Goal: Task Accomplishment & Management: Complete application form

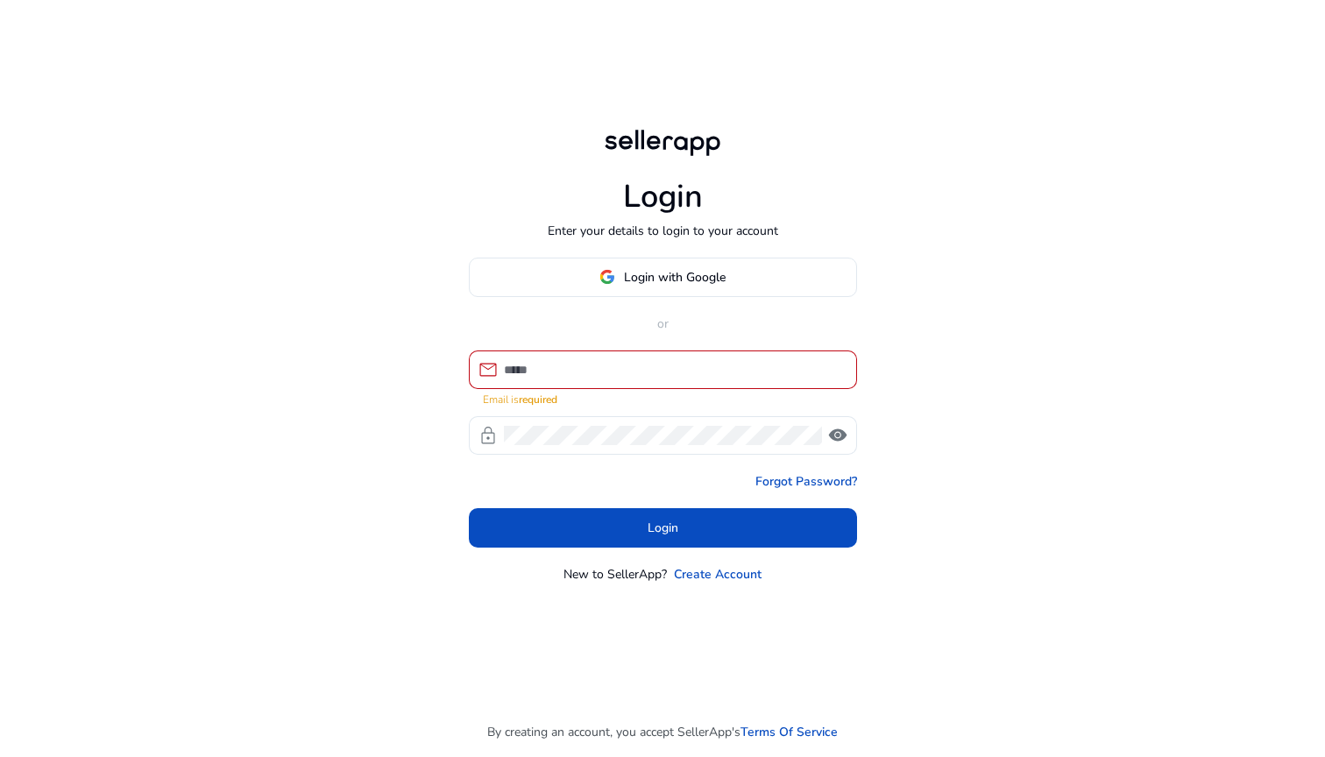
type input "**********"
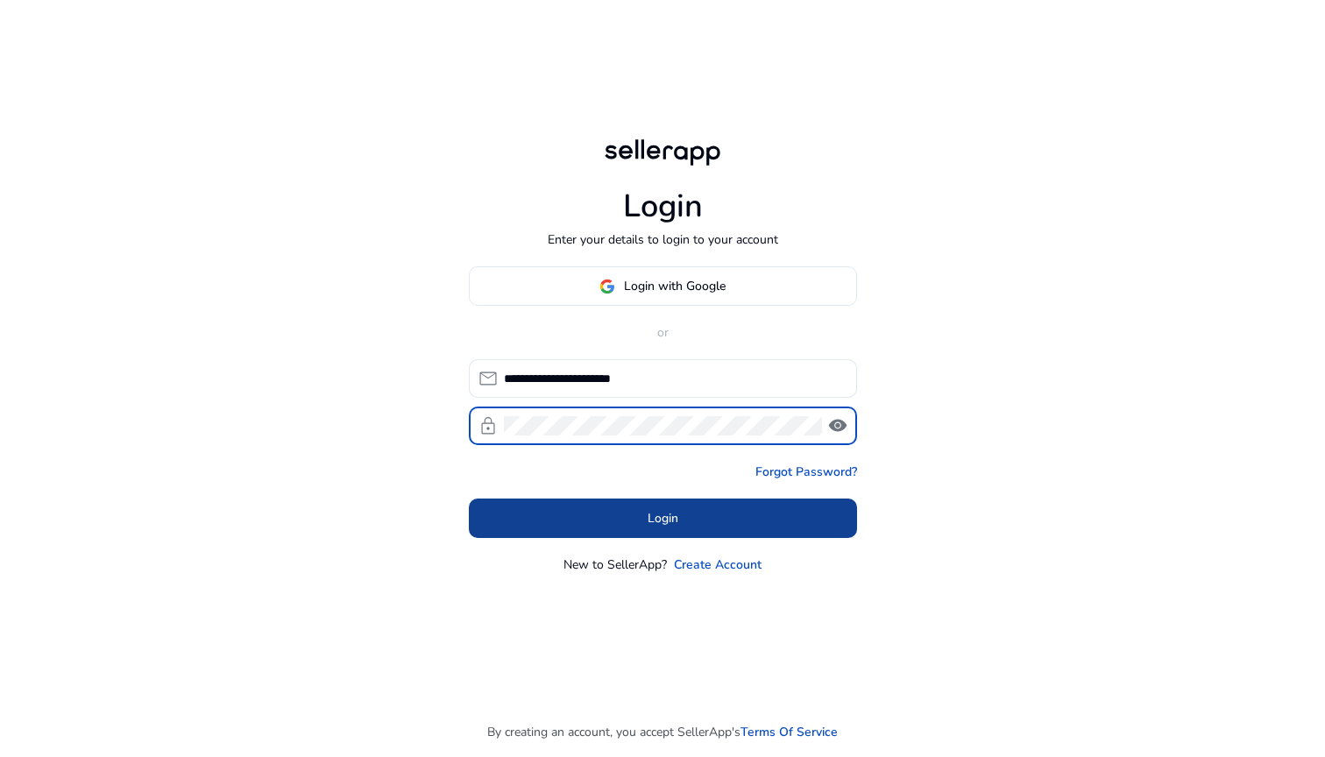
click at [648, 511] on span "Login" at bounding box center [663, 518] width 31 height 18
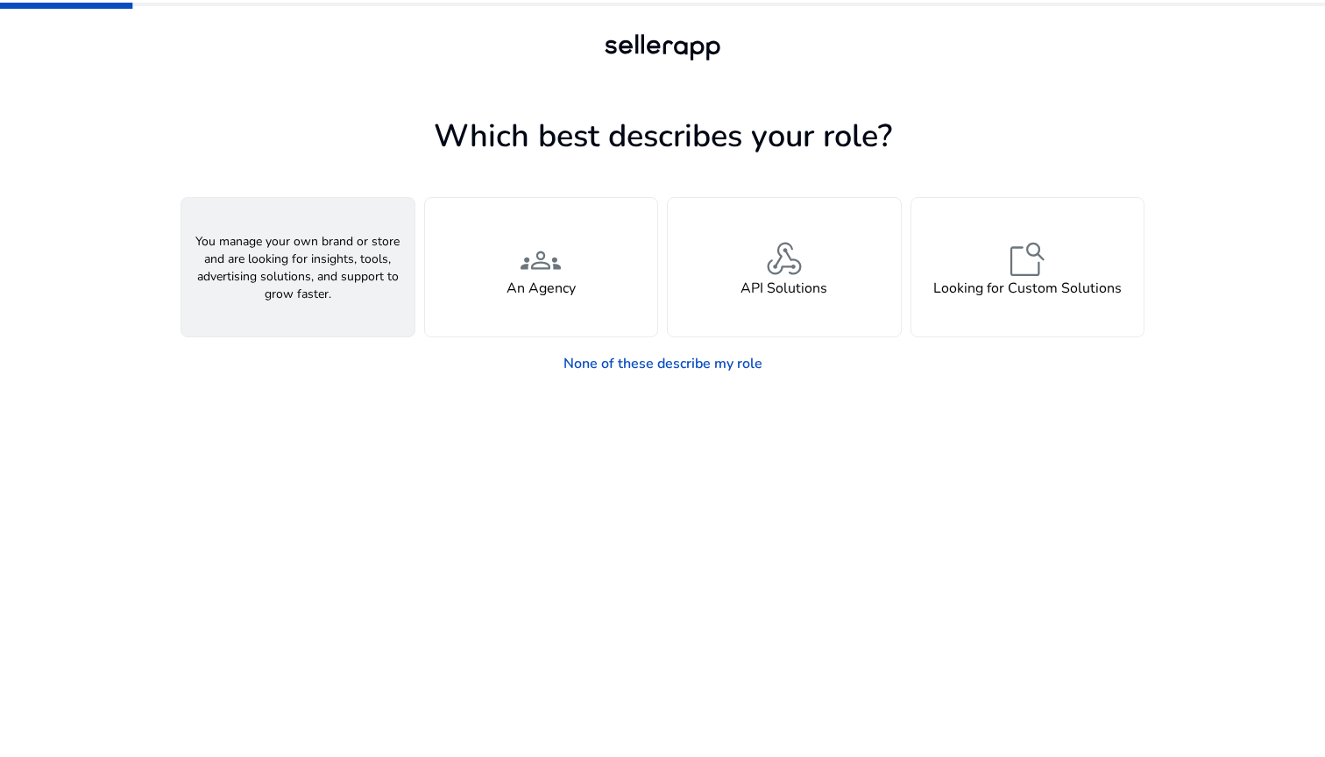
click at [320, 263] on div "person A Seller" at bounding box center [297, 267] width 233 height 138
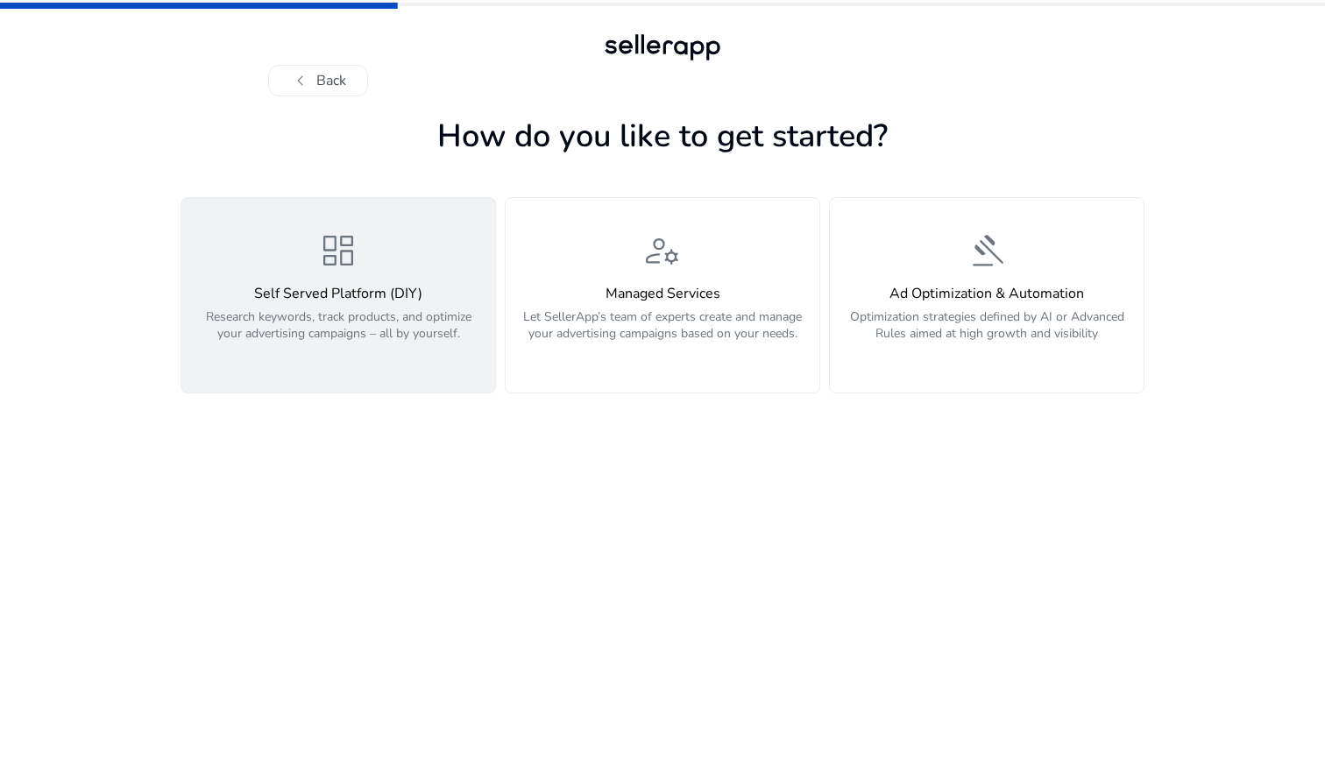
click at [324, 288] on h4 "Self Served Platform (DIY)" at bounding box center [338, 294] width 293 height 17
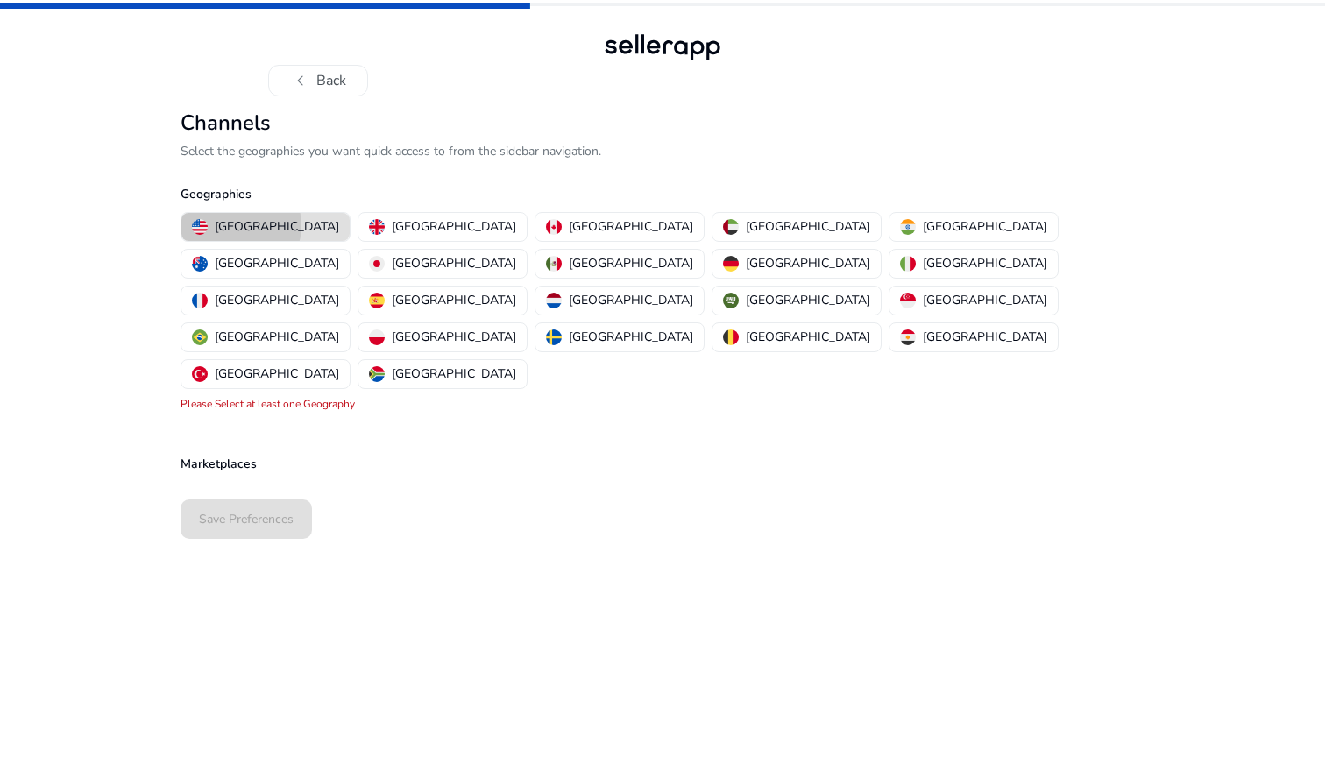
click at [239, 225] on p "[GEOGRAPHIC_DATA]" at bounding box center [277, 226] width 124 height 18
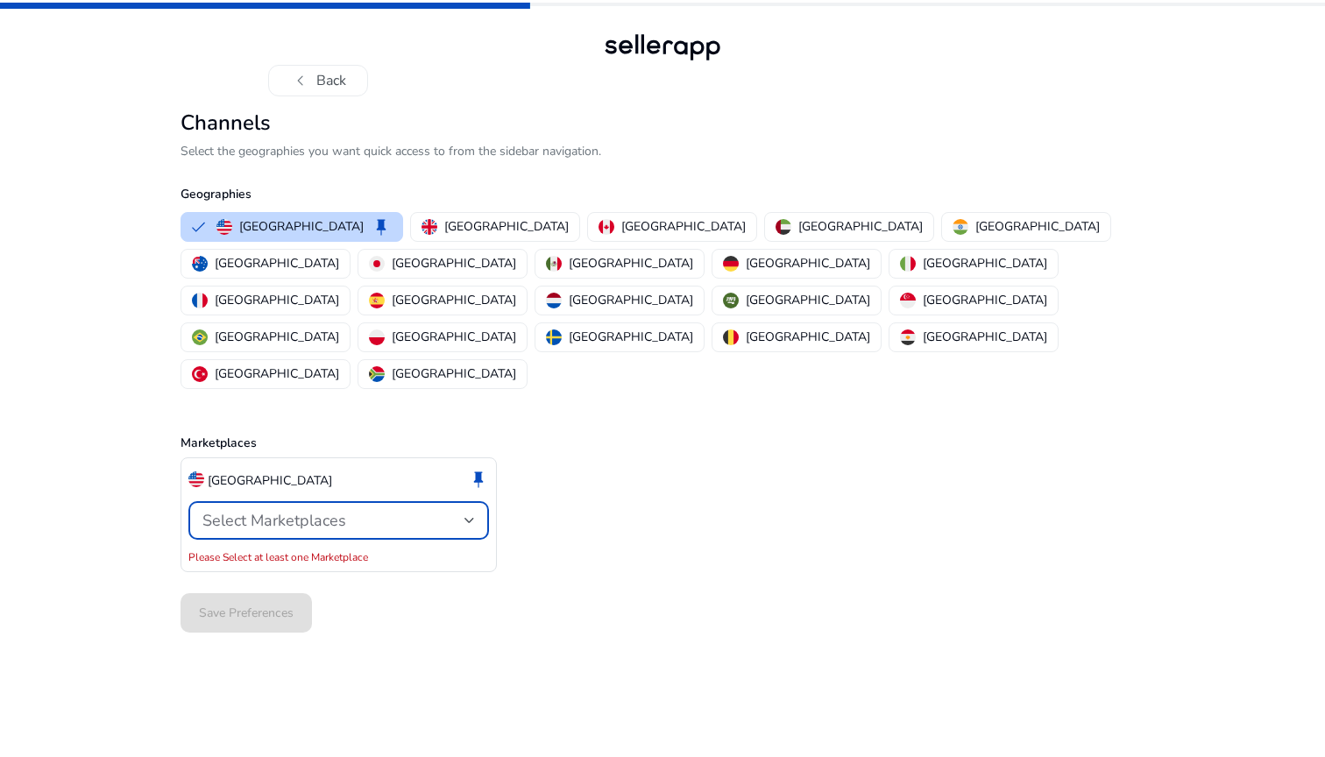
click at [282, 510] on span "Select Marketplaces" at bounding box center [274, 520] width 144 height 21
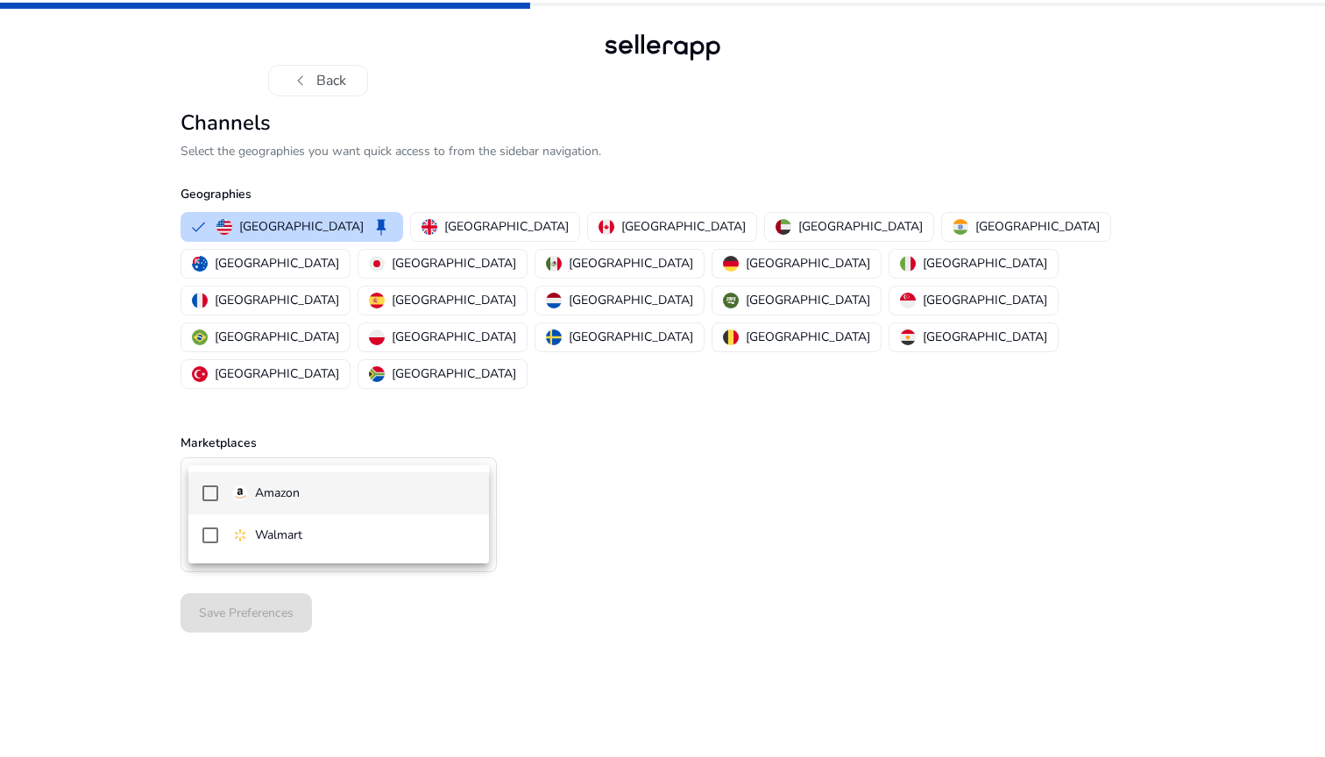
click at [282, 491] on p "Amazon" at bounding box center [277, 493] width 45 height 19
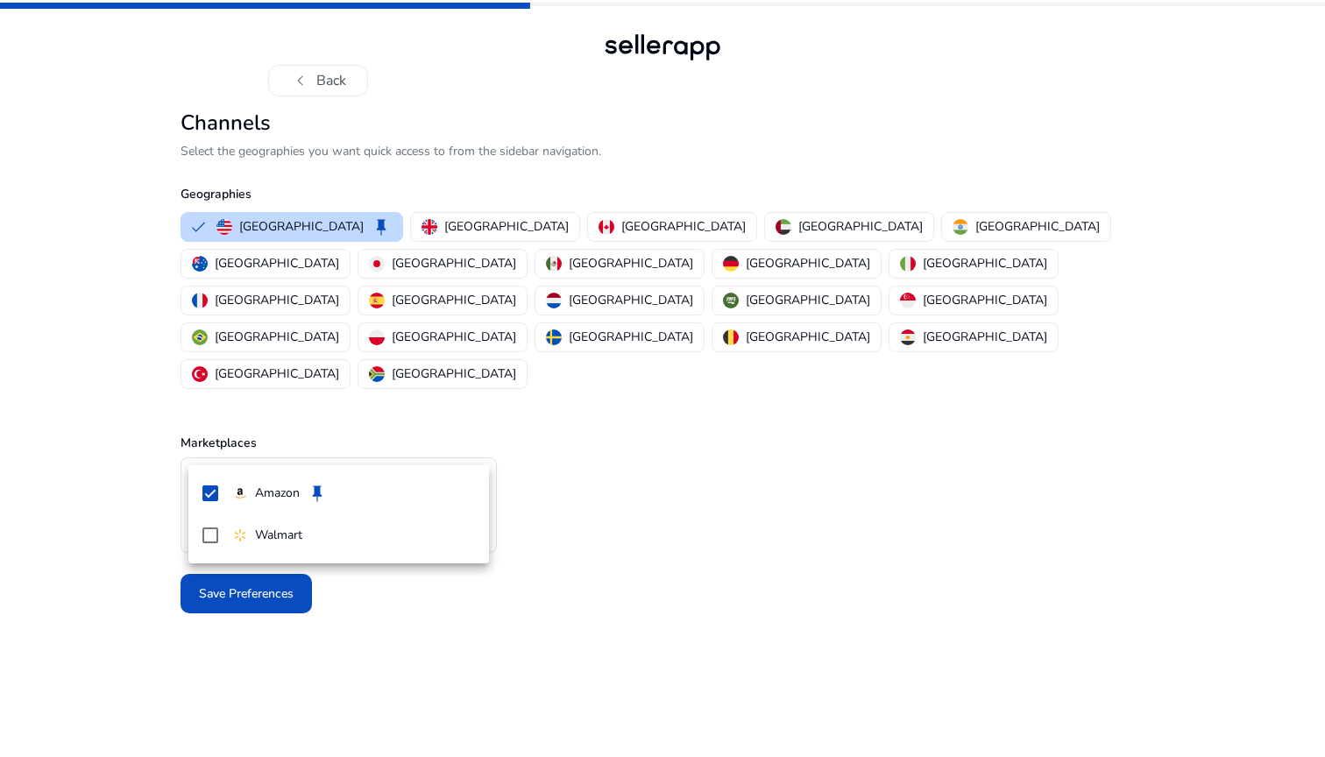
drag, startPoint x: 598, startPoint y: 606, endPoint x: 472, endPoint y: 590, distance: 127.2
click at [598, 606] on div at bounding box center [662, 378] width 1325 height 757
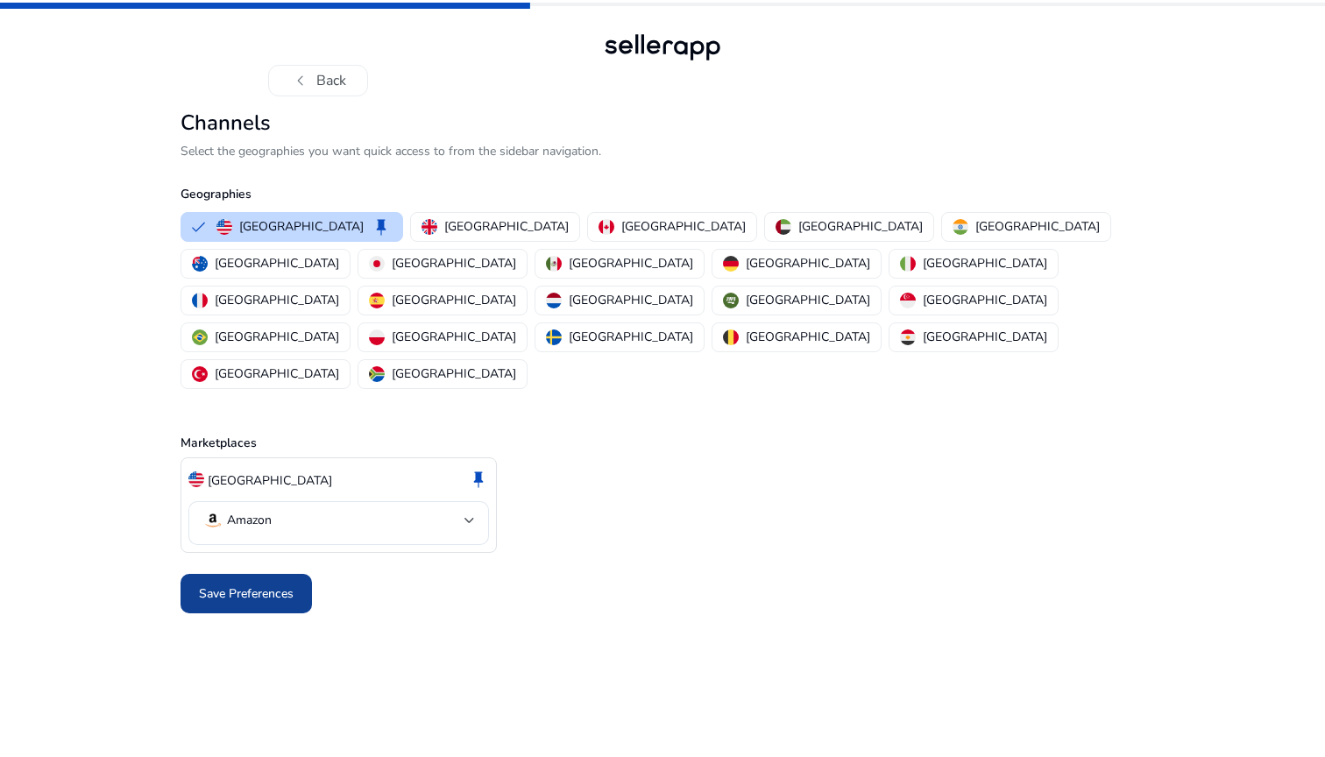
click at [257, 584] on span "Save Preferences" at bounding box center [246, 593] width 95 height 18
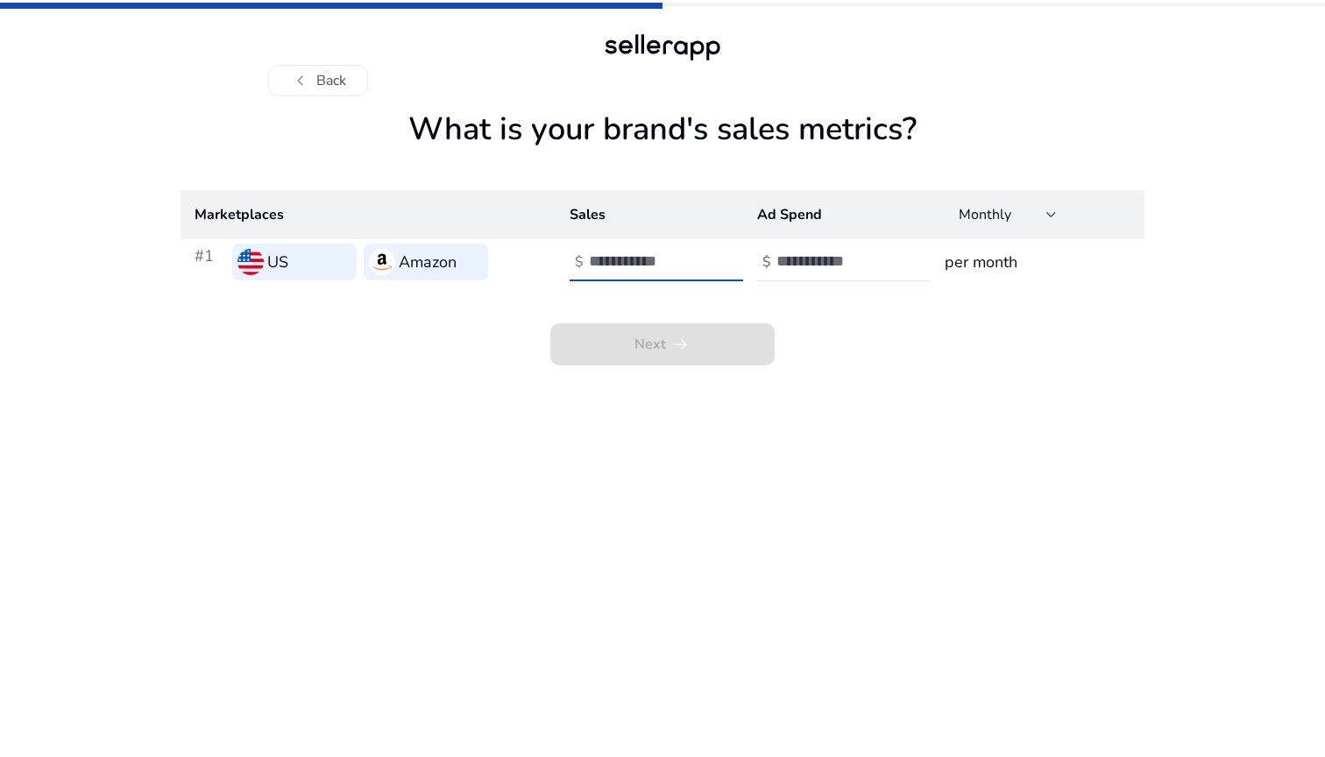
click at [618, 266] on input "number" at bounding box center [648, 260] width 118 height 19
type input "*"
click at [843, 271] on input "number" at bounding box center [835, 260] width 118 height 19
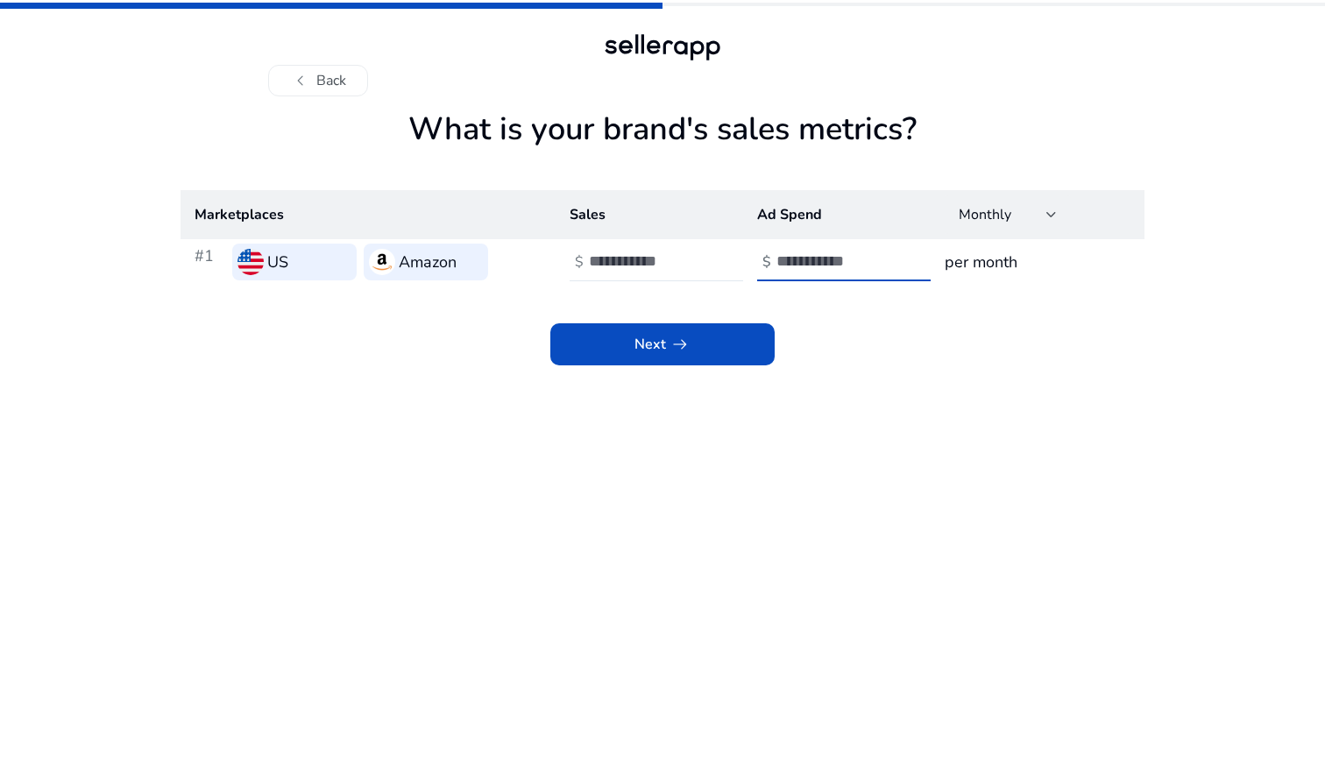
type input "*"
click at [1012, 271] on h3 "per month" at bounding box center [1038, 262] width 186 height 25
click at [759, 329] on span at bounding box center [662, 344] width 224 height 42
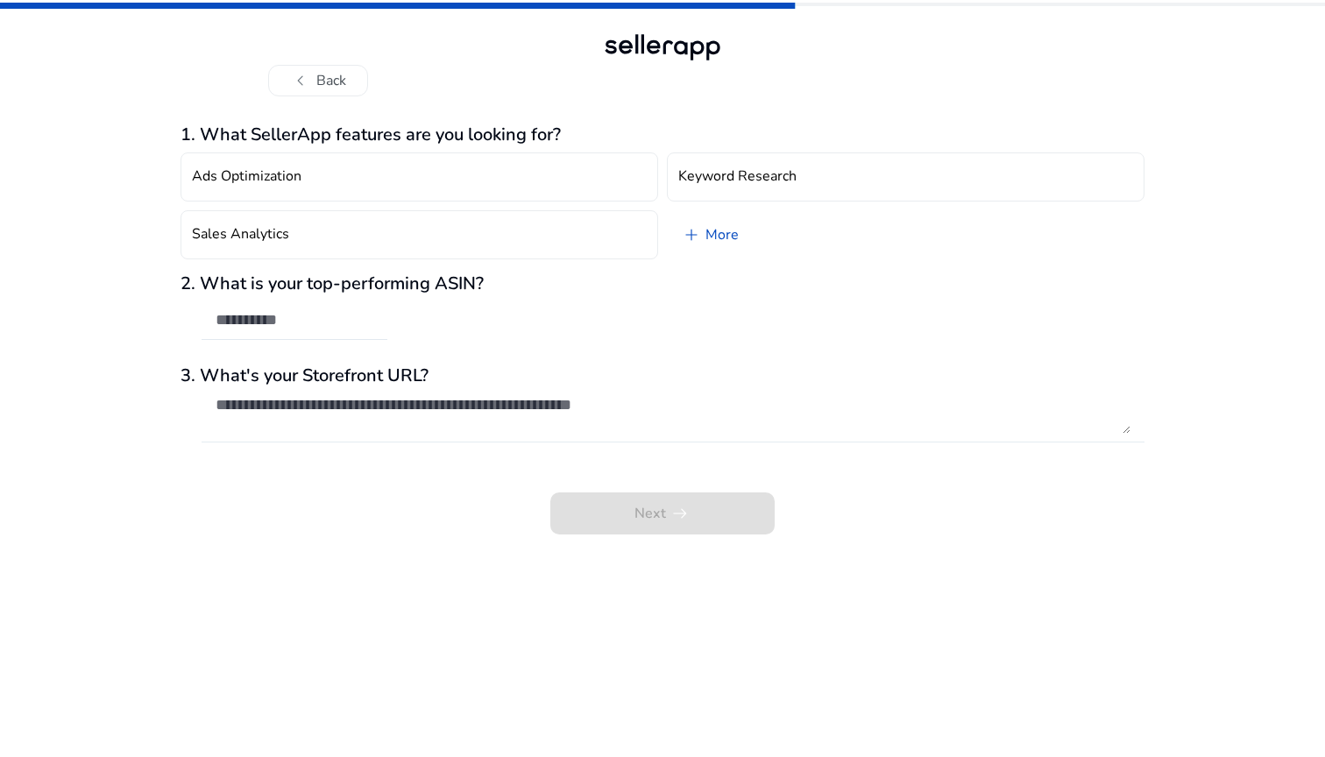
click at [434, 408] on textarea at bounding box center [673, 414] width 915 height 39
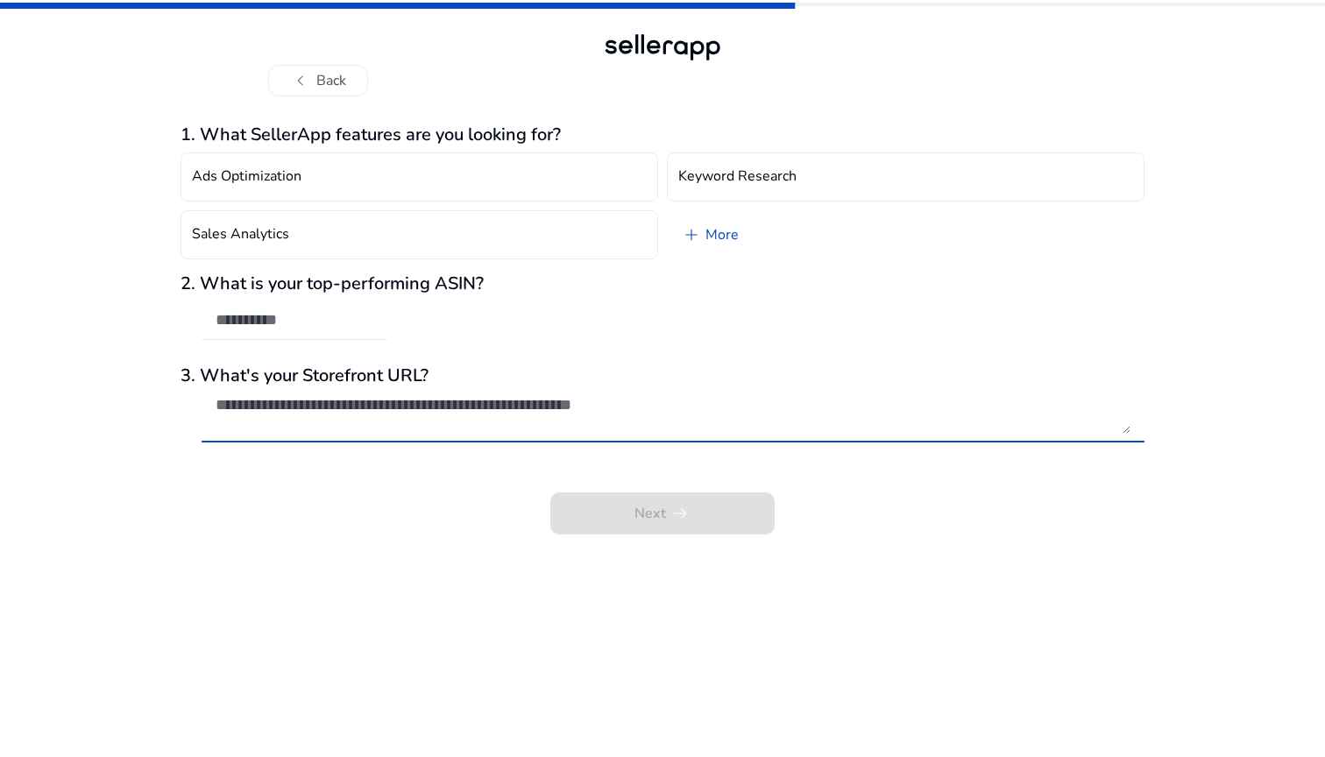
click at [349, 319] on input "text" at bounding box center [295, 319] width 158 height 19
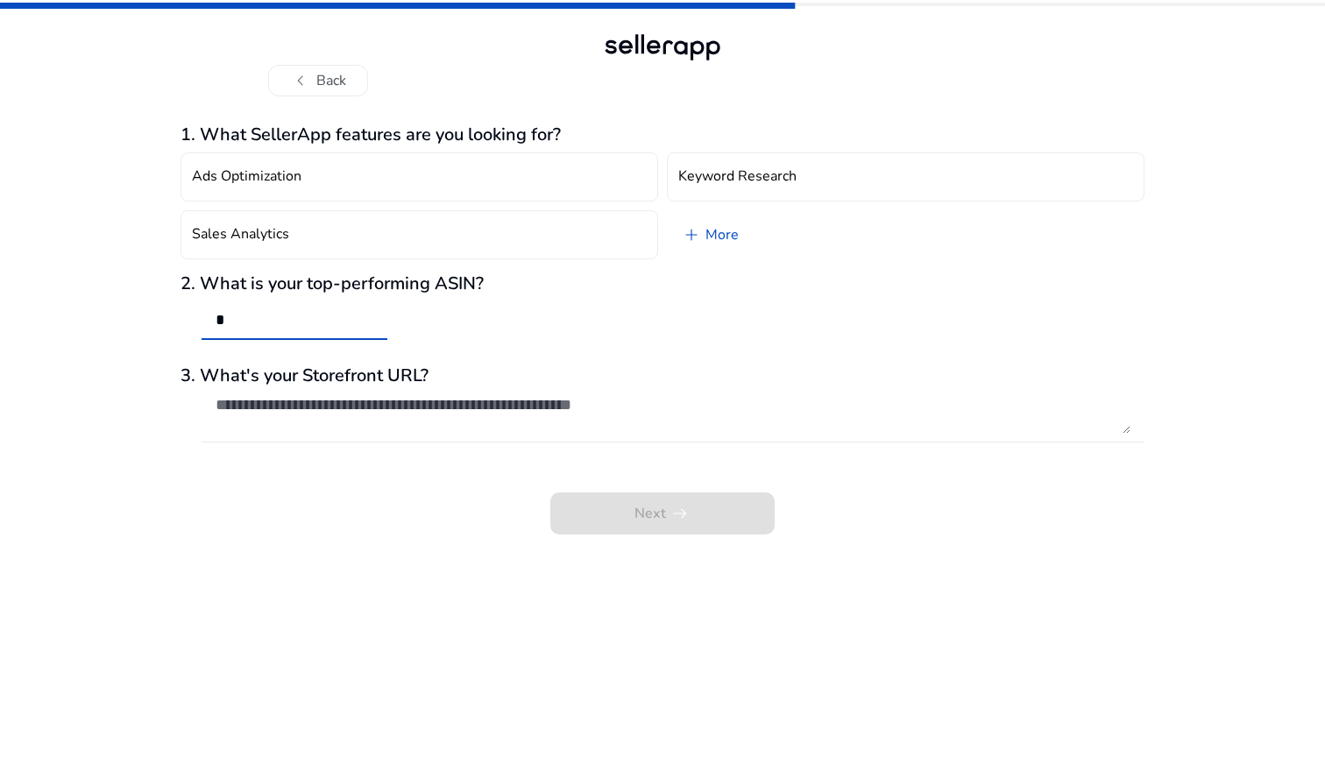
type input "*"
click at [360, 402] on textarea at bounding box center [673, 414] width 915 height 39
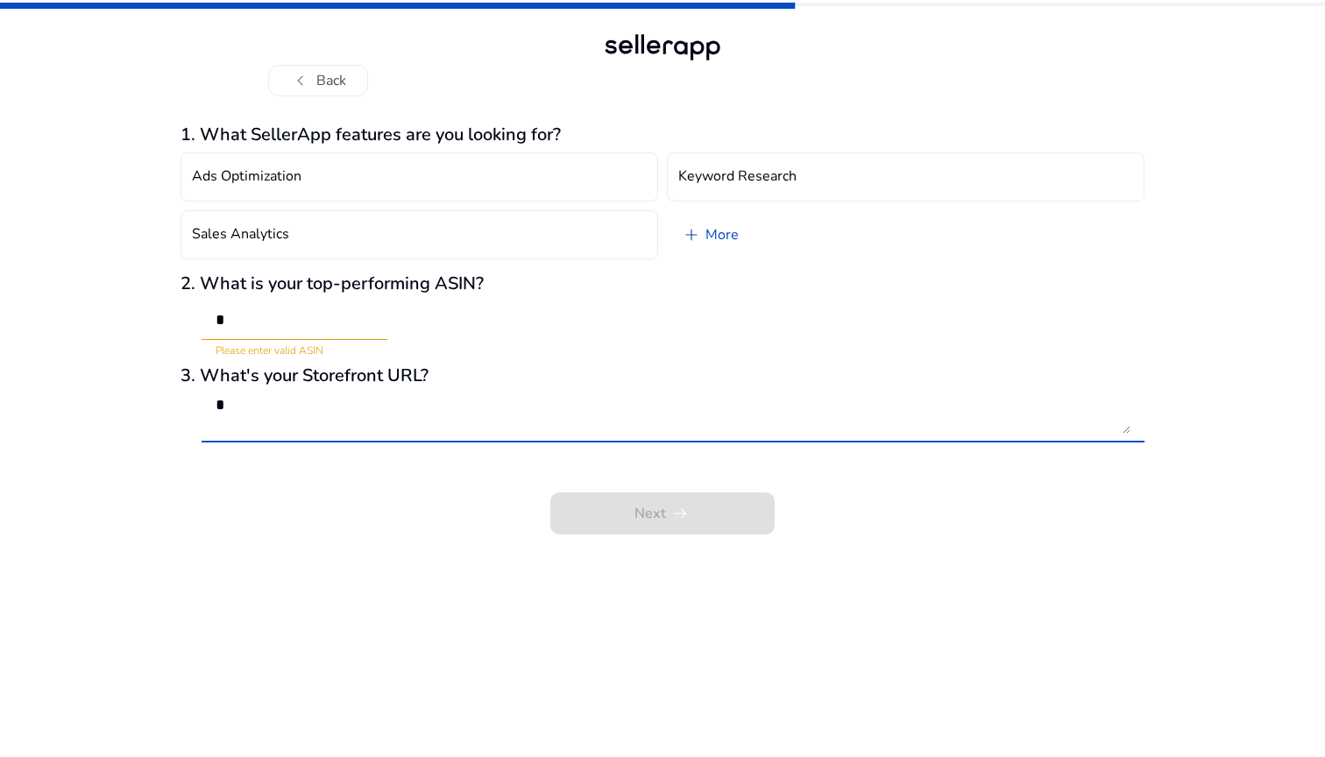
type textarea "*"
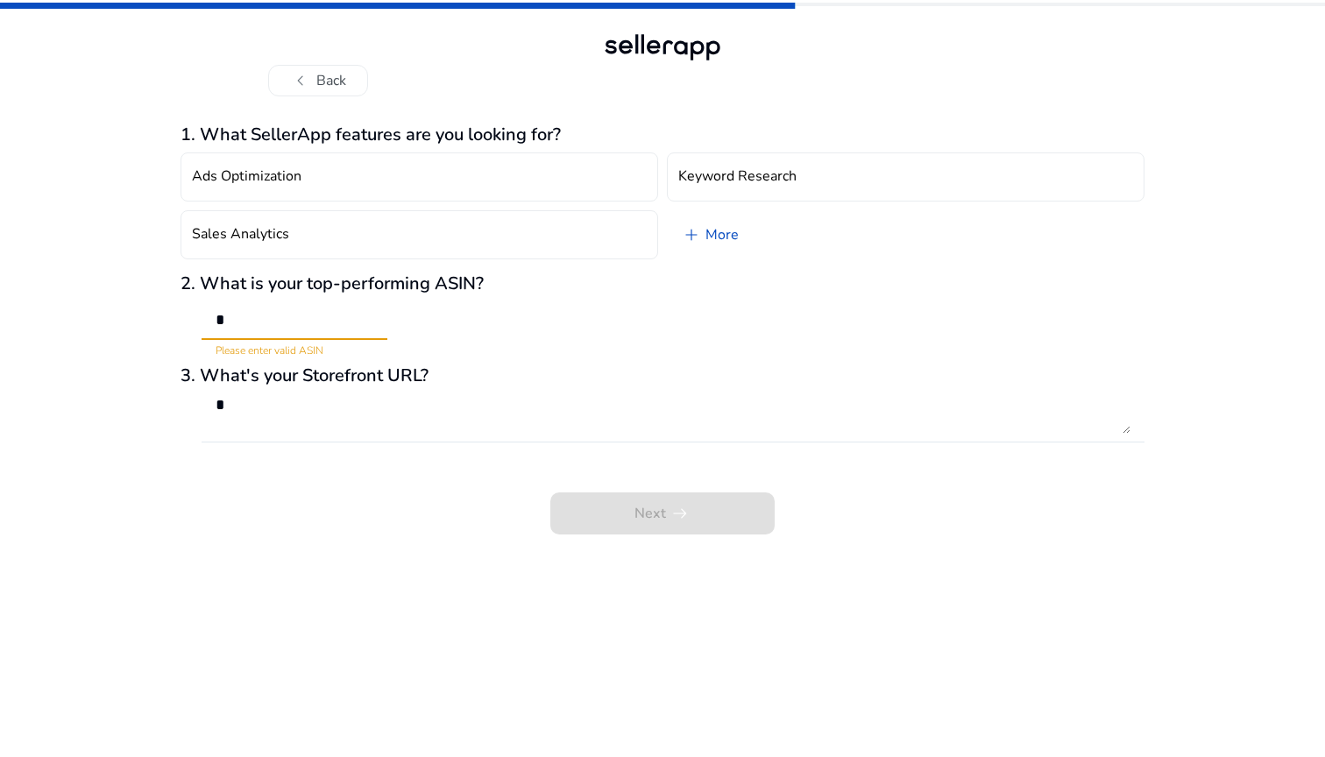
click at [358, 324] on input "*" at bounding box center [295, 319] width 158 height 19
click at [354, 324] on input "*" at bounding box center [295, 319] width 158 height 19
click at [299, 74] on span "chevron_left" at bounding box center [300, 80] width 21 height 21
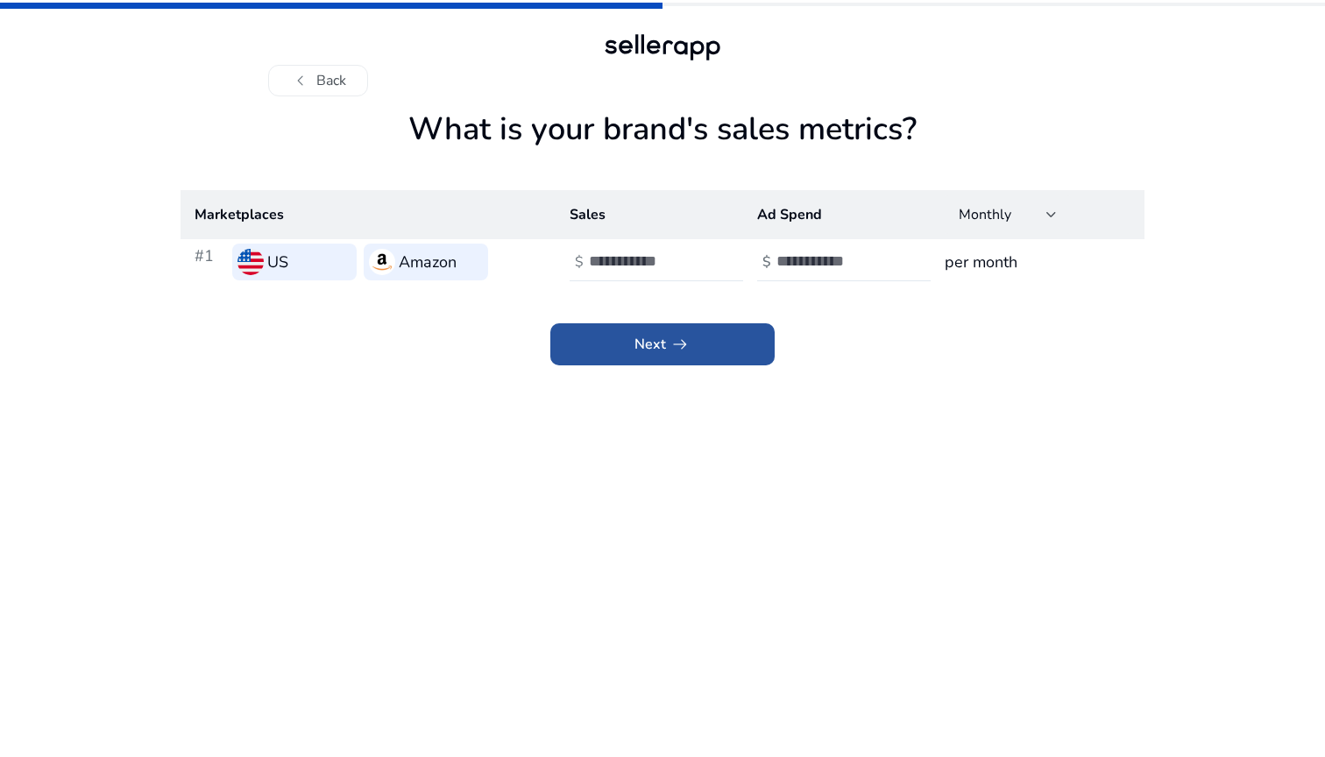
click at [750, 333] on span at bounding box center [662, 344] width 224 height 42
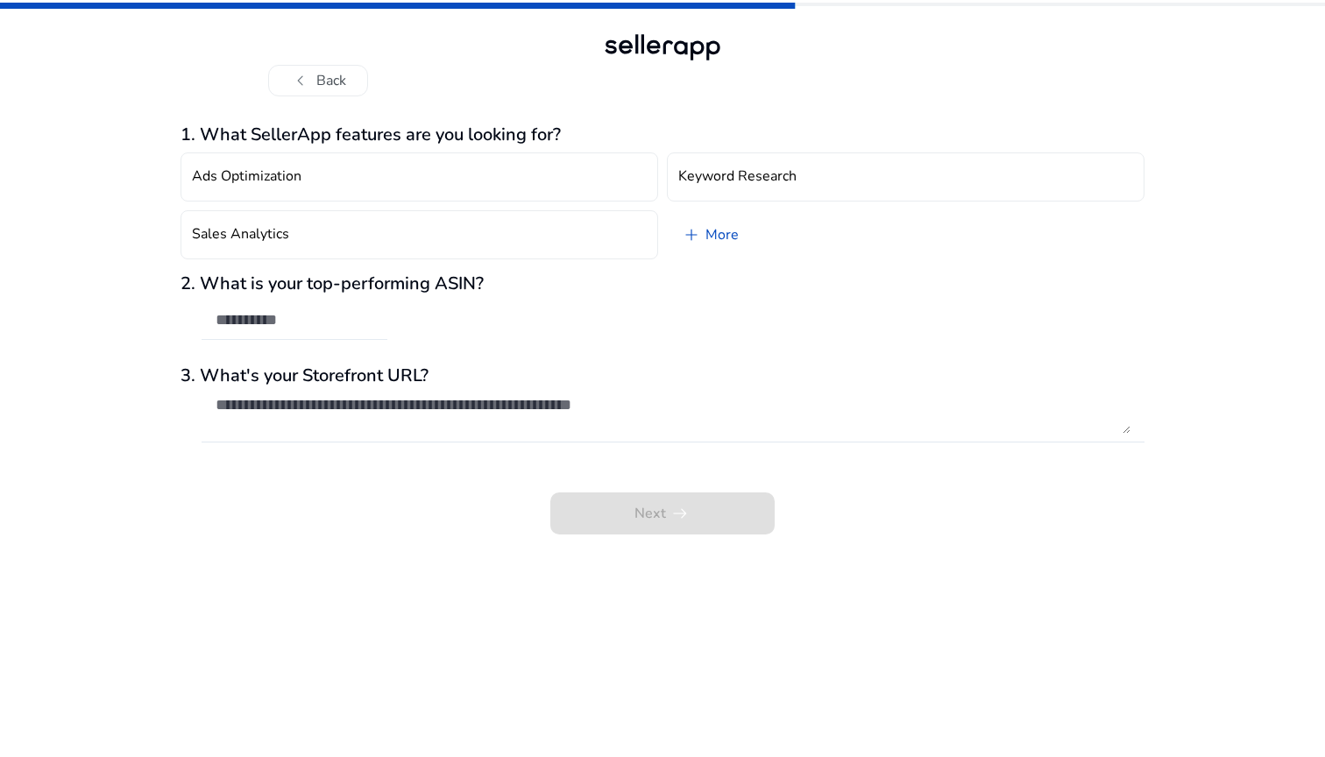
click at [259, 315] on input "text" at bounding box center [295, 319] width 158 height 19
type input "**********"
drag, startPoint x: 352, startPoint y: 315, endPoint x: 143, endPoint y: 314, distance: 209.4
click at [143, 314] on div "**********" at bounding box center [662, 378] width 1325 height 757
paste input "**********"
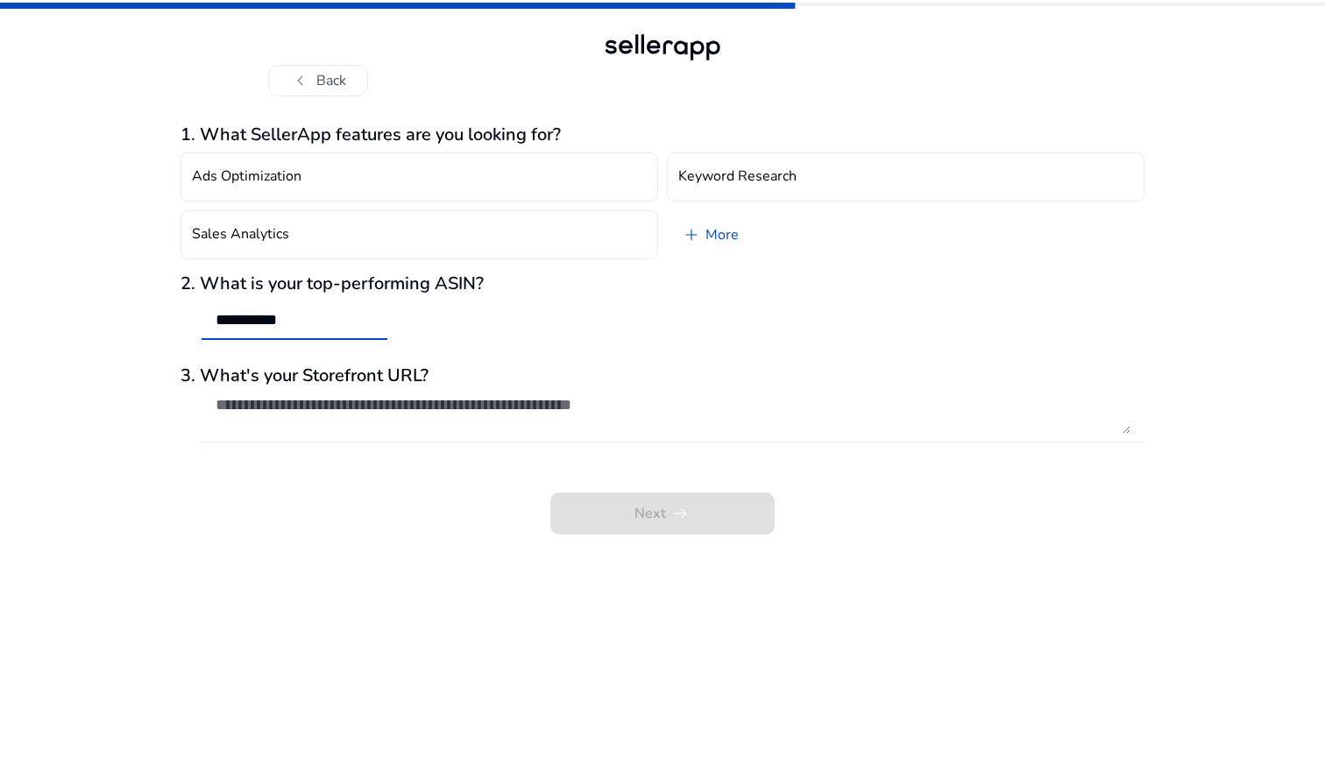
type input "**********"
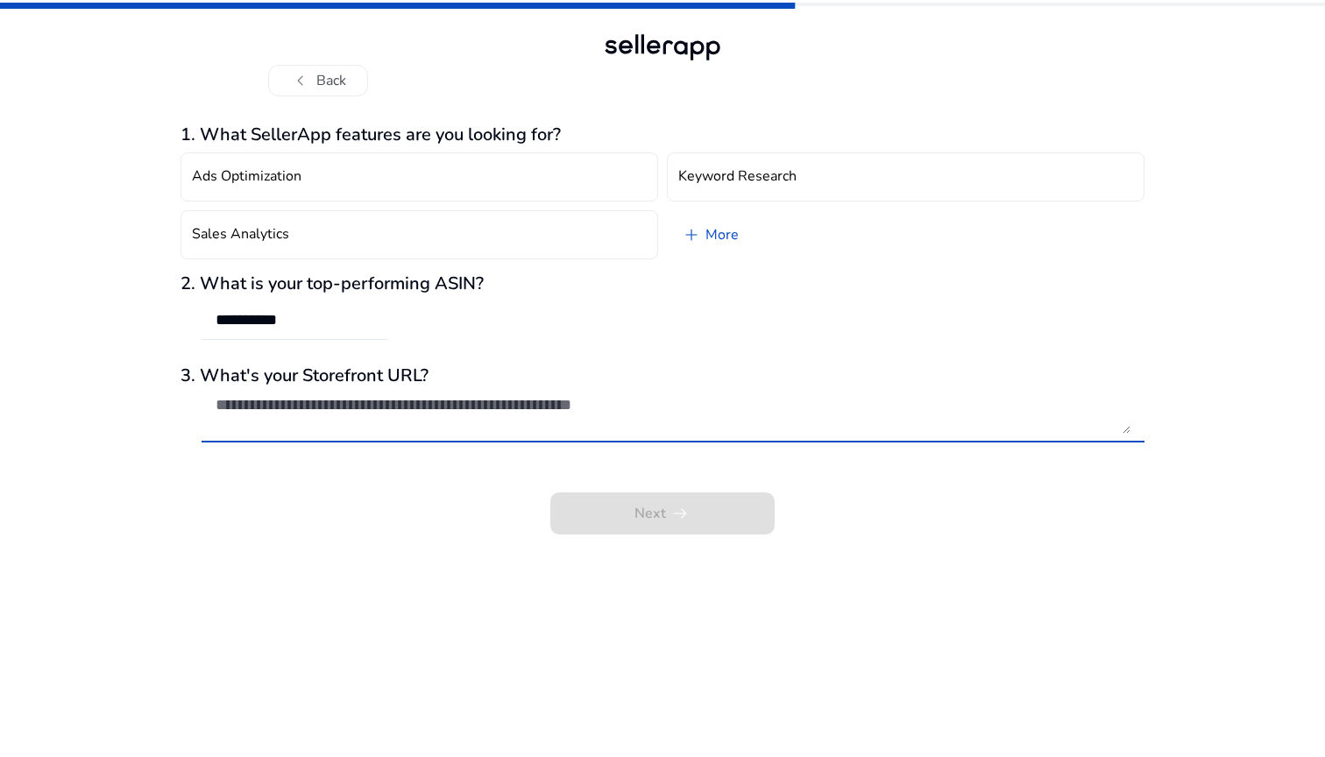
click at [610, 418] on textarea at bounding box center [673, 414] width 915 height 39
paste textarea "**********"
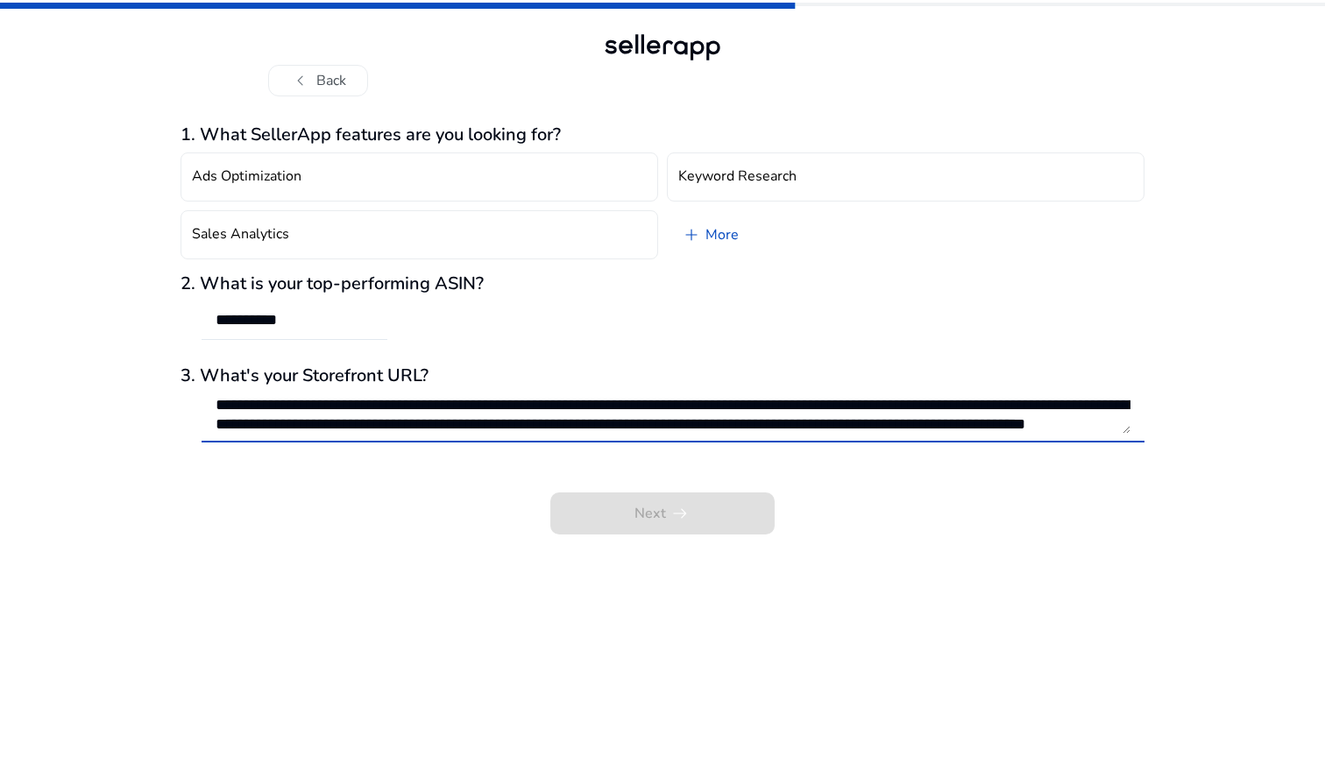
scroll to position [19, 0]
type textarea "**********"
click at [946, 440] on div "**********" at bounding box center [673, 414] width 915 height 56
click at [938, 428] on textarea "**********" at bounding box center [673, 414] width 915 height 39
click at [891, 409] on textarea "**********" at bounding box center [673, 414] width 915 height 39
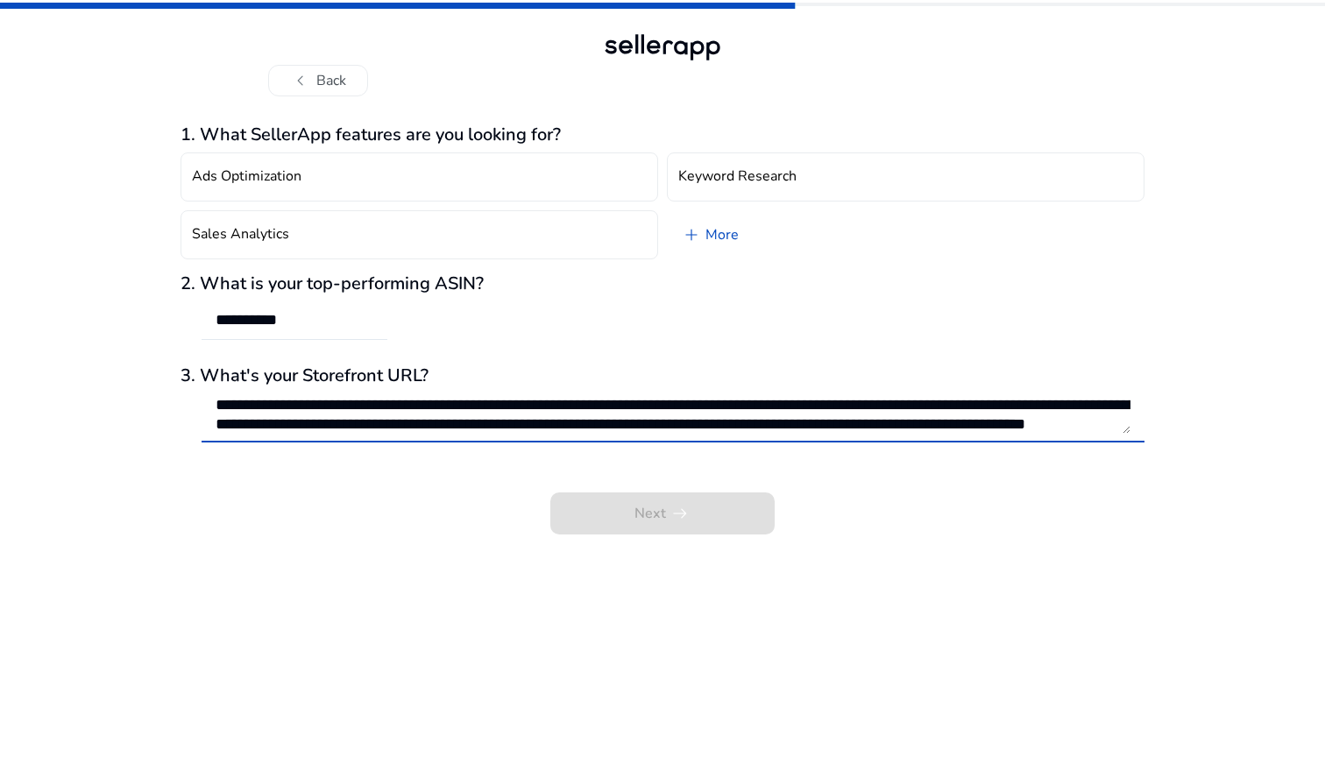
click at [925, 427] on textarea "**********" at bounding box center [673, 414] width 915 height 39
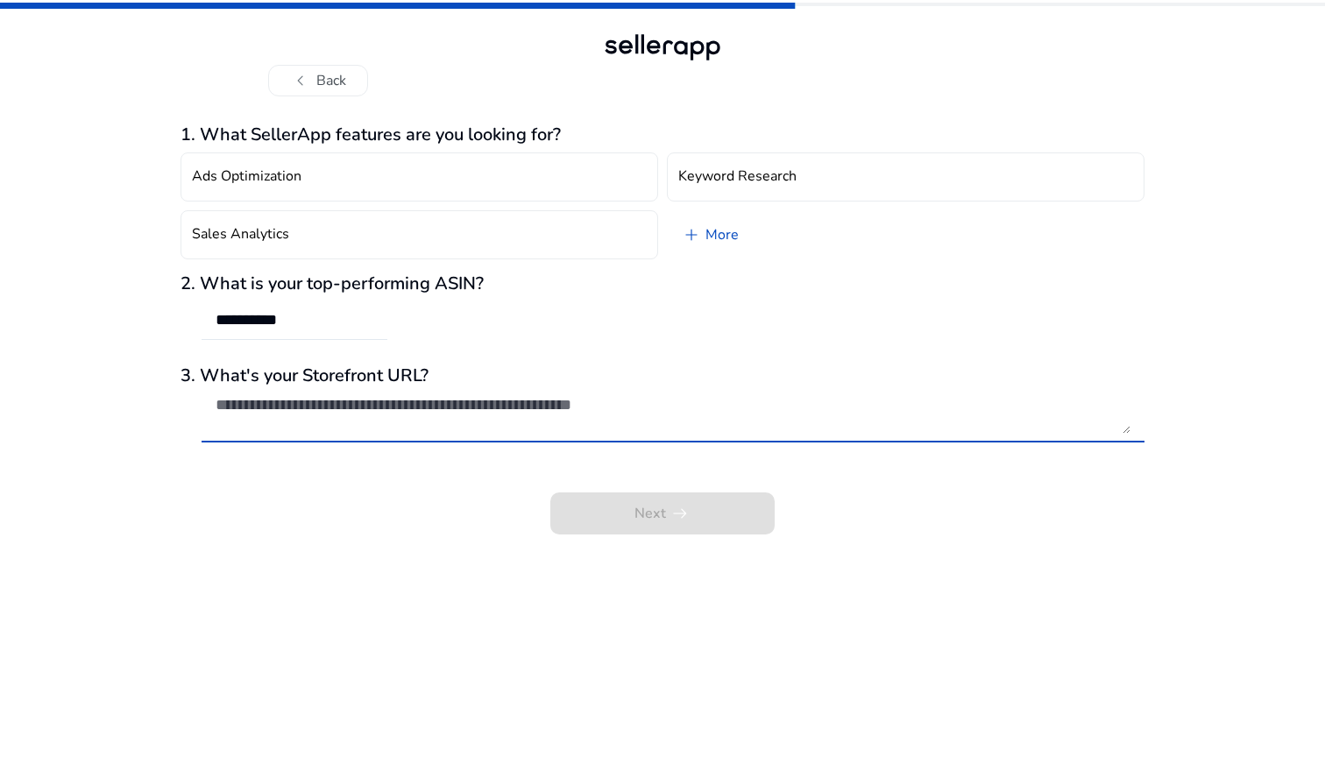
scroll to position [0, 0]
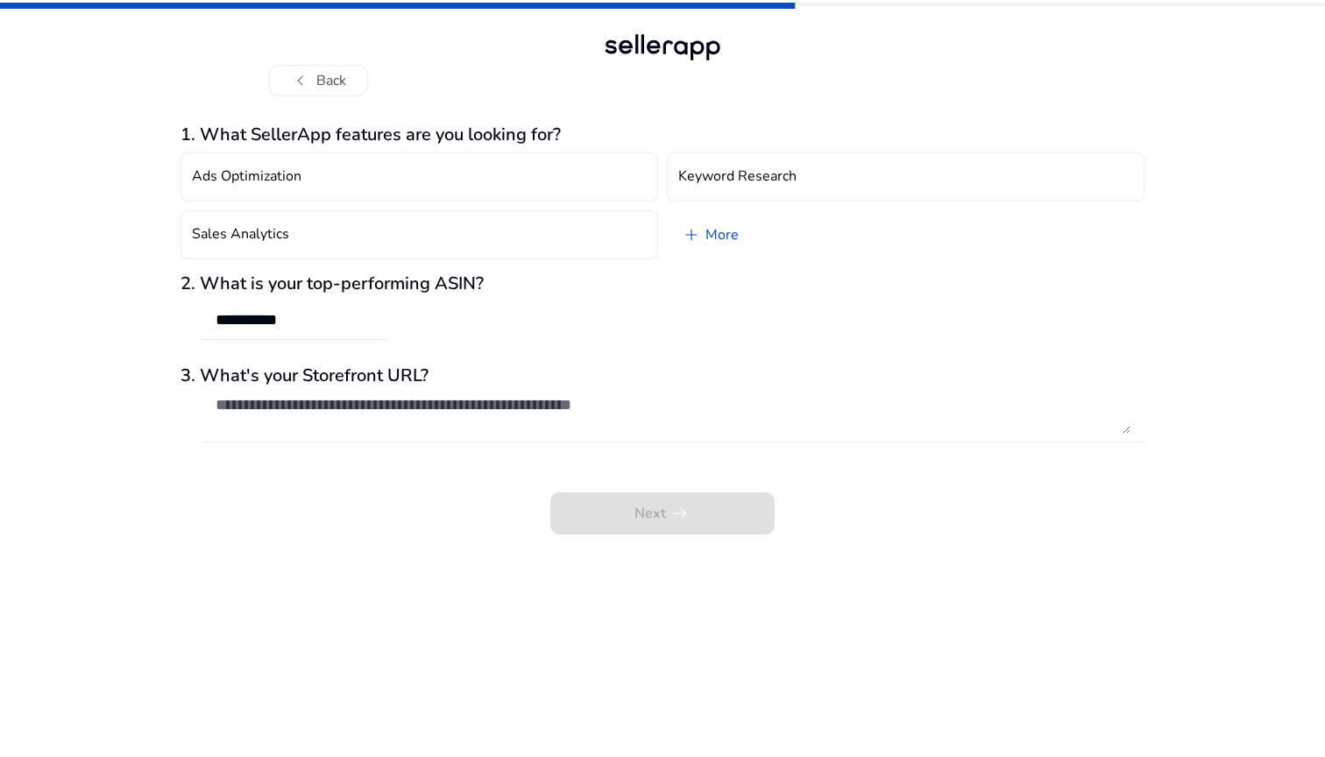
click at [313, 60] on div "chevron_left Back" at bounding box center [662, 63] width 789 height 67
click at [304, 80] on span "chevron_left" at bounding box center [300, 80] width 21 height 21
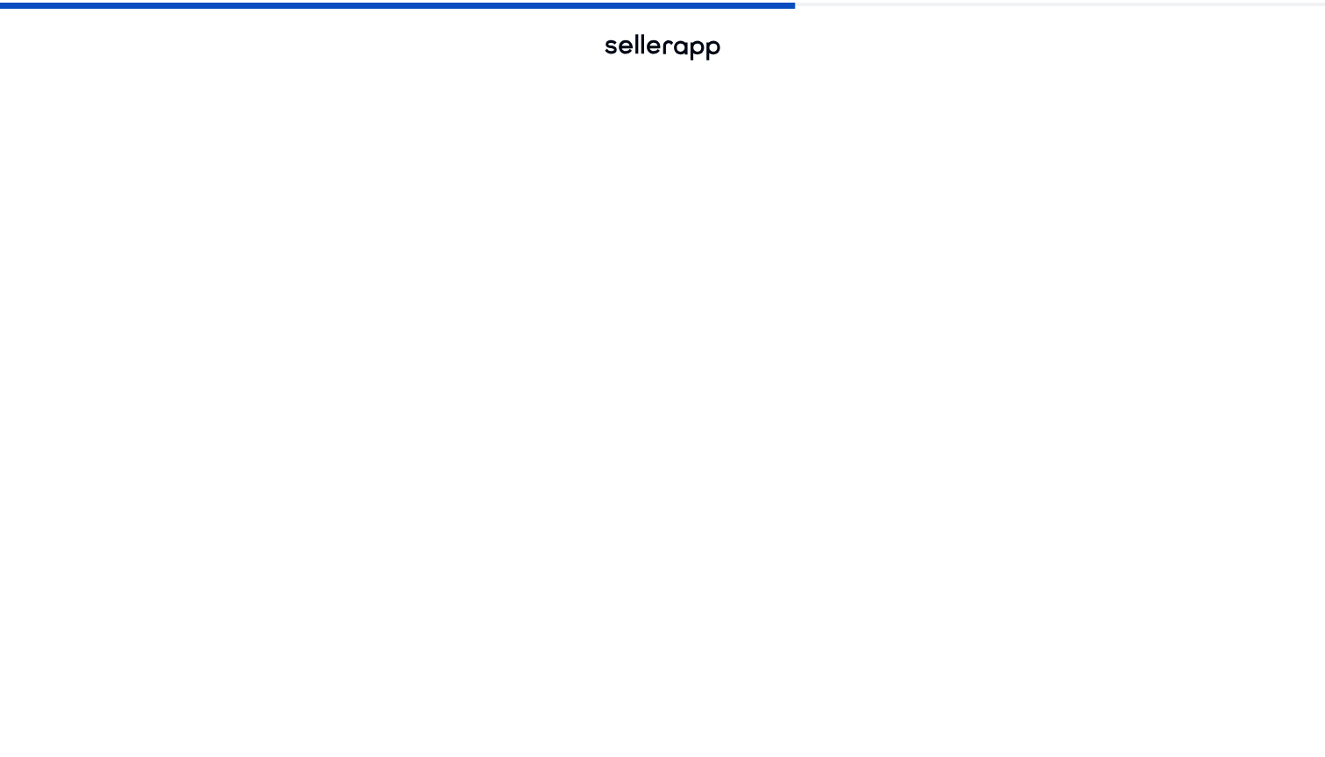
click at [307, 77] on span "chevron_left" at bounding box center [300, 80] width 21 height 21
click at [308, 77] on span "chevron_left" at bounding box center [300, 80] width 21 height 21
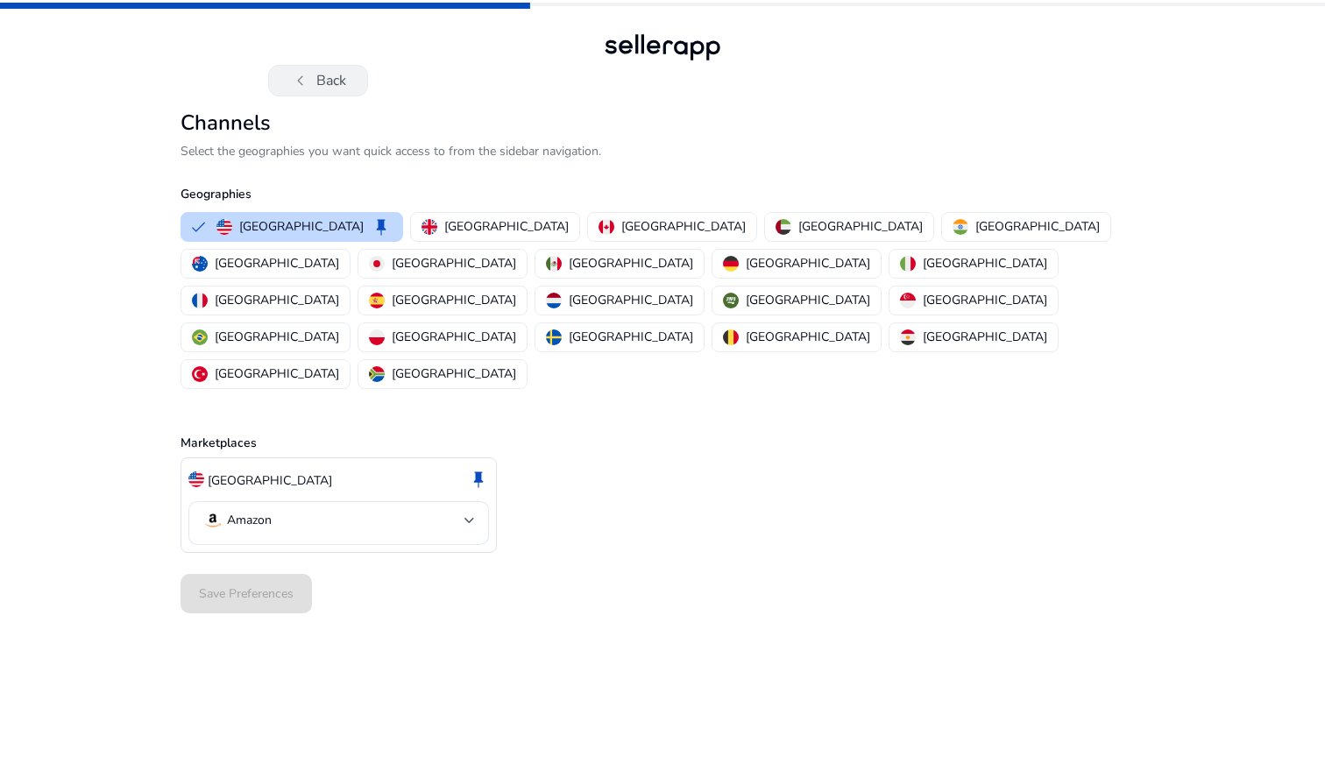
click at [308, 79] on span "chevron_left" at bounding box center [300, 80] width 21 height 21
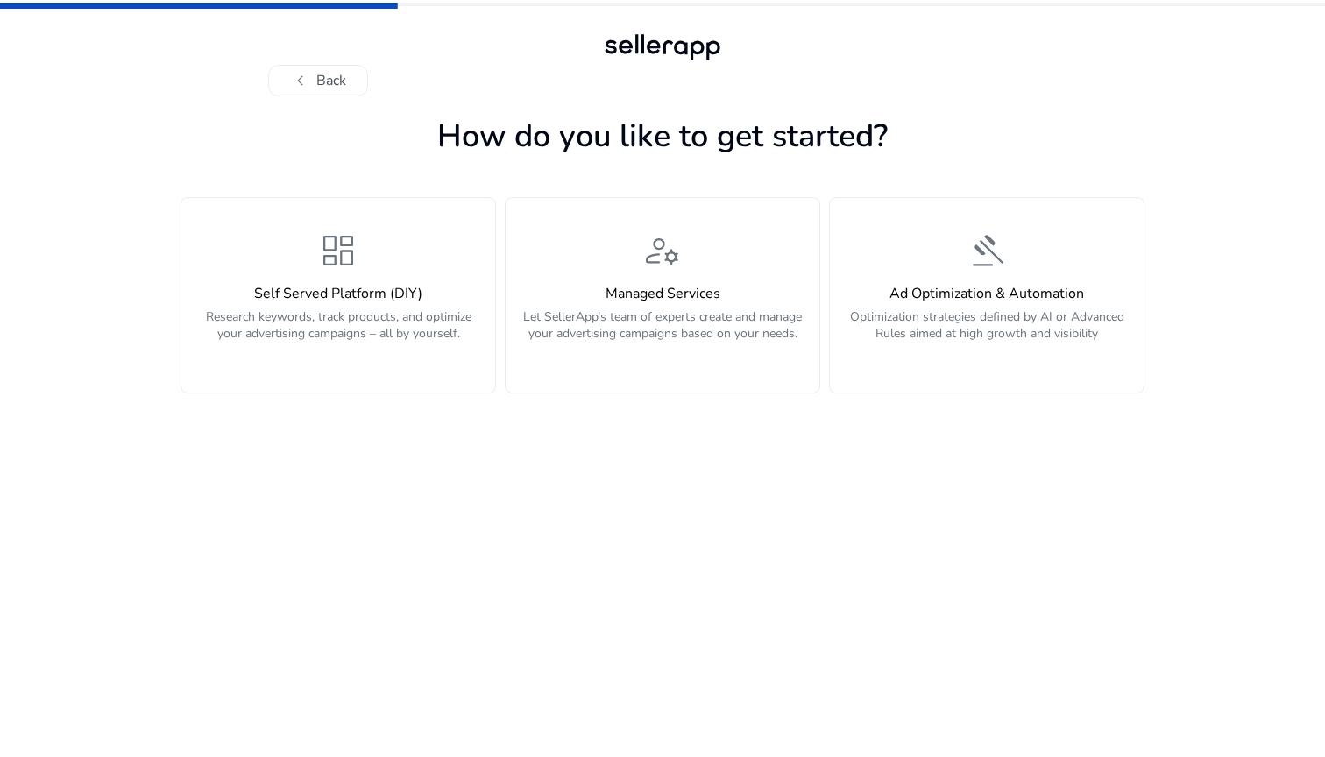
click at [308, 79] on span "chevron_left" at bounding box center [300, 80] width 21 height 21
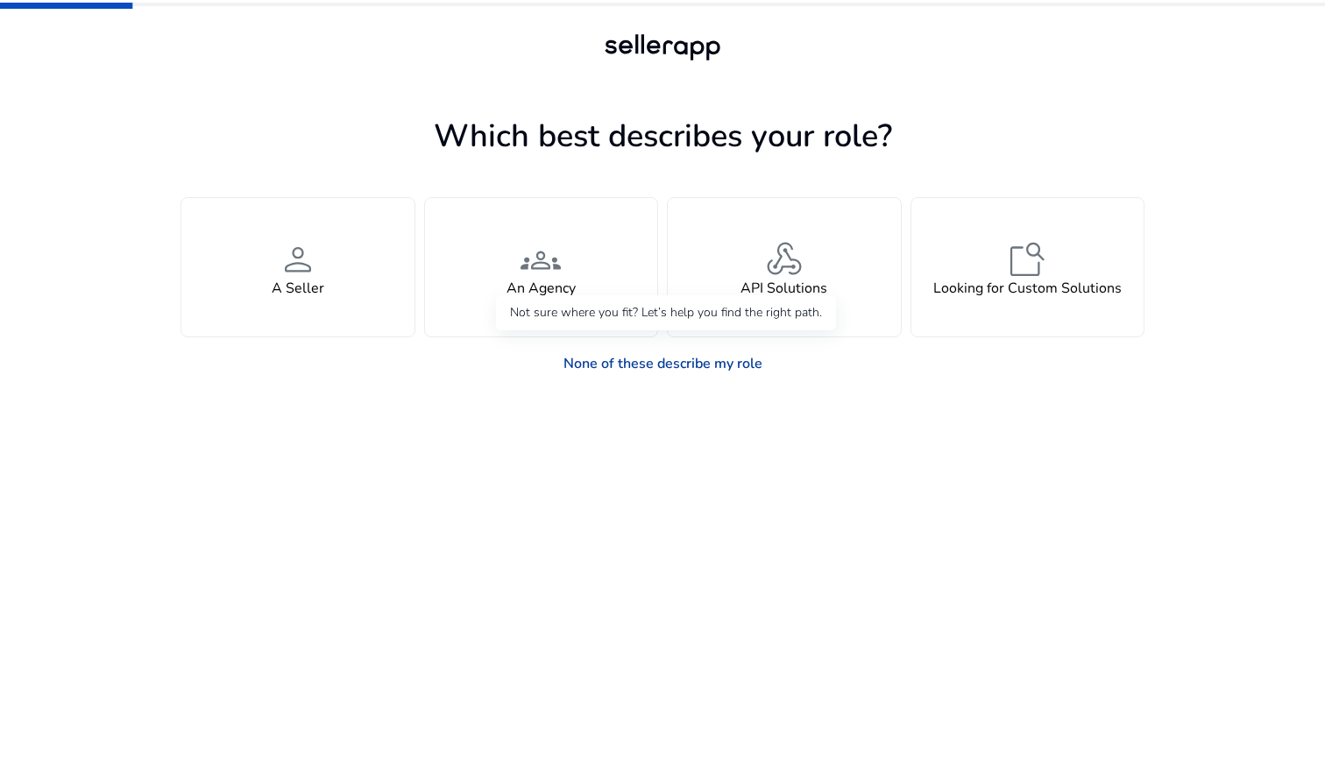
click at [689, 362] on link "None of these describe my role" at bounding box center [662, 363] width 227 height 35
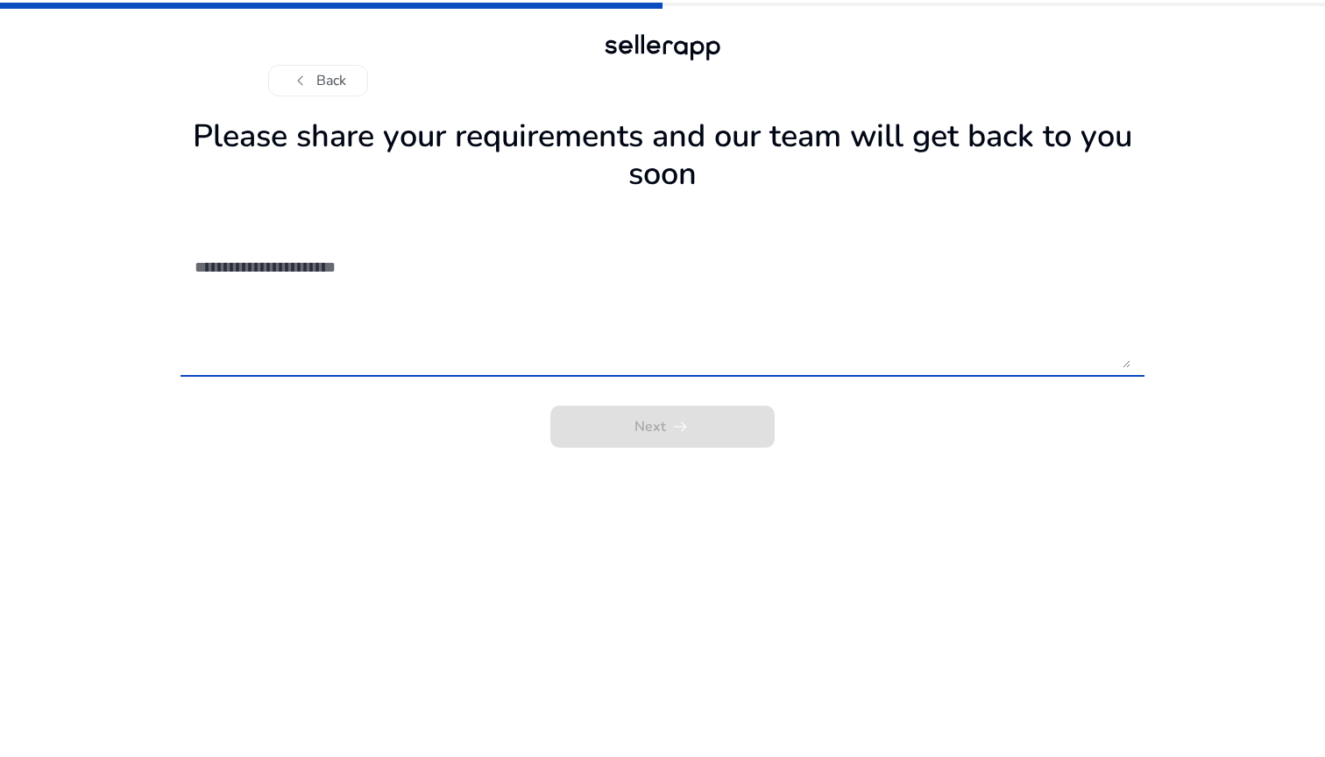
click at [409, 302] on textarea at bounding box center [663, 306] width 936 height 124
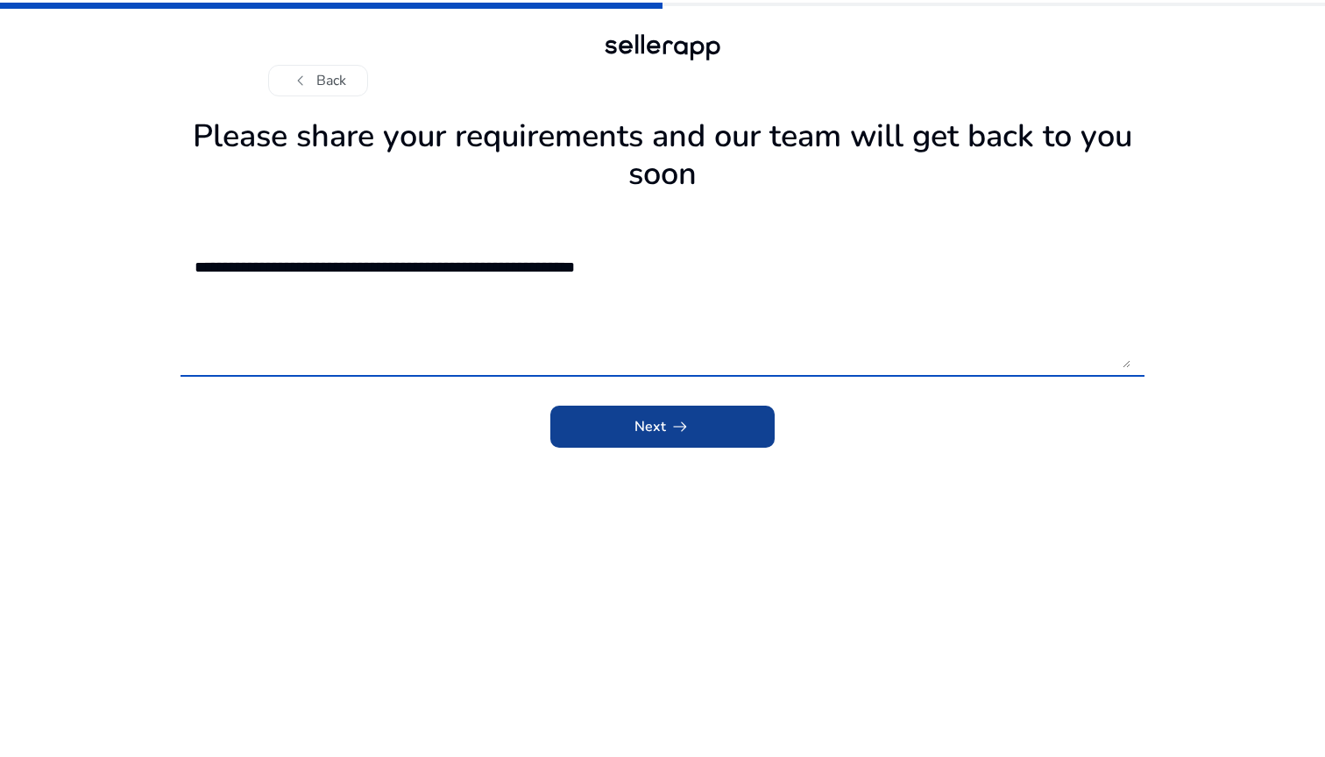
type textarea "**********"
click at [690, 422] on span "arrow_right_alt" at bounding box center [679, 426] width 21 height 21
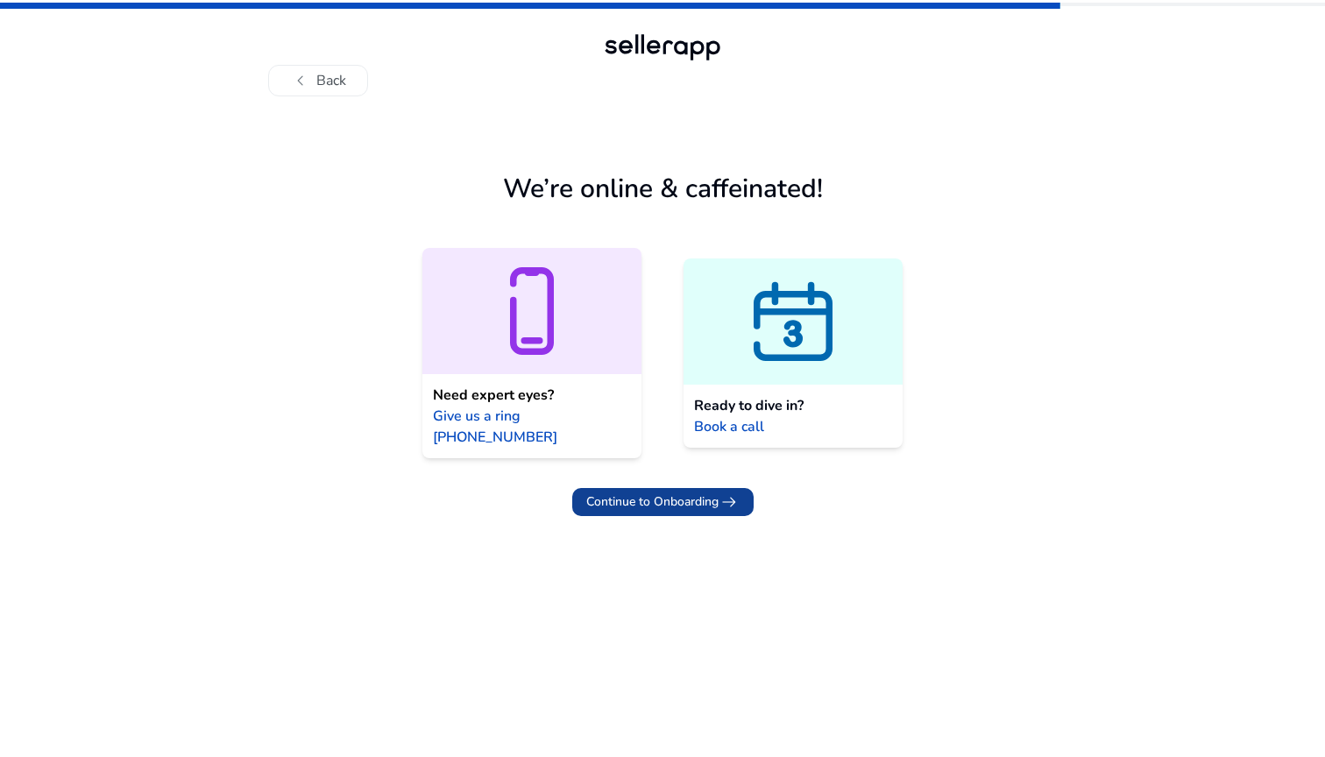
click at [700, 492] on span "Continue to Onboarding" at bounding box center [652, 501] width 132 height 18
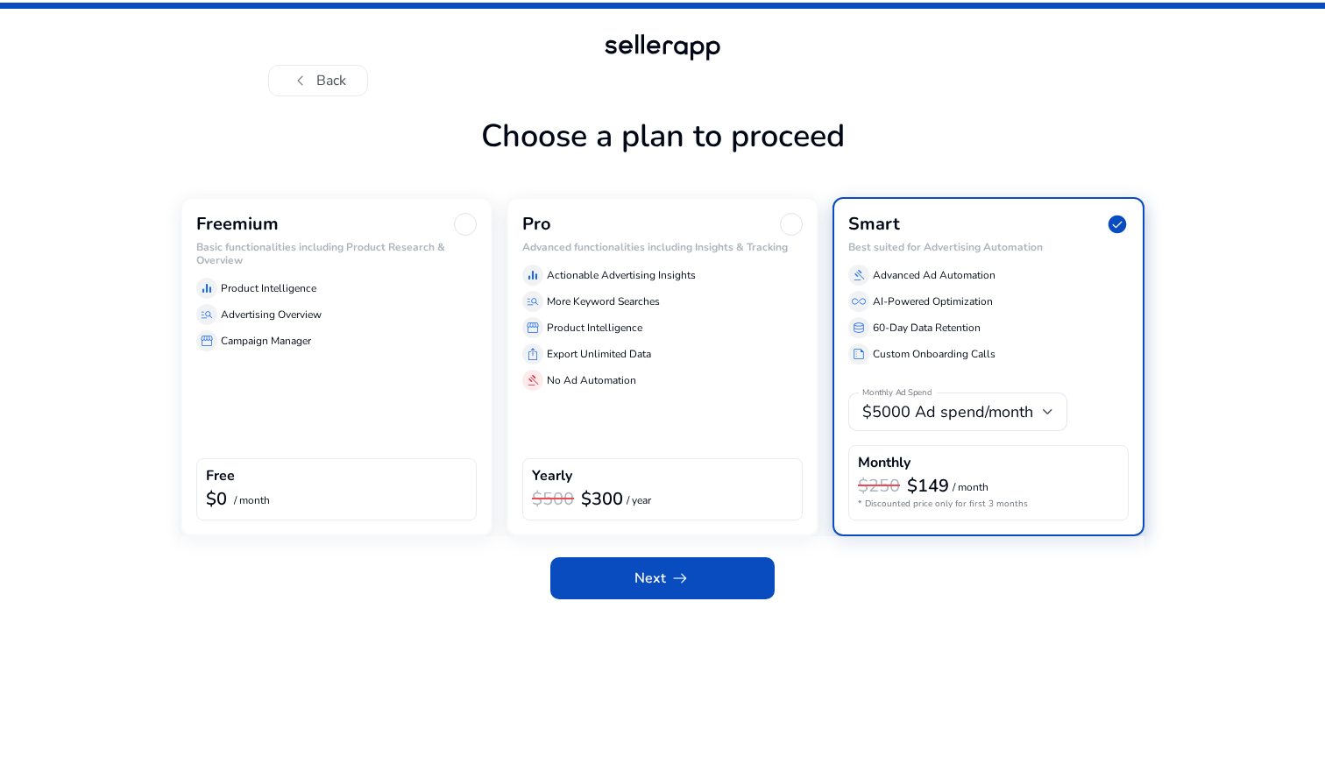
click at [464, 228] on div at bounding box center [465, 224] width 23 height 23
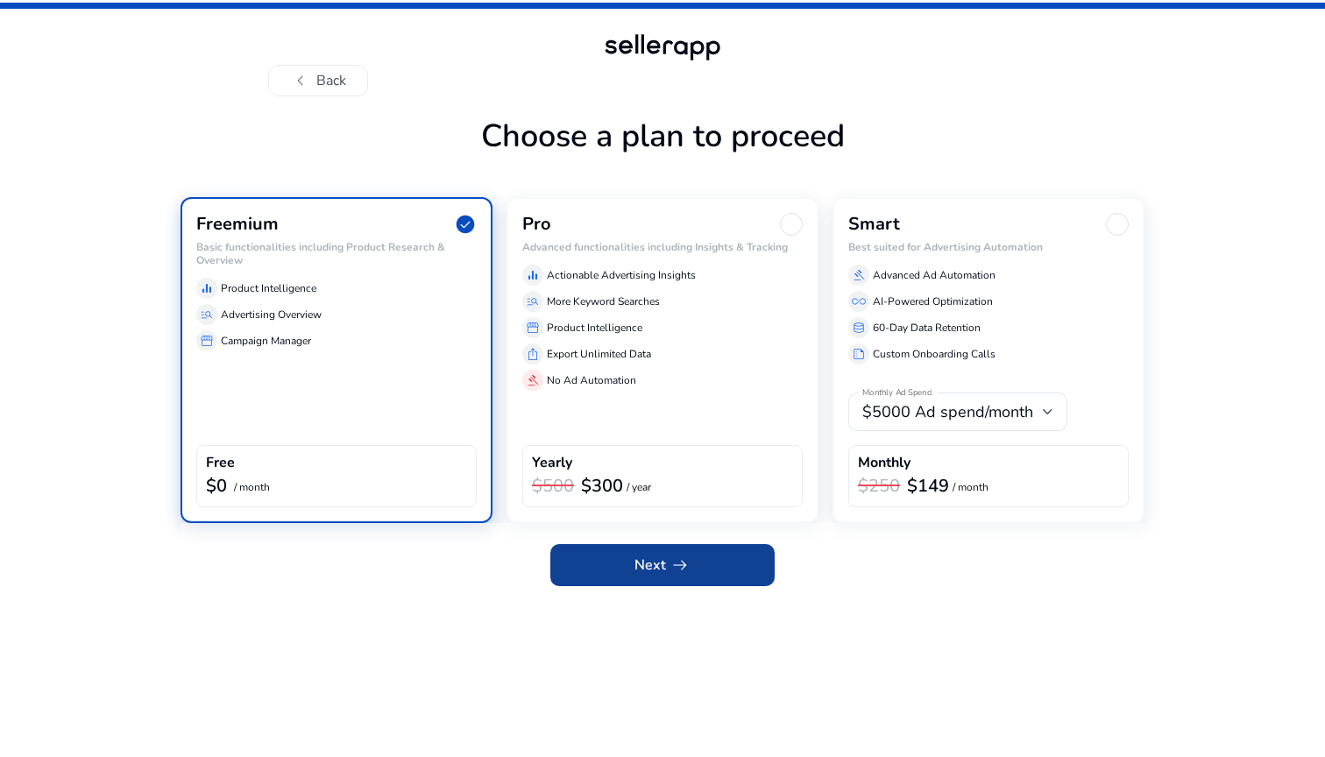
click at [685, 576] on span "arrow_right_alt" at bounding box center [679, 565] width 21 height 21
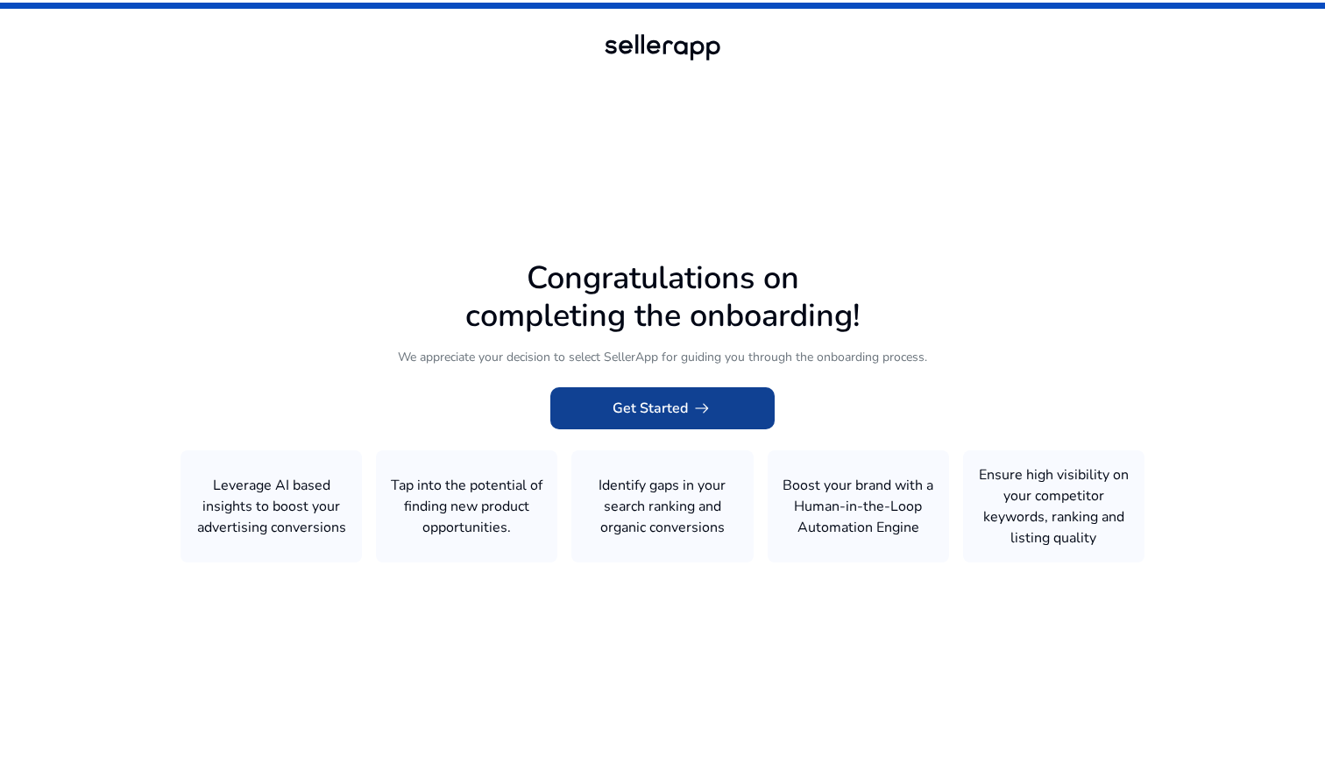
click at [649, 414] on span "Get Started arrow_right_alt" at bounding box center [663, 408] width 100 height 21
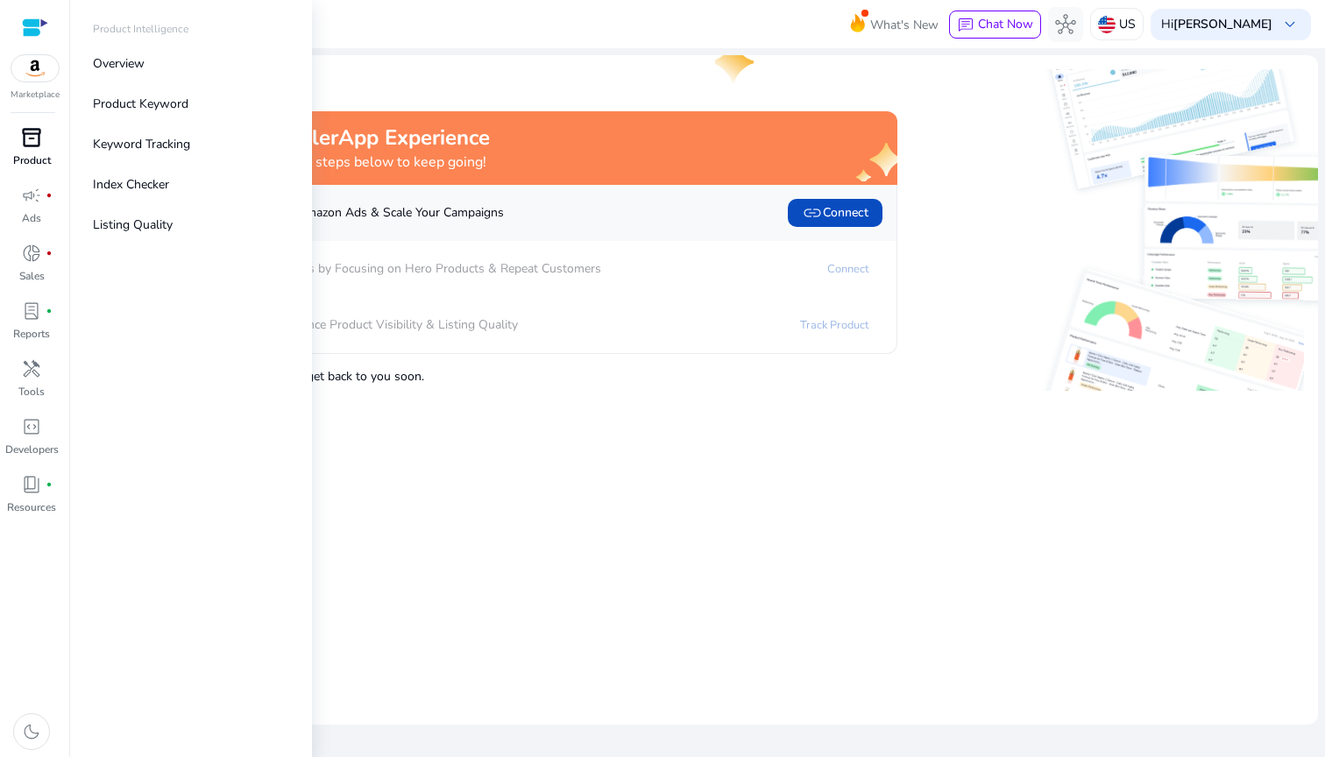
click at [38, 152] on link "inventory_2 Product" at bounding box center [31, 153] width 63 height 58
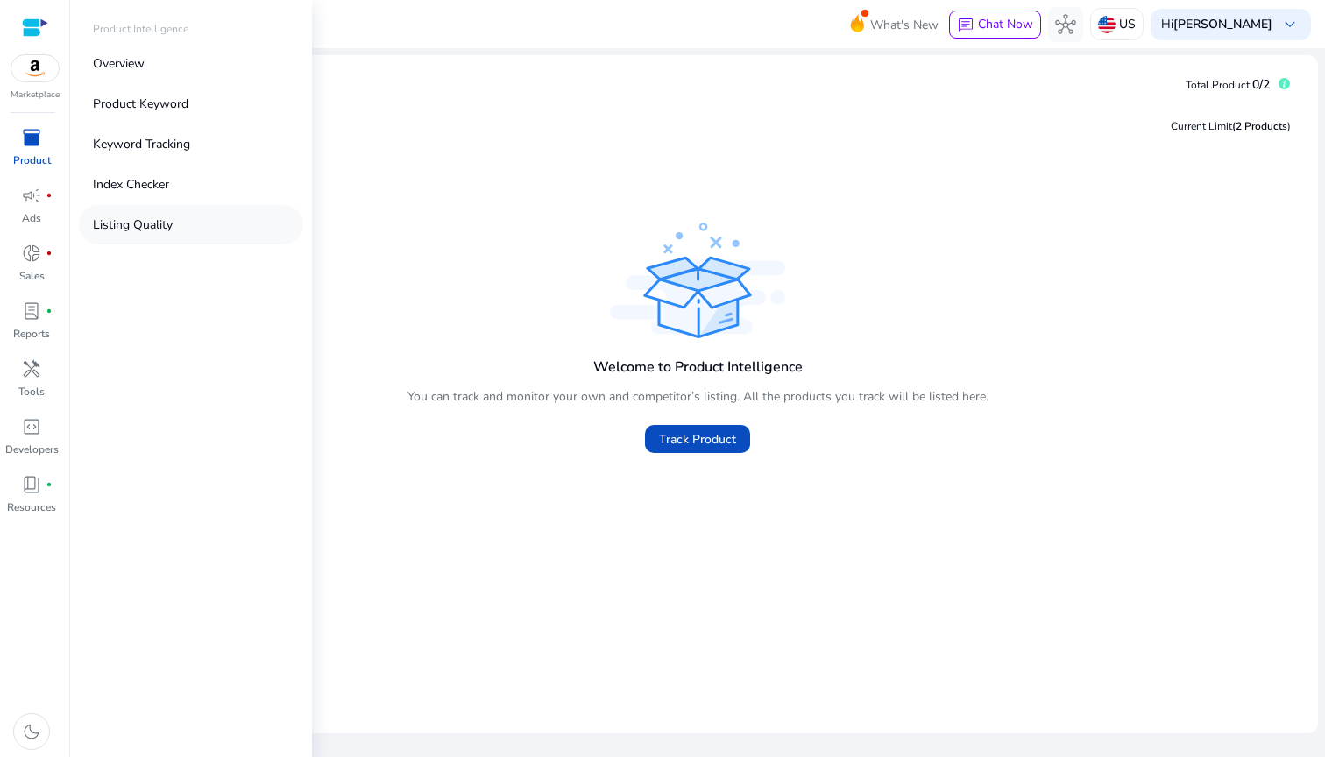
click at [144, 224] on p "Listing Quality" at bounding box center [133, 225] width 80 height 18
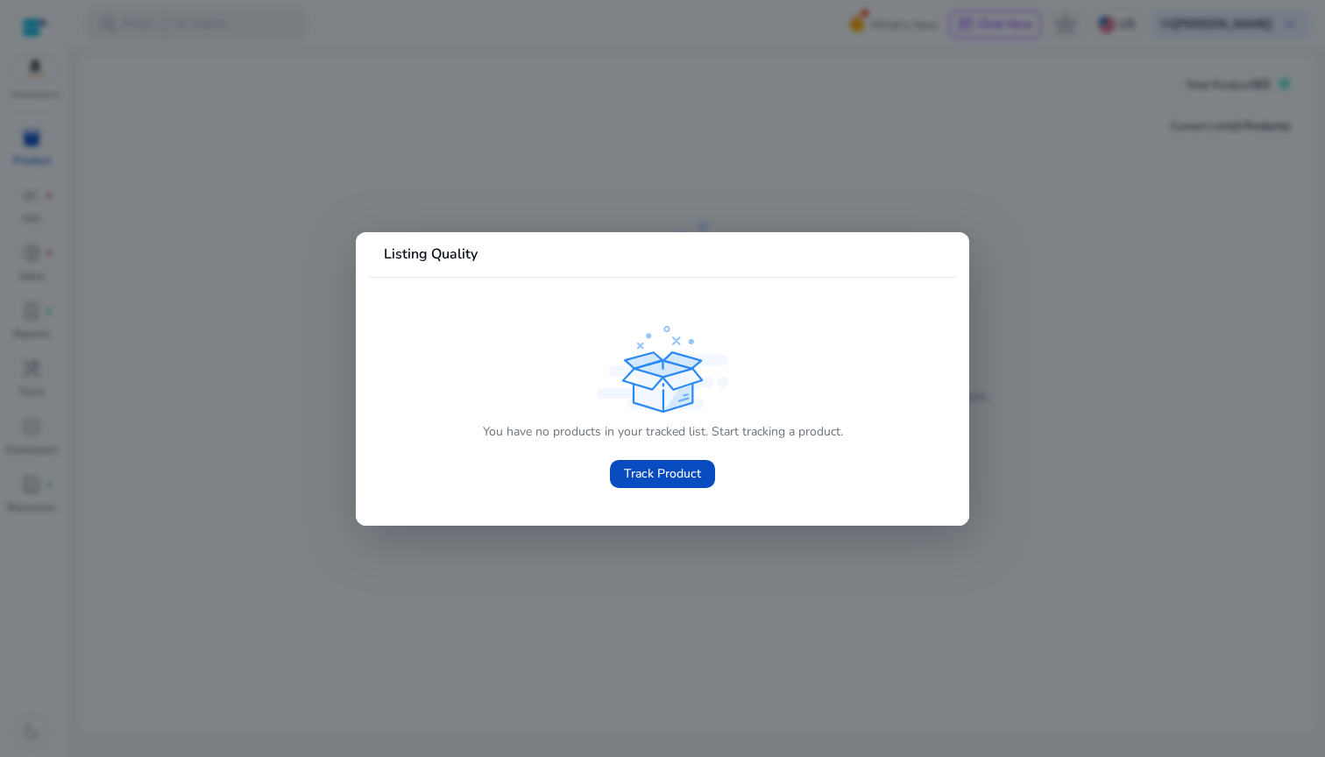
click at [631, 542] on div at bounding box center [662, 378] width 1325 height 757
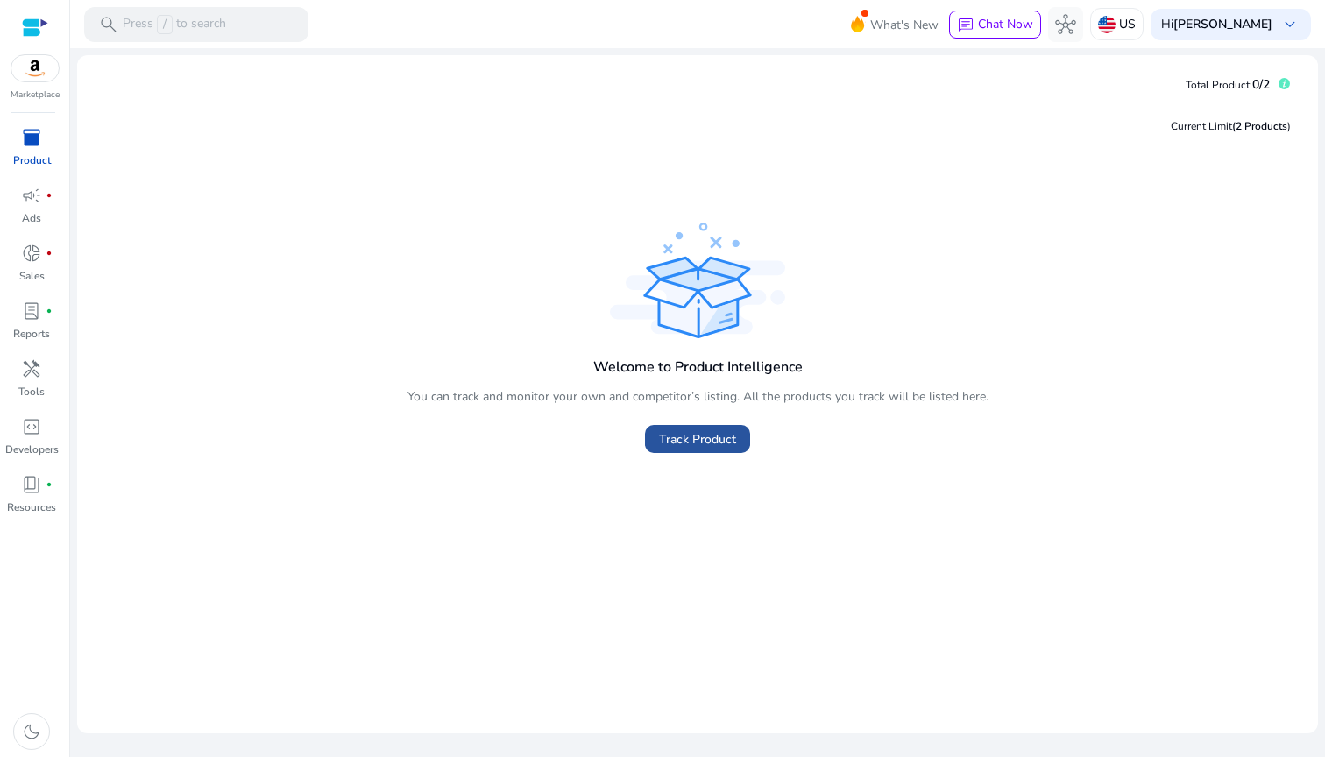
click at [718, 443] on span "Track Product" at bounding box center [697, 439] width 77 height 18
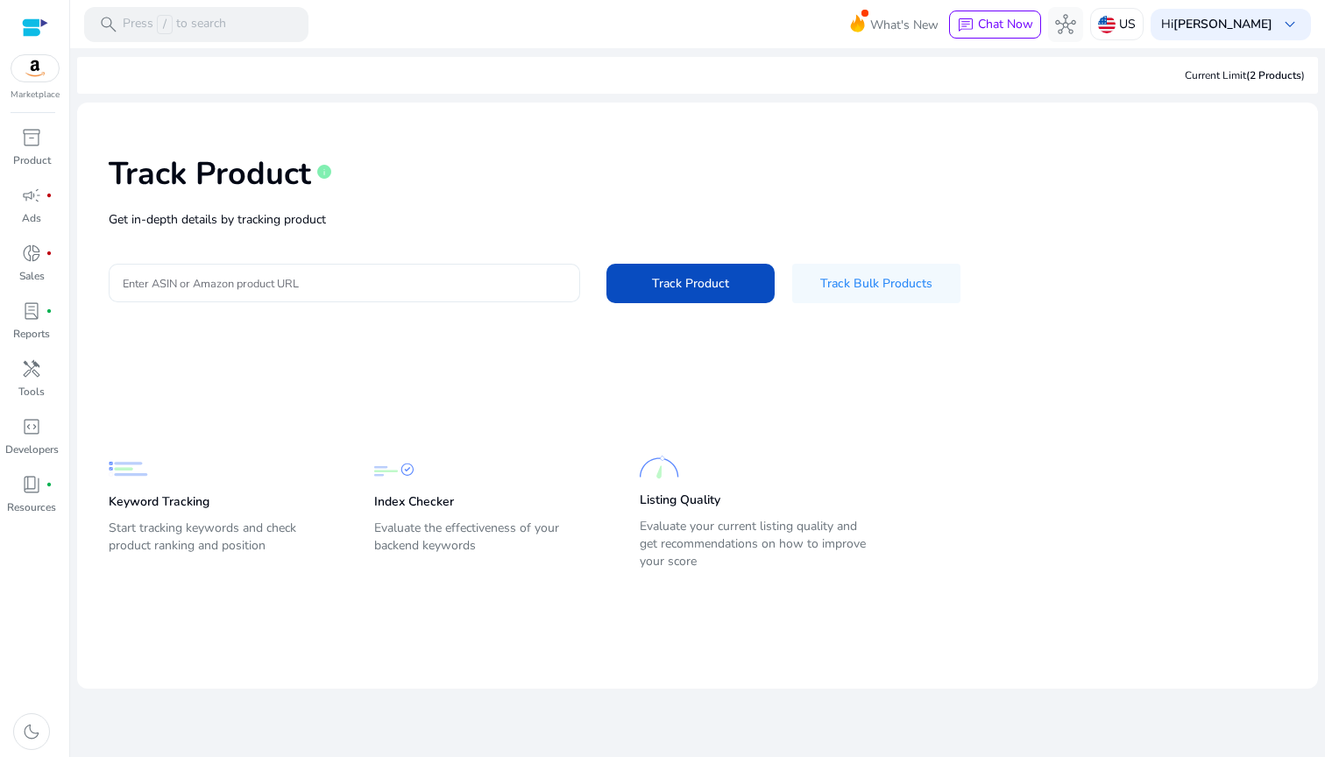
click at [349, 272] on div at bounding box center [344, 283] width 443 height 39
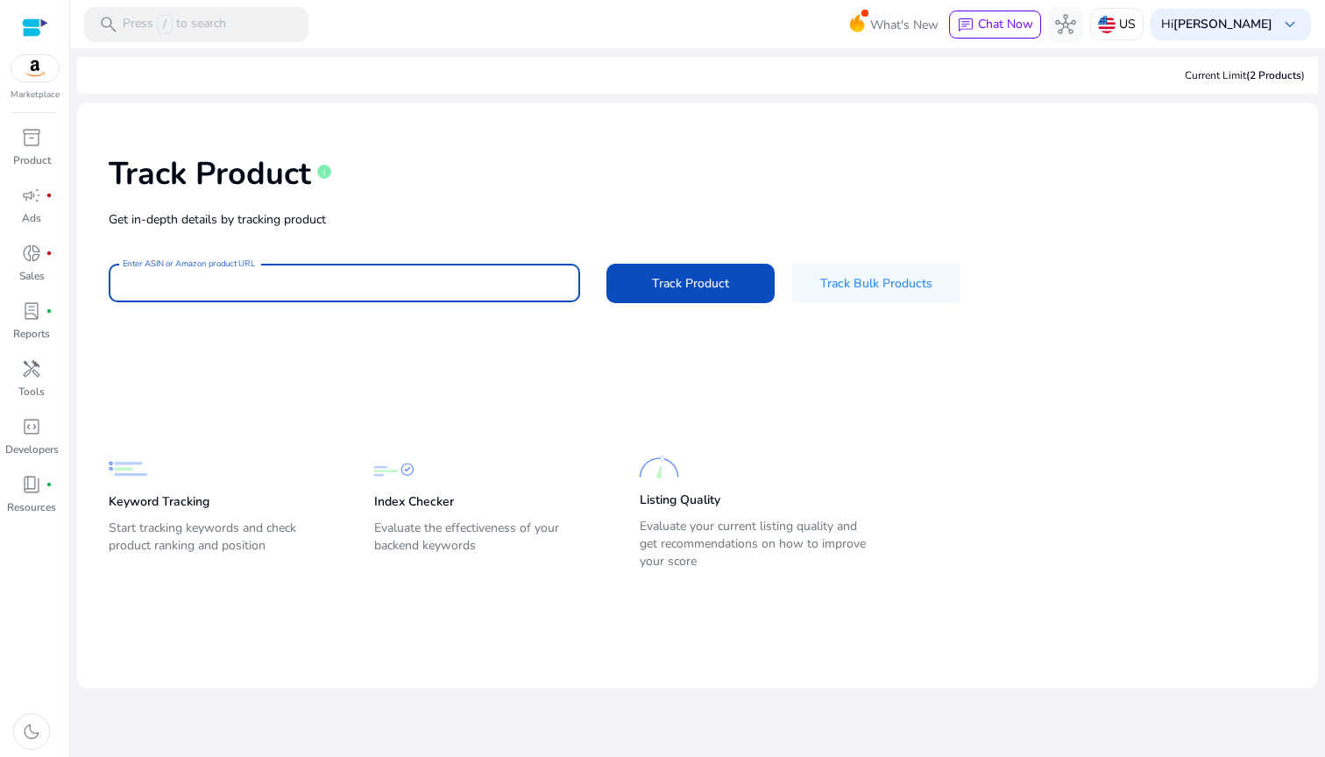
paste input "**********"
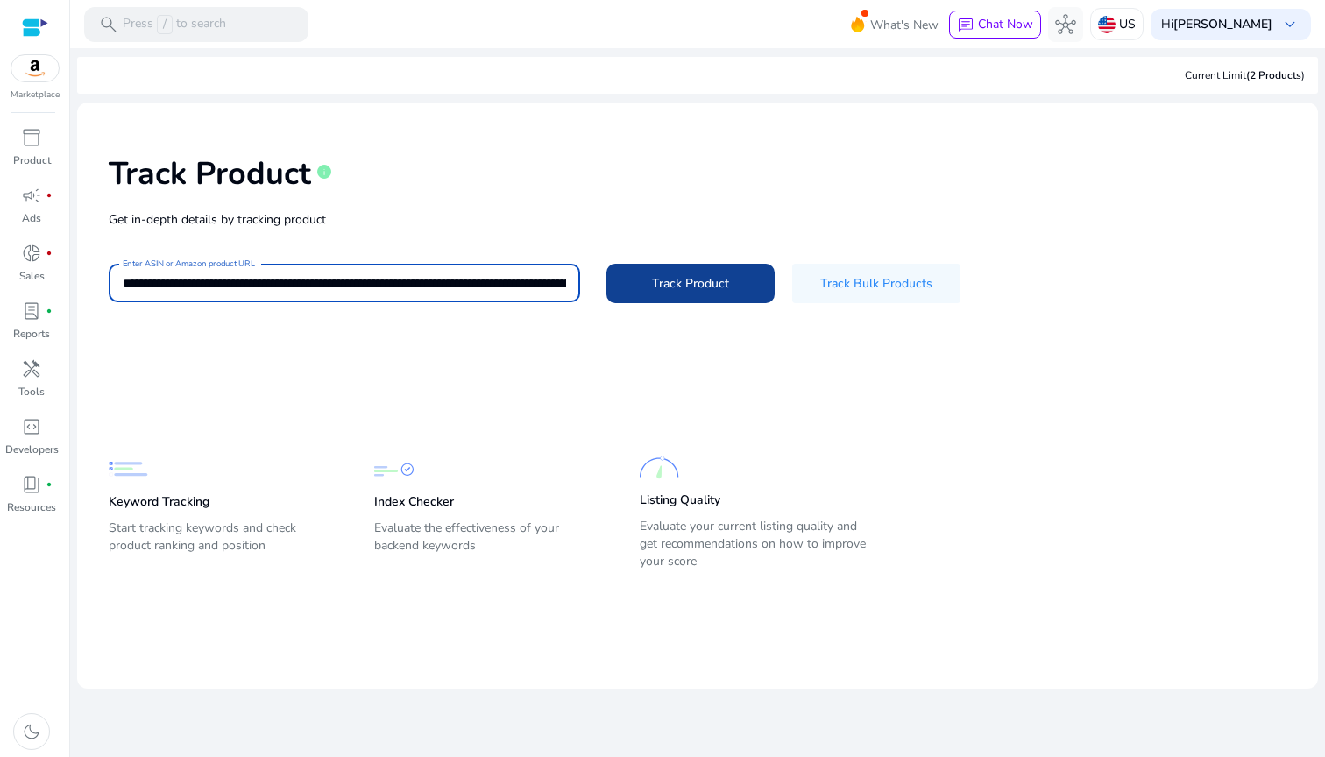
type input "**********"
click at [682, 277] on span "Track Product" at bounding box center [690, 283] width 77 height 18
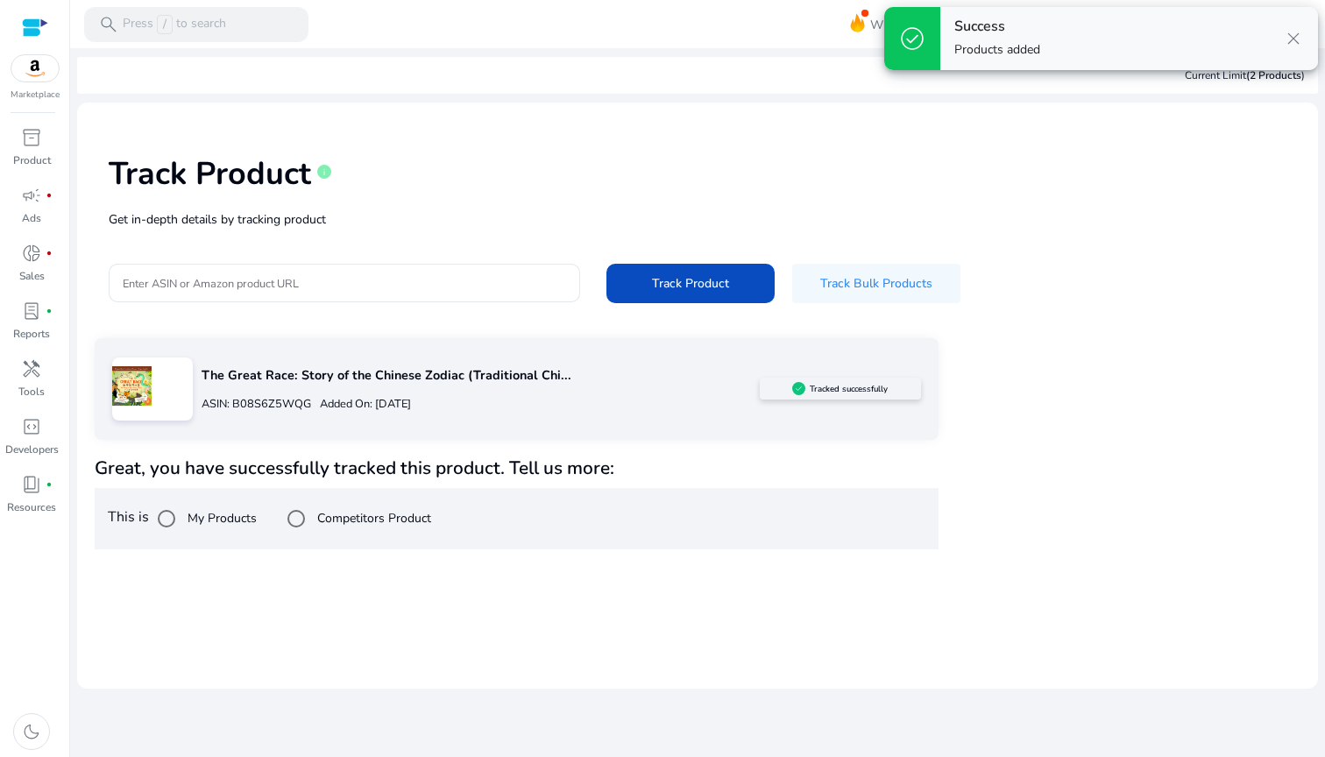
click at [1094, 371] on div "The Great Race: Story of the Chinese Zodiac (Traditional Chi... ASIN: B08S6Z5WQ…" at bounding box center [698, 443] width 1206 height 211
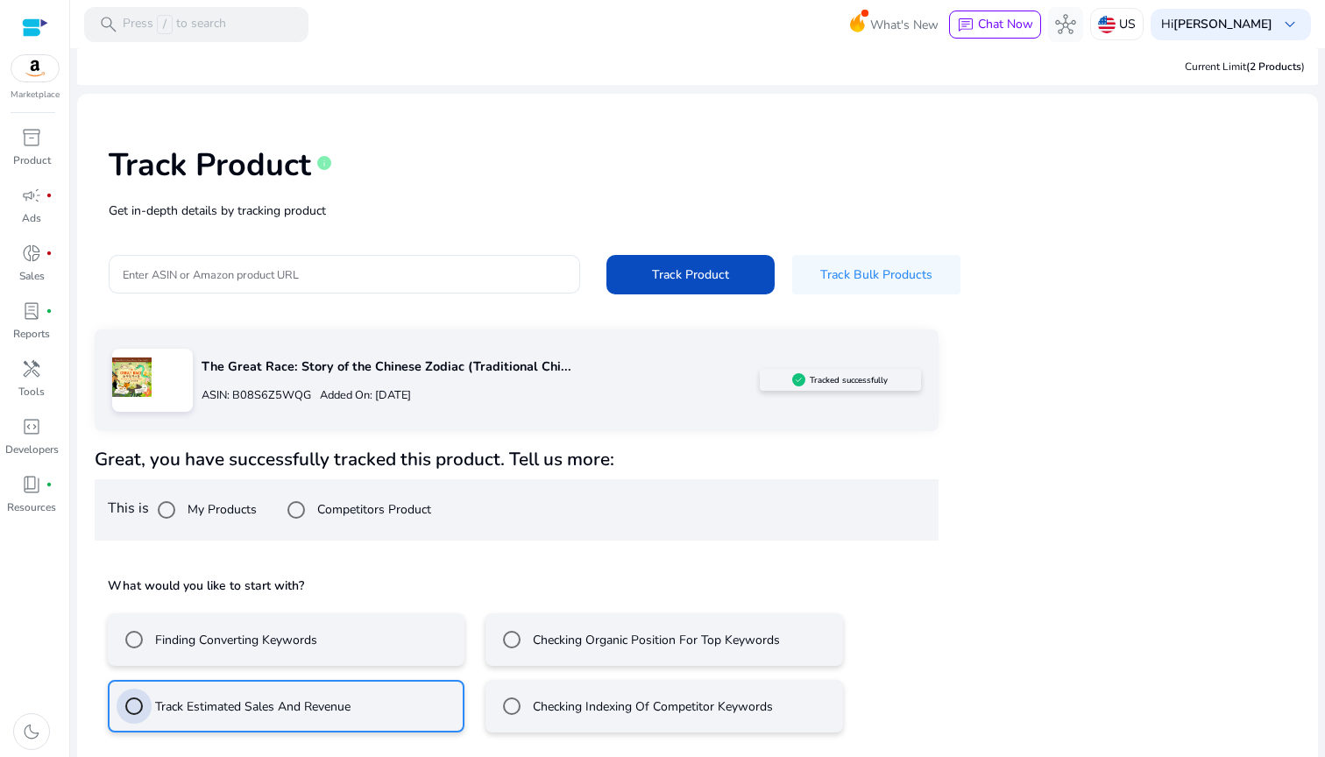
scroll to position [87, 0]
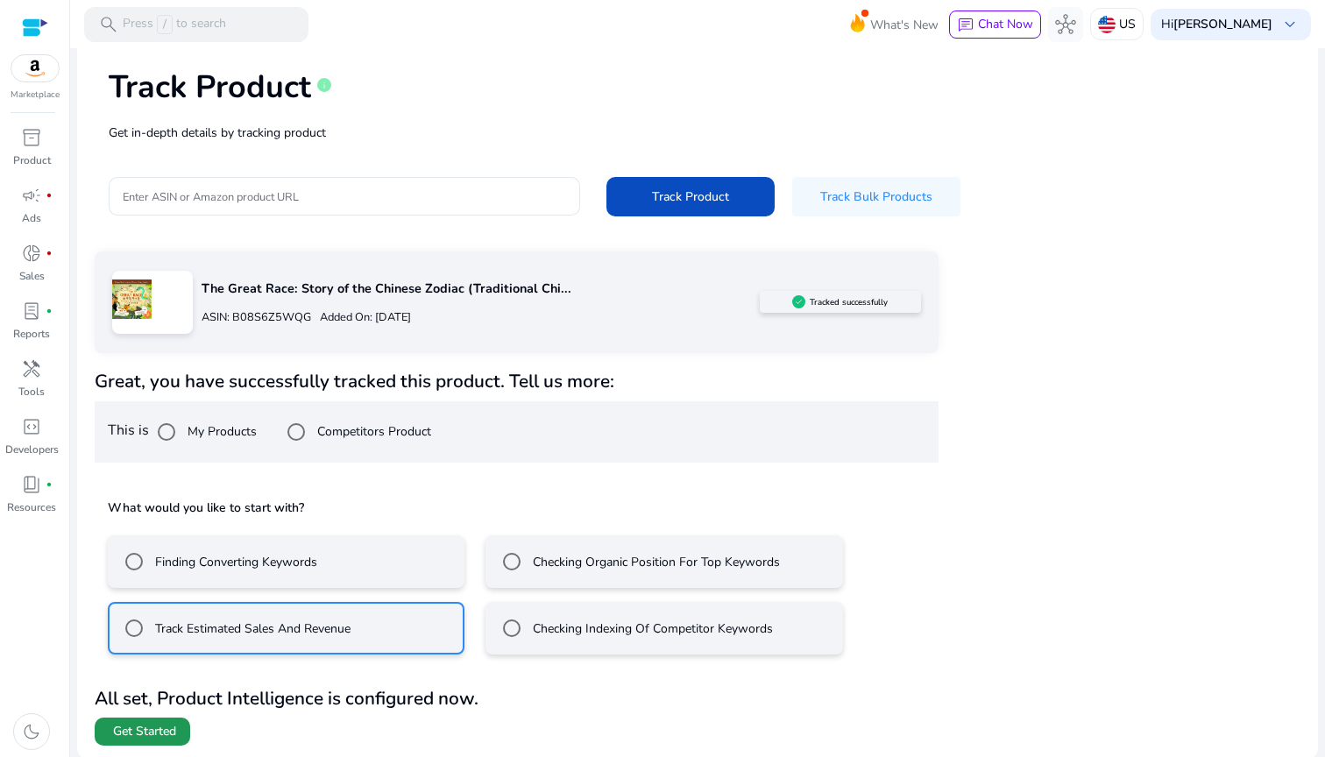
click at [161, 727] on span "Get Started" at bounding box center [144, 732] width 63 height 18
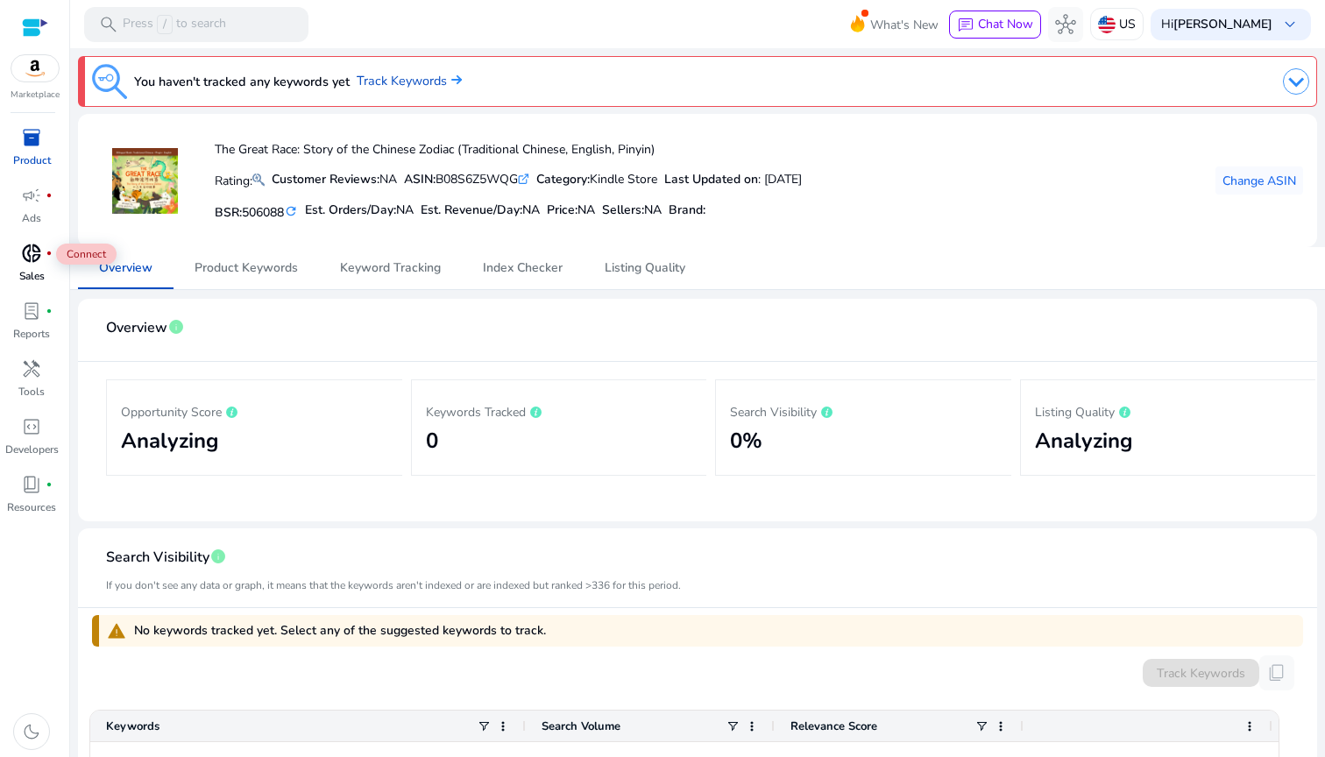
click at [25, 250] on span "donut_small" at bounding box center [31, 253] width 21 height 21
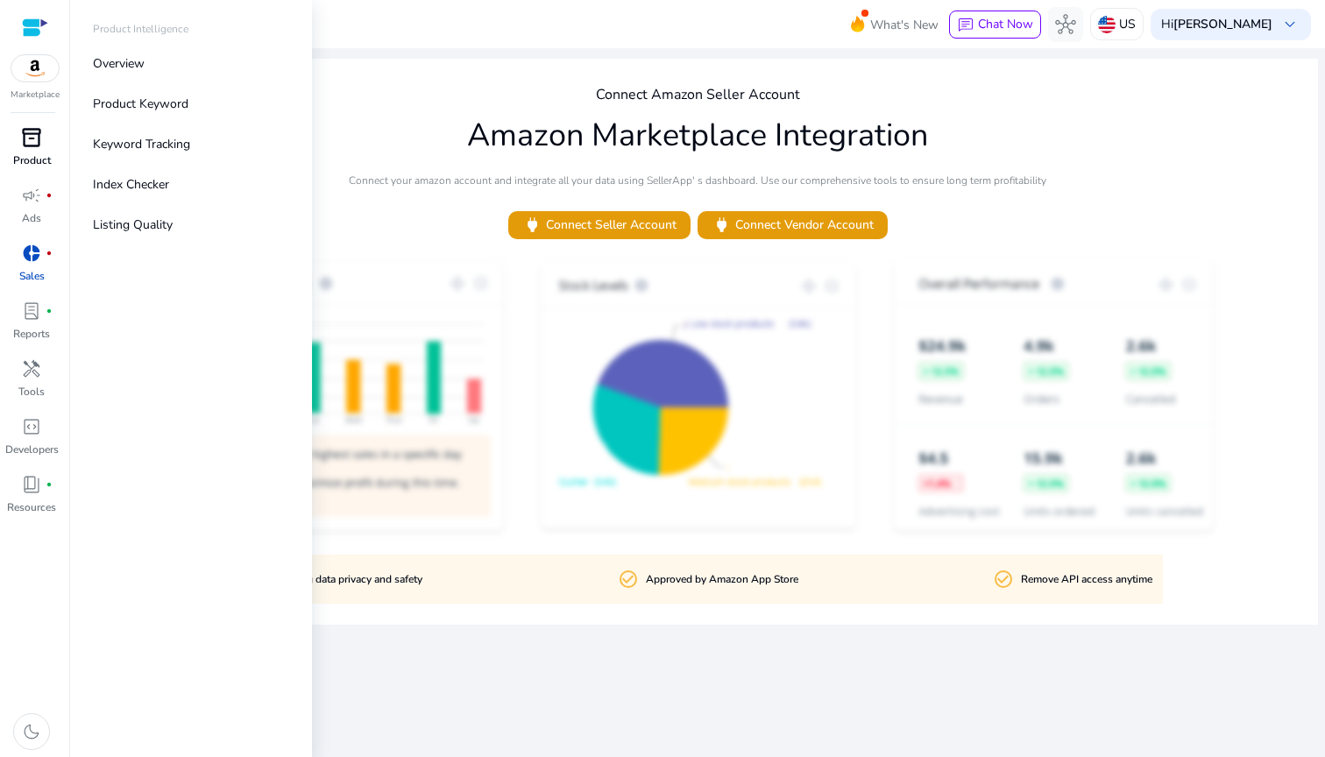
click at [25, 148] on span "inventory_2" at bounding box center [31, 137] width 21 height 21
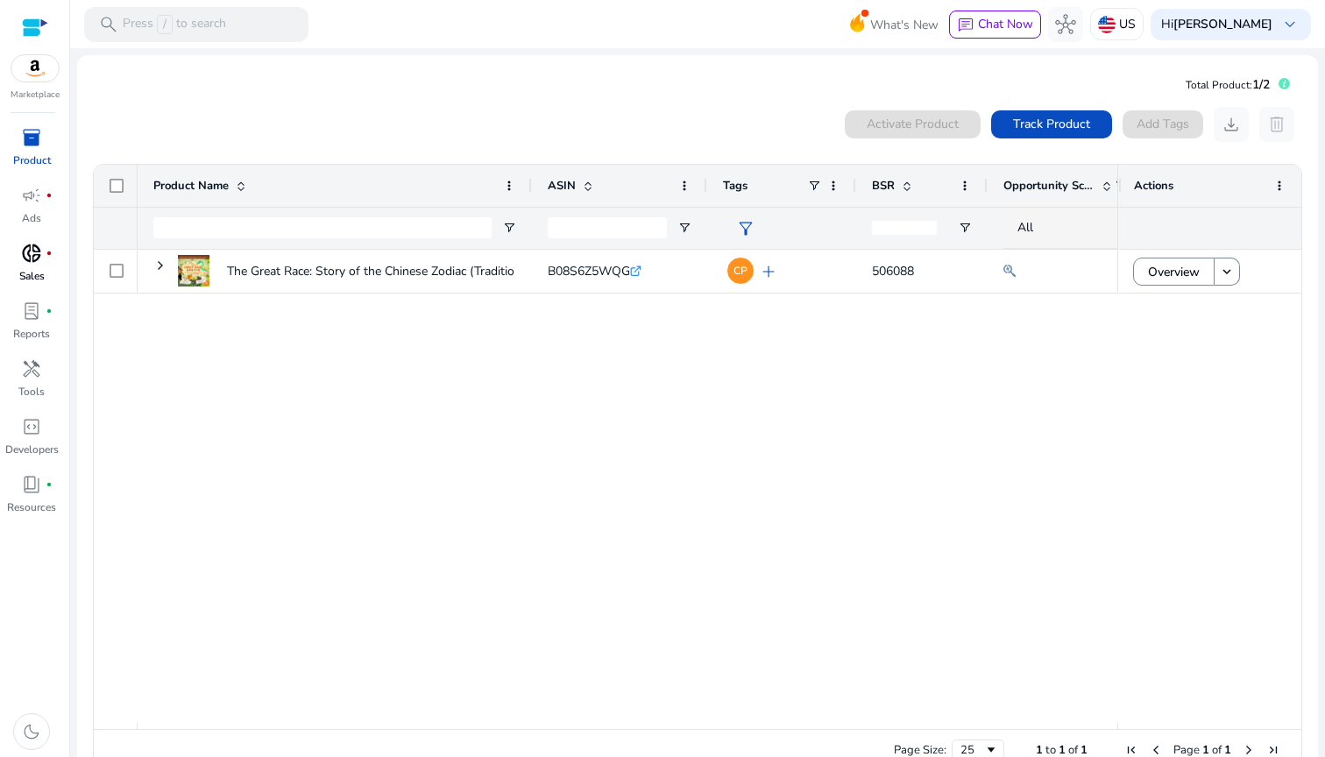
click at [556, 389] on div "The Great Race: Story of the Chinese Zodiac (Traditional Chinese,... B08S6Z5WQG…" at bounding box center [628, 486] width 980 height 473
click at [1046, 126] on span "Track Product" at bounding box center [1051, 124] width 77 height 18
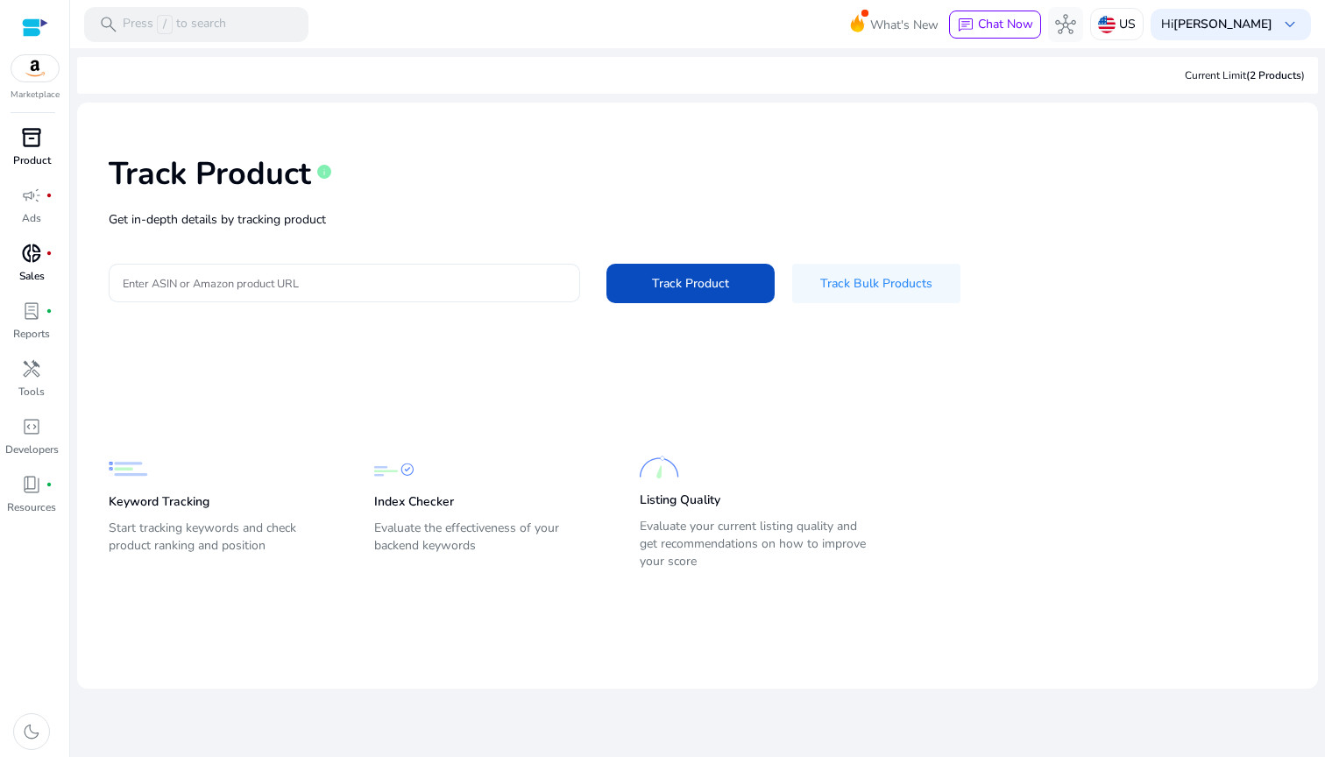
click at [417, 283] on input "Enter ASIN or Amazon product URL" at bounding box center [344, 282] width 443 height 19
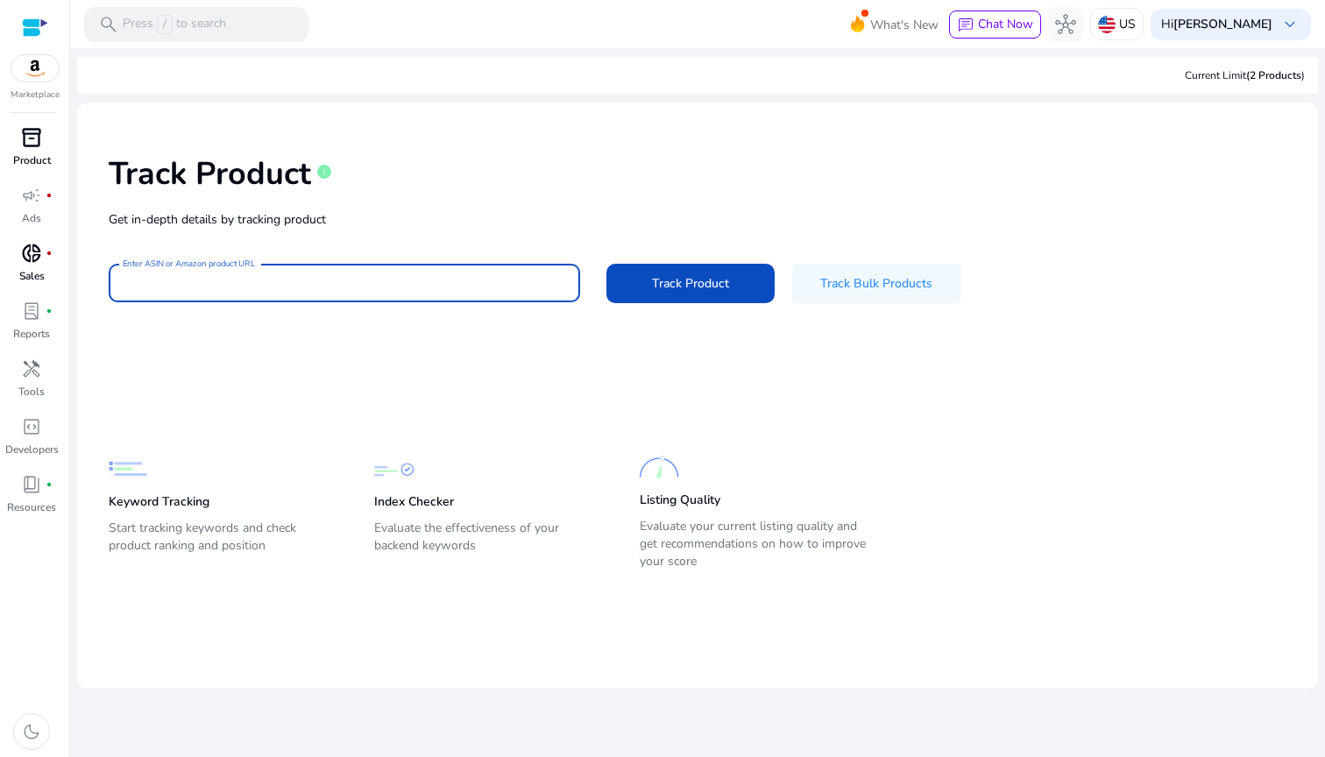
paste input "**********"
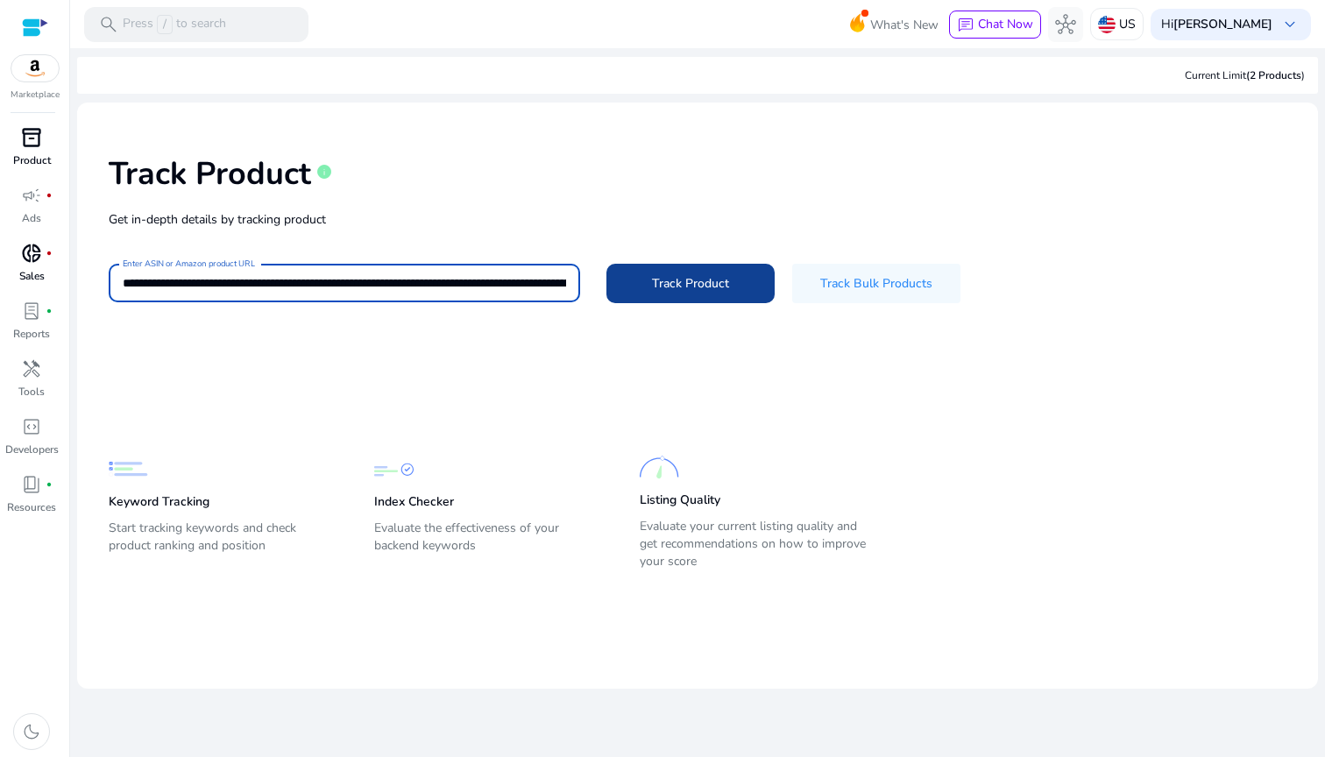
type input "**********"
click at [692, 294] on span at bounding box center [690, 283] width 168 height 42
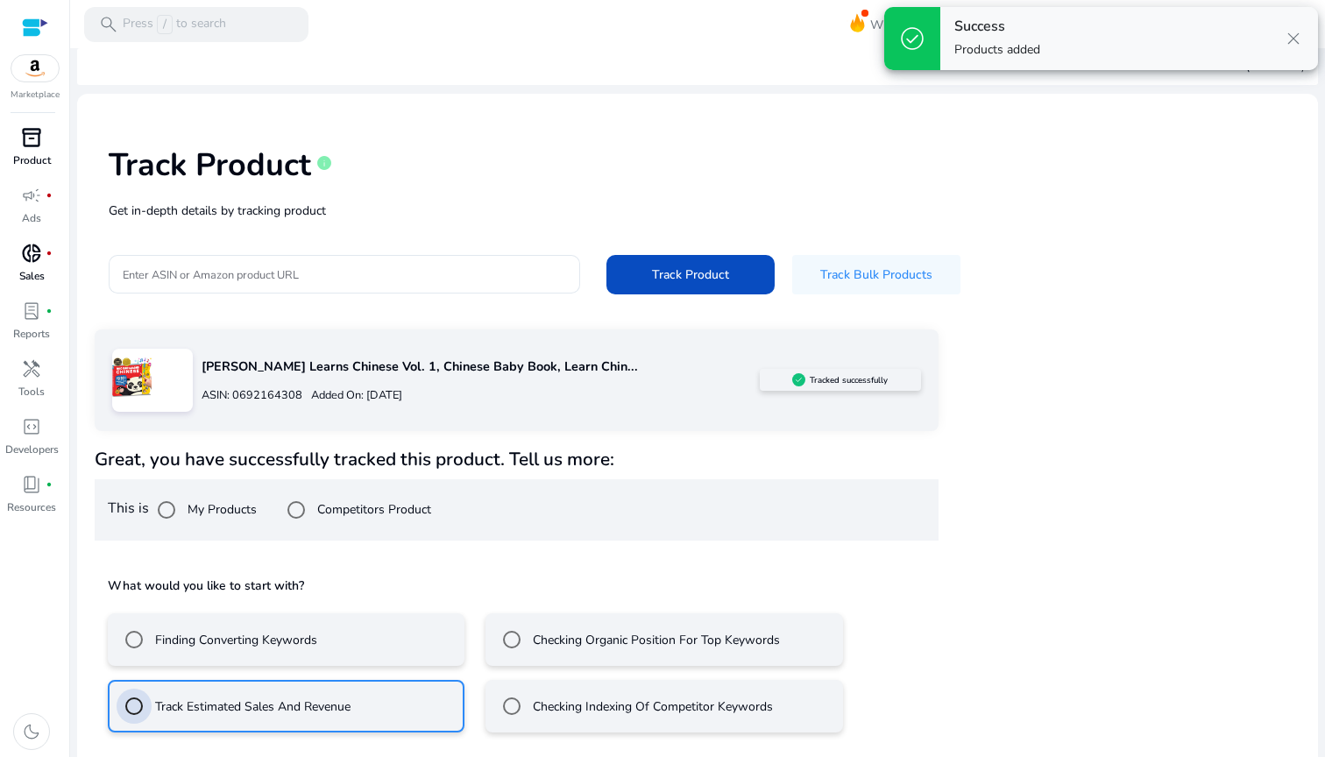
scroll to position [87, 0]
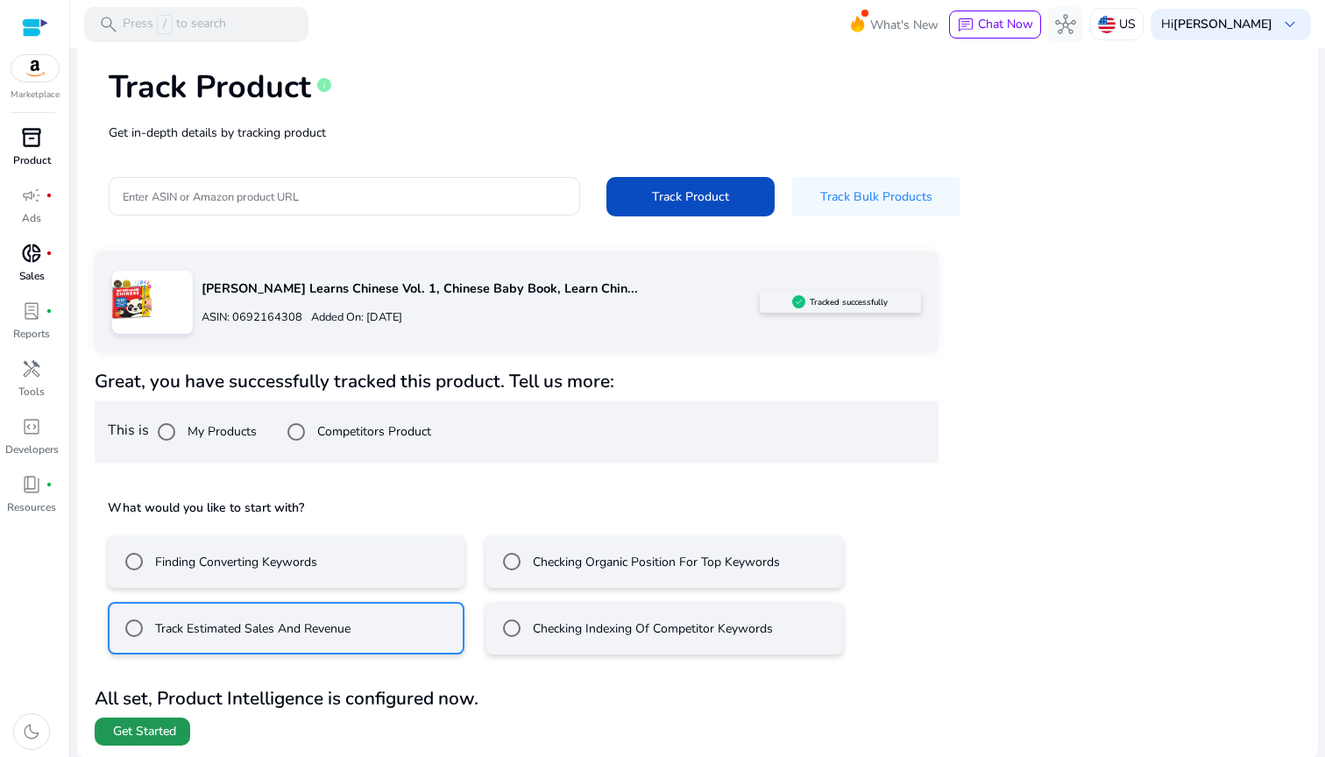
click at [145, 736] on span "Get Started" at bounding box center [144, 732] width 63 height 18
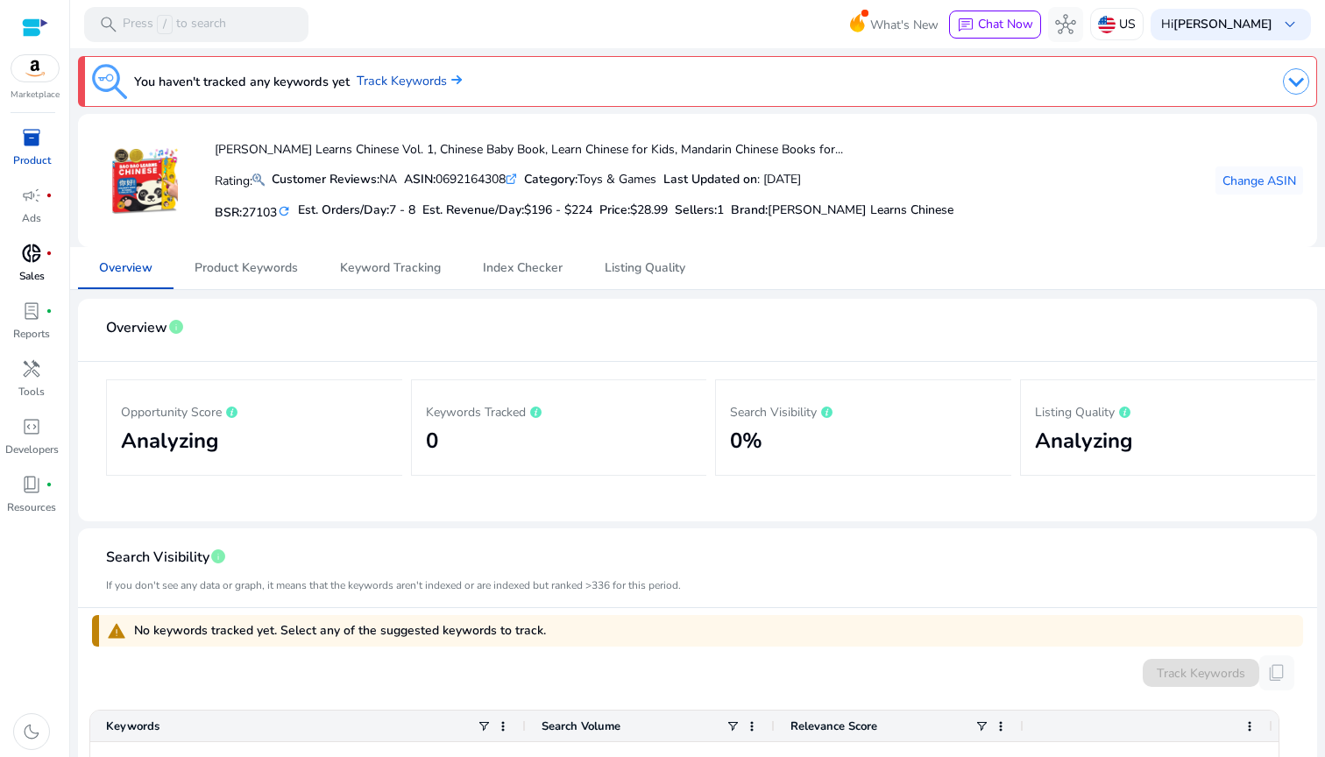
click at [25, 148] on span "inventory_2" at bounding box center [31, 137] width 21 height 21
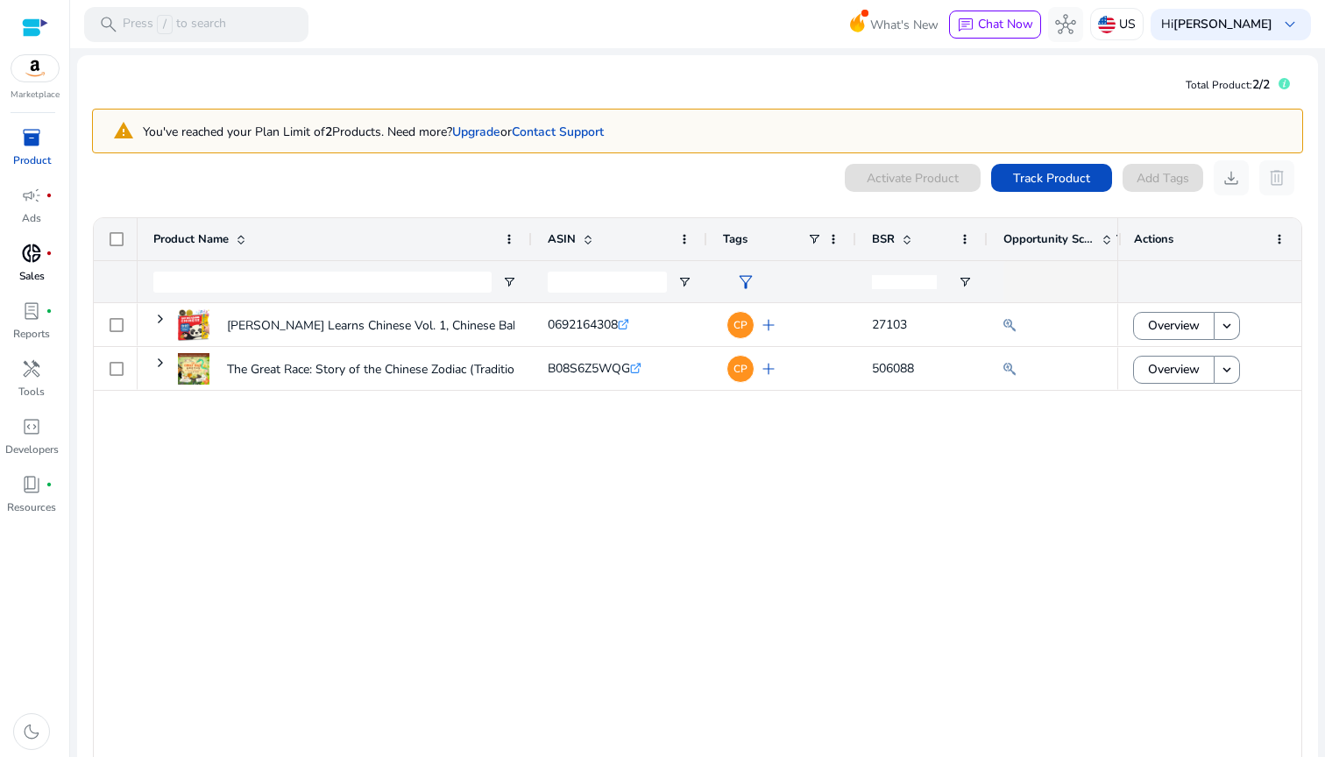
click at [717, 614] on div "[PERSON_NAME] Learns Chinese Vol. 1, Chinese Baby Book, Learn [DEMOGRAPHIC_DATA…" at bounding box center [628, 539] width 980 height 473
click at [298, 278] on input "Product Name Filter Input" at bounding box center [322, 282] width 338 height 21
click at [1052, 174] on span "Track Product" at bounding box center [1051, 178] width 77 height 18
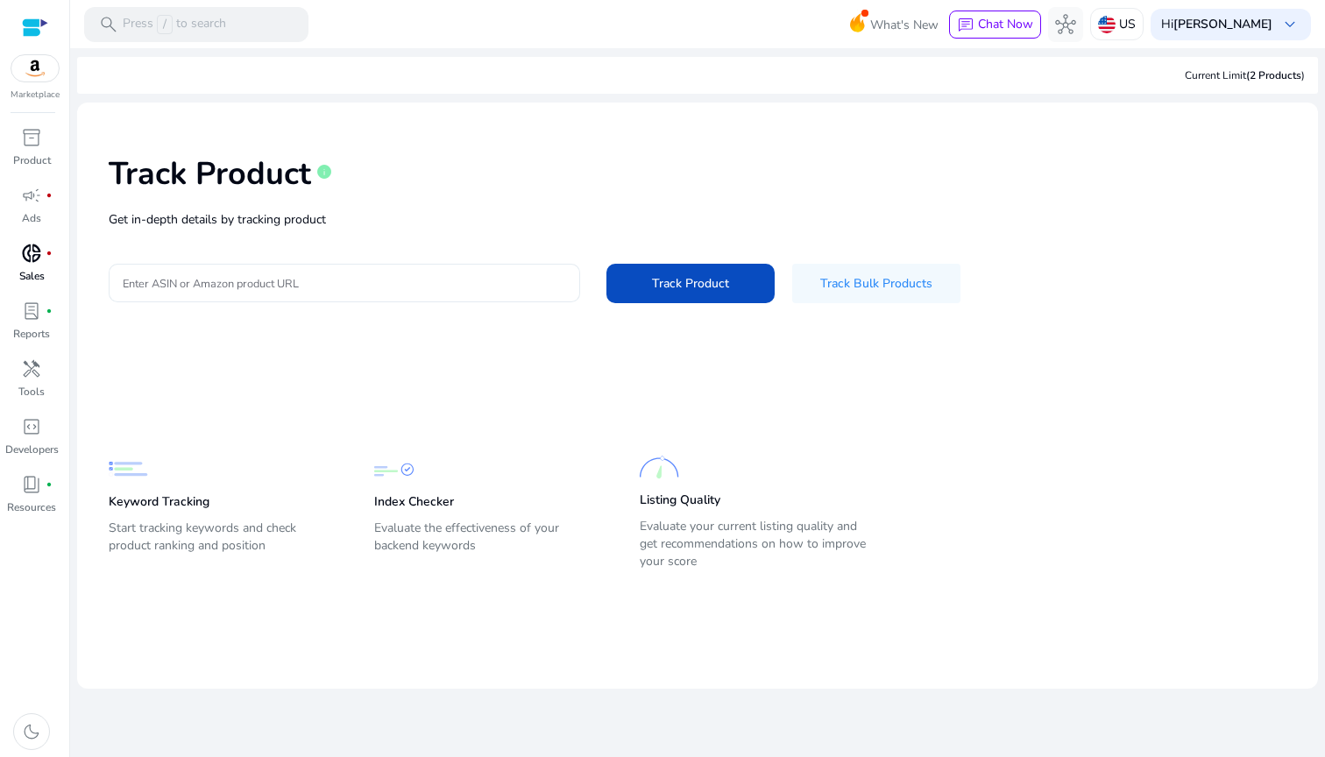
click at [485, 268] on div at bounding box center [344, 283] width 443 height 39
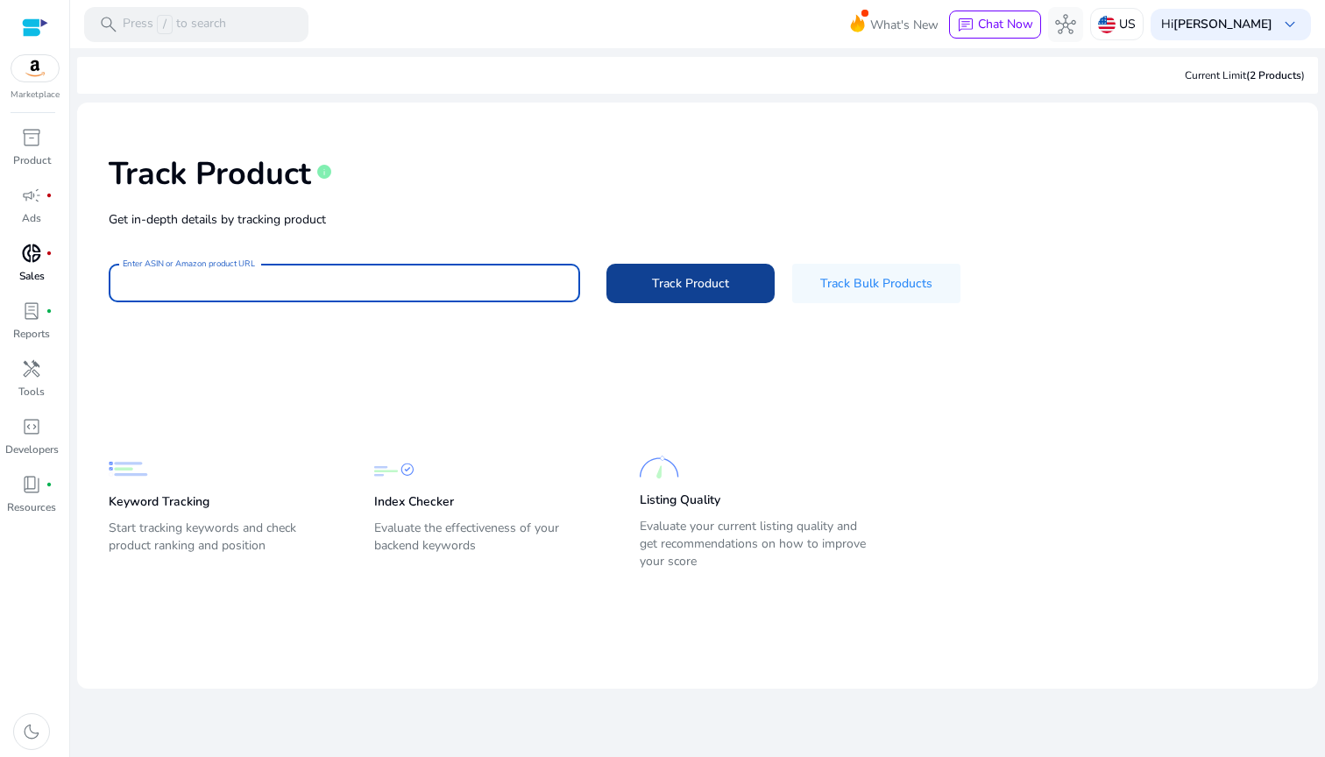
paste input "**********"
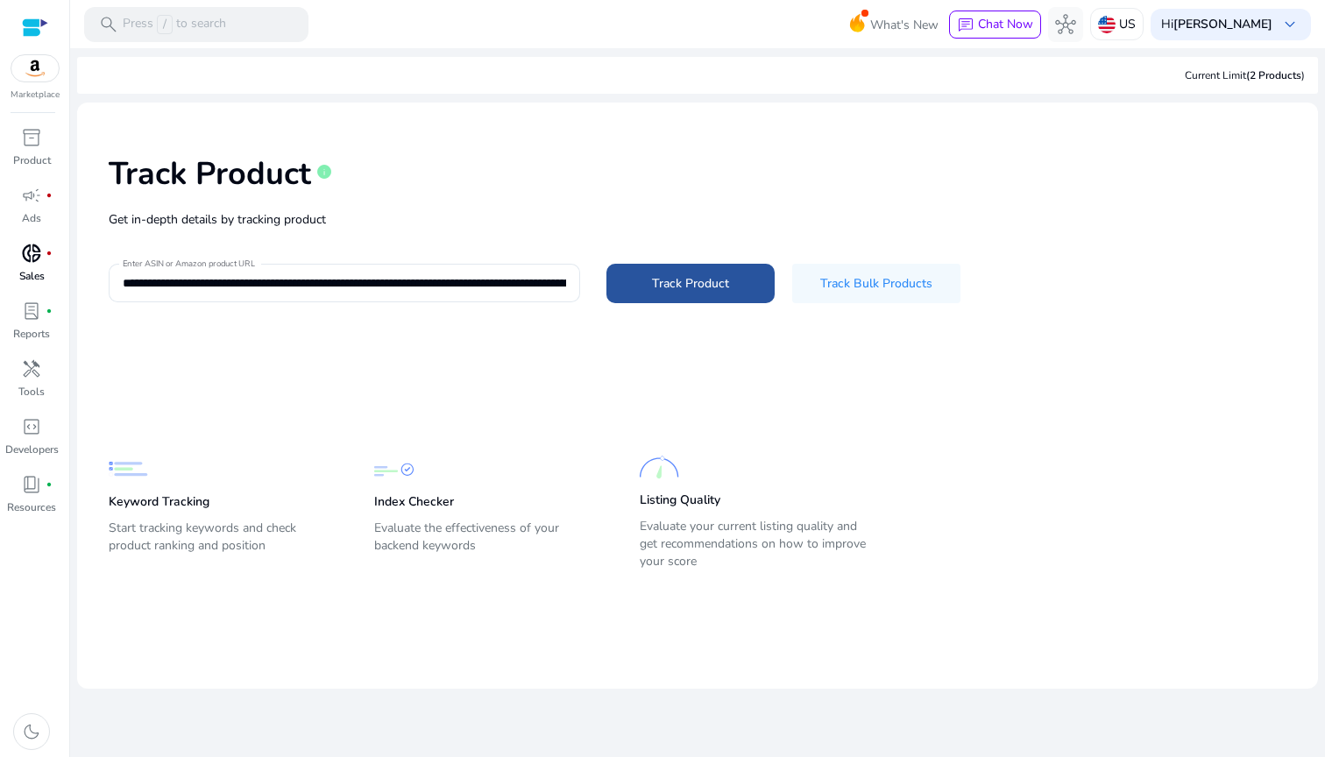
click at [646, 275] on span at bounding box center [690, 283] width 168 height 42
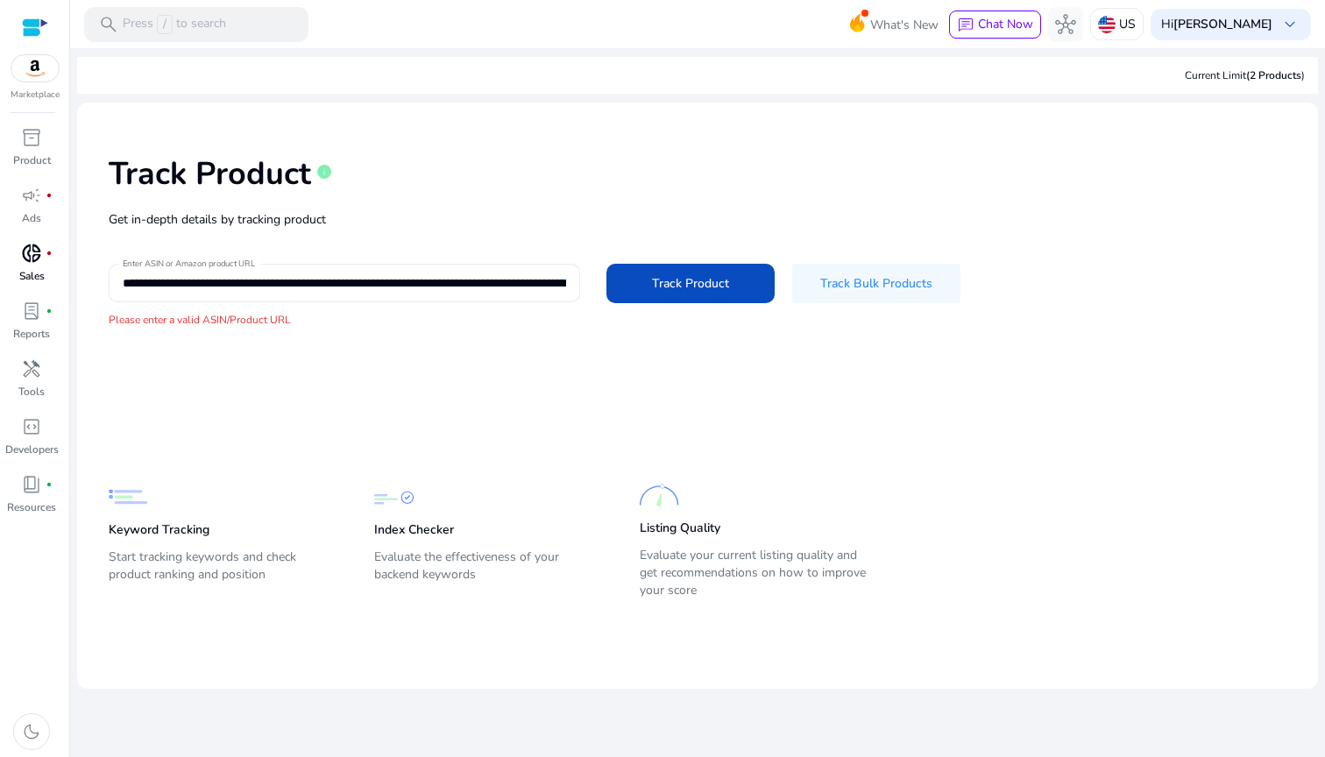
click at [546, 289] on input "**********" at bounding box center [344, 282] width 443 height 19
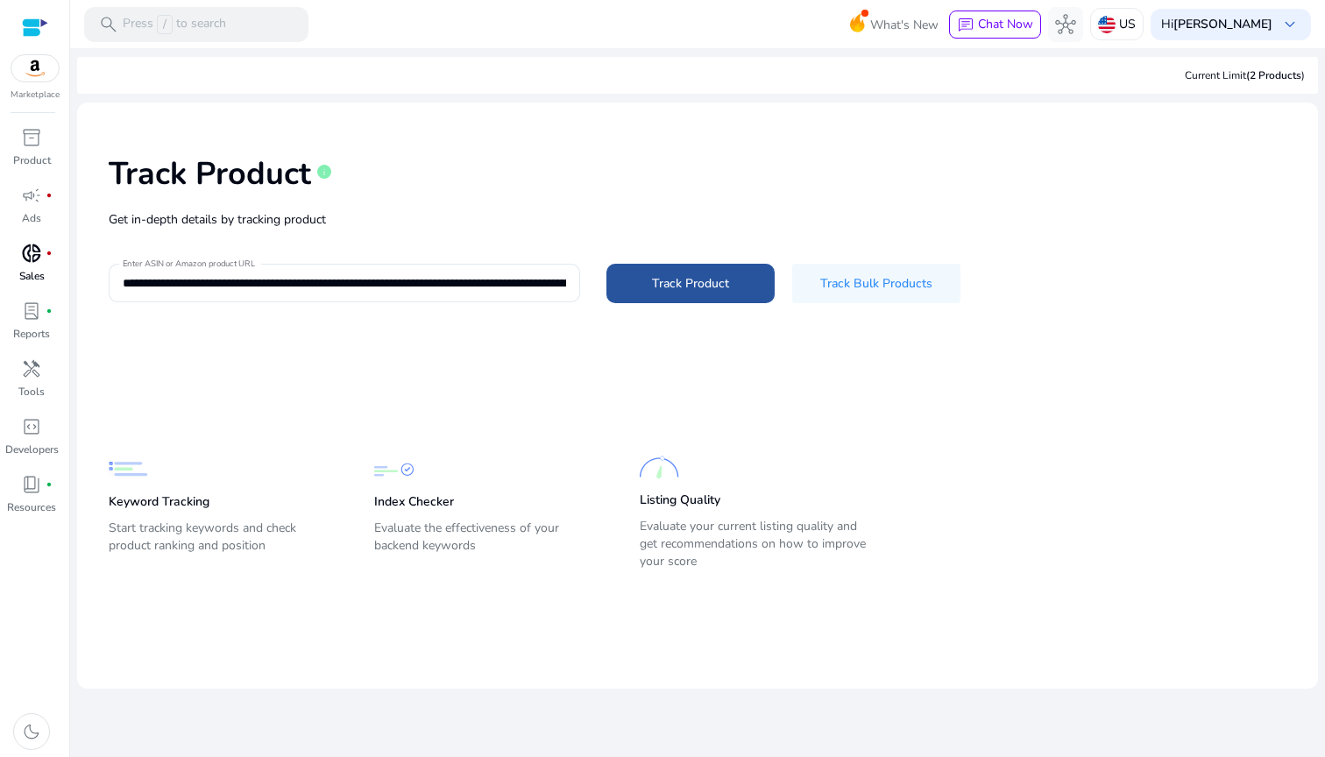
click at [674, 290] on span "Track Product" at bounding box center [690, 283] width 77 height 18
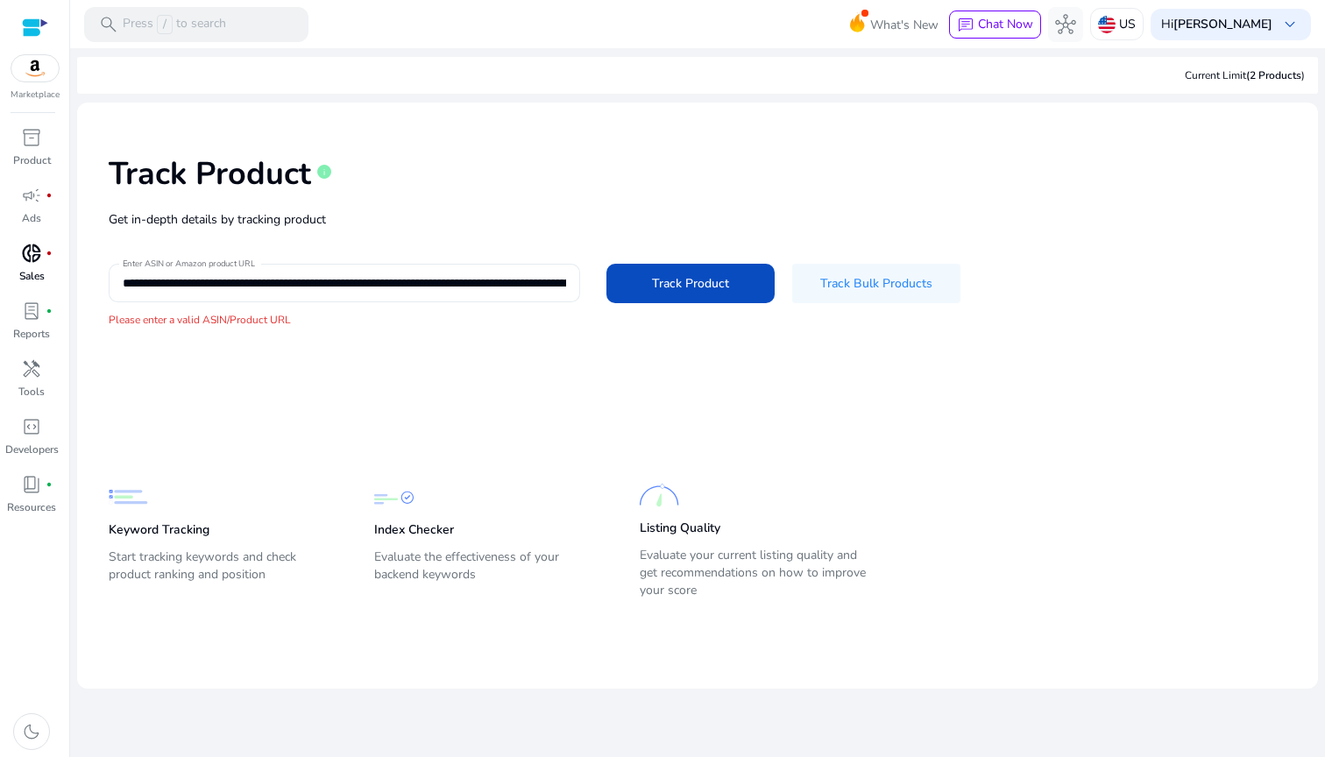
click at [440, 283] on input "**********" at bounding box center [344, 282] width 443 height 19
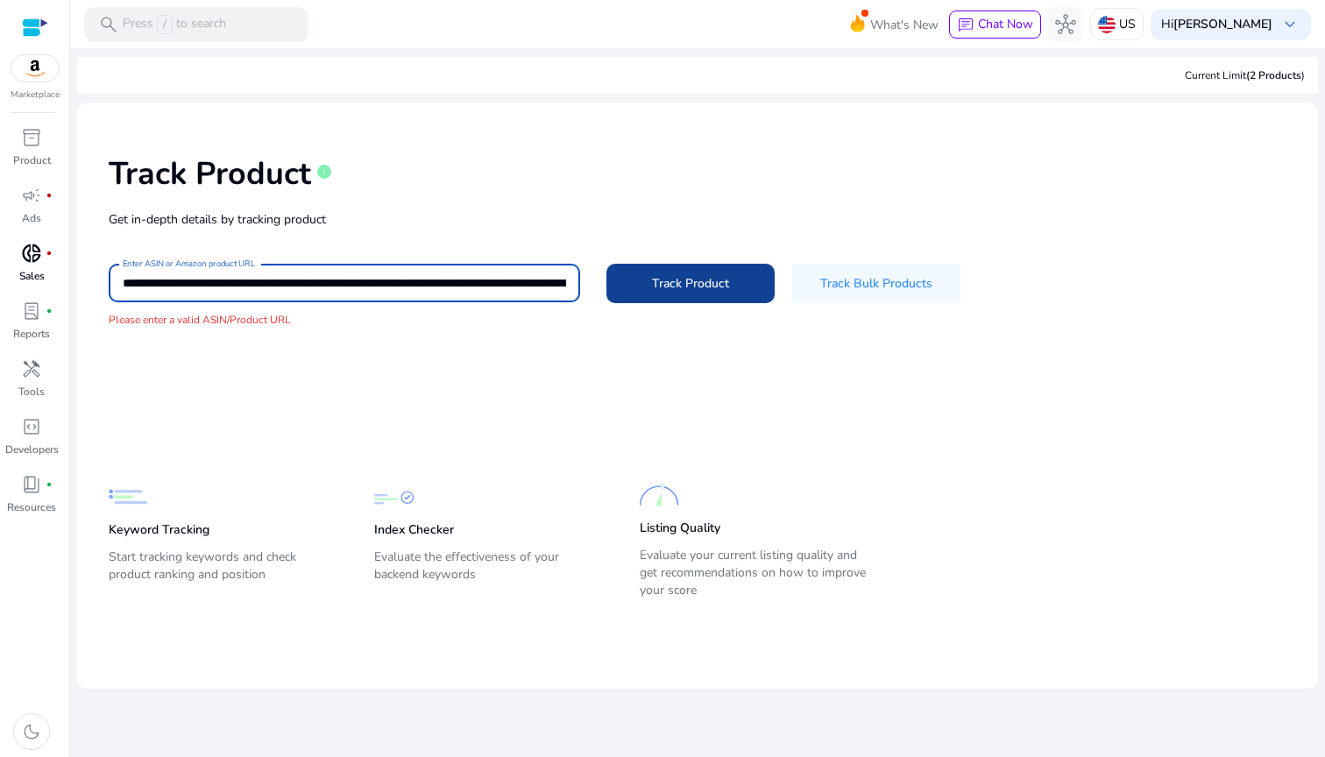
paste input
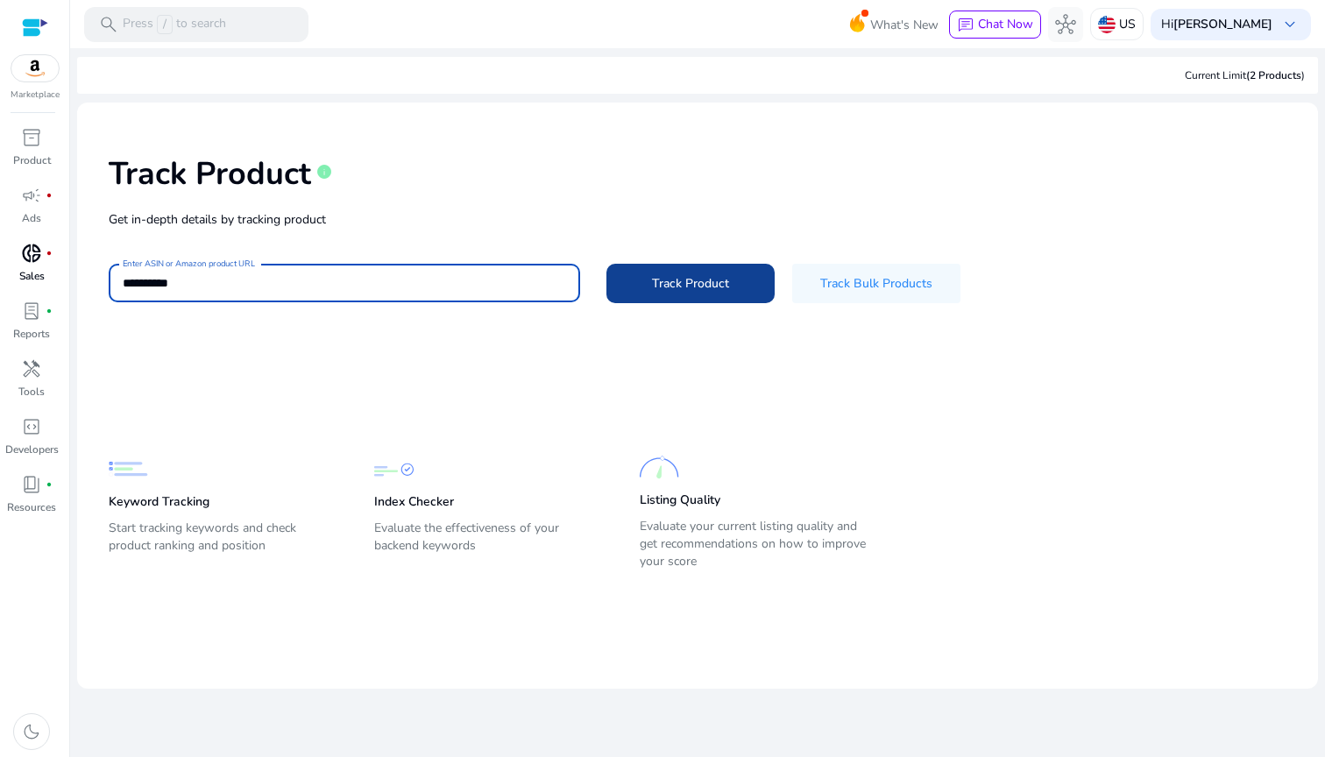
type input "**********"
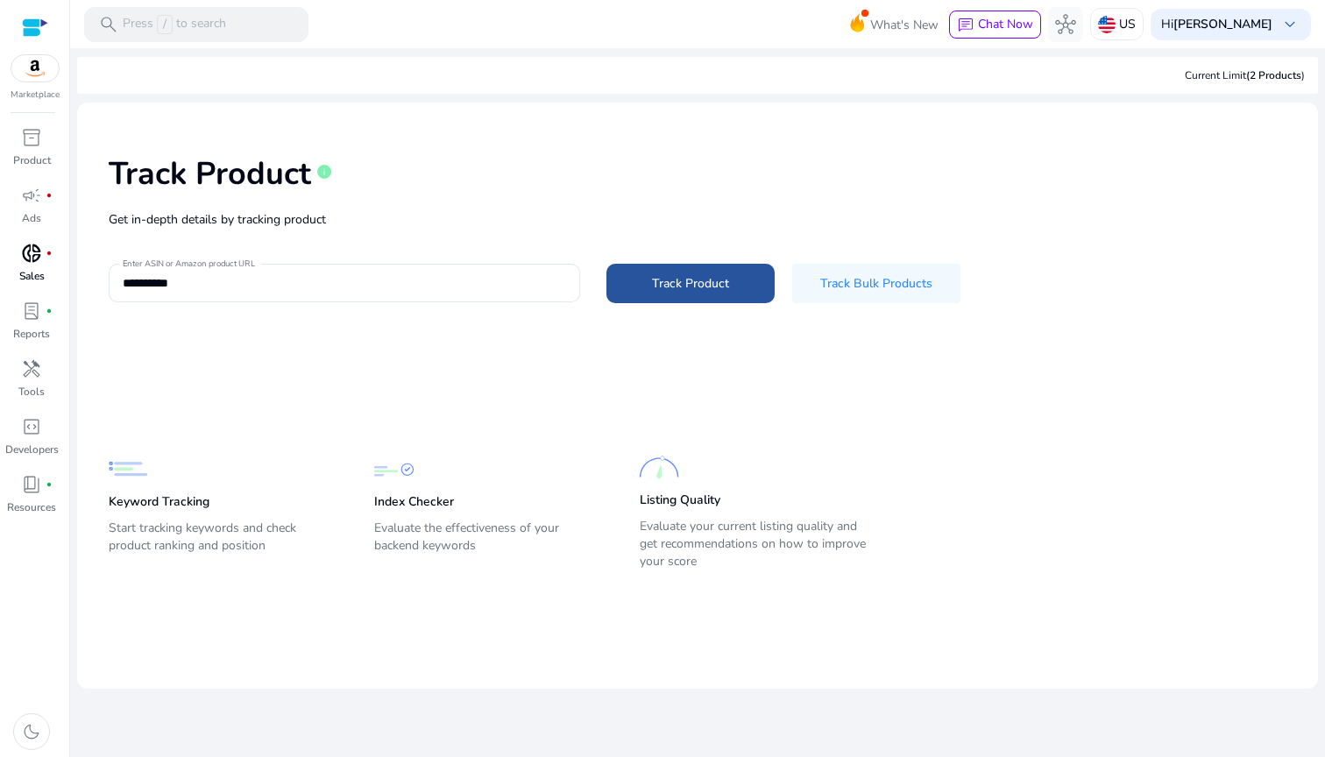
click at [719, 284] on span "Track Product" at bounding box center [690, 283] width 77 height 18
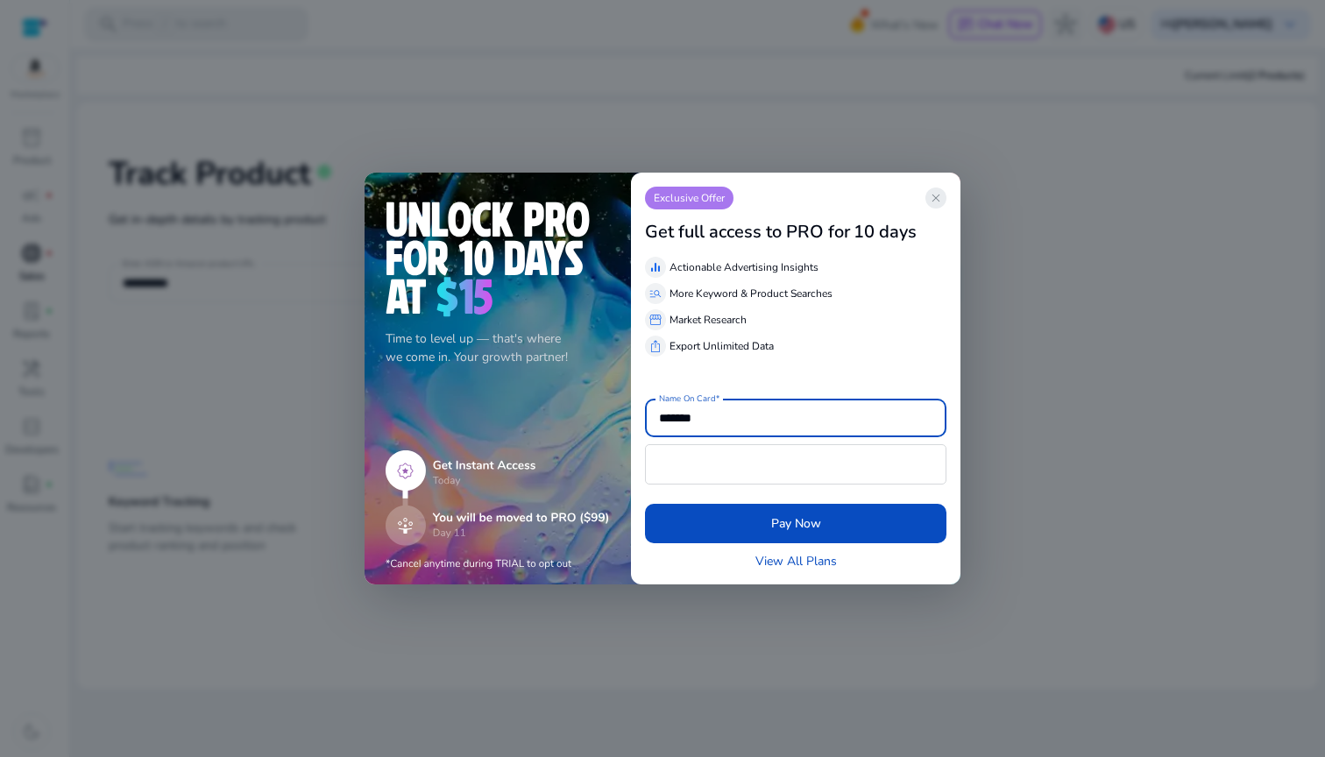
click at [936, 198] on span "close" at bounding box center [936, 198] width 14 height 14
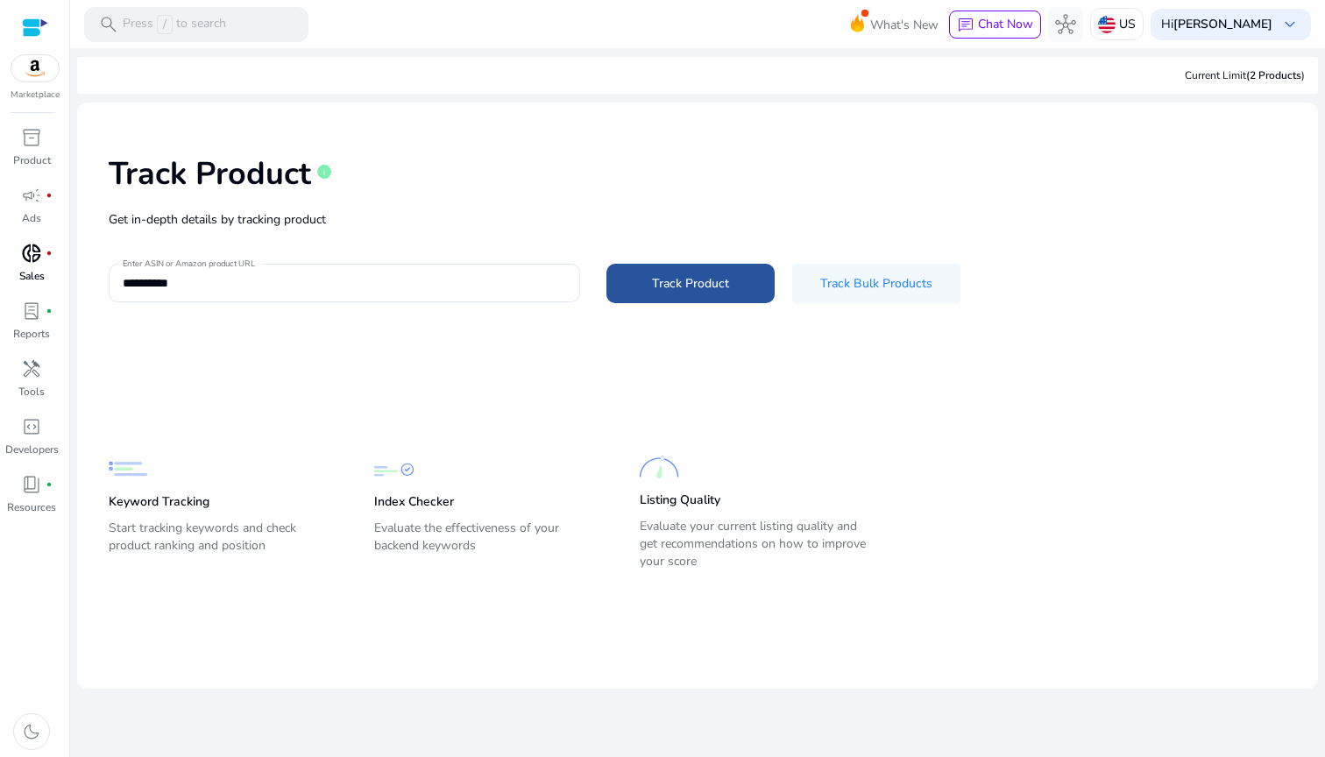
click at [682, 287] on span "Track Product" at bounding box center [690, 283] width 77 height 18
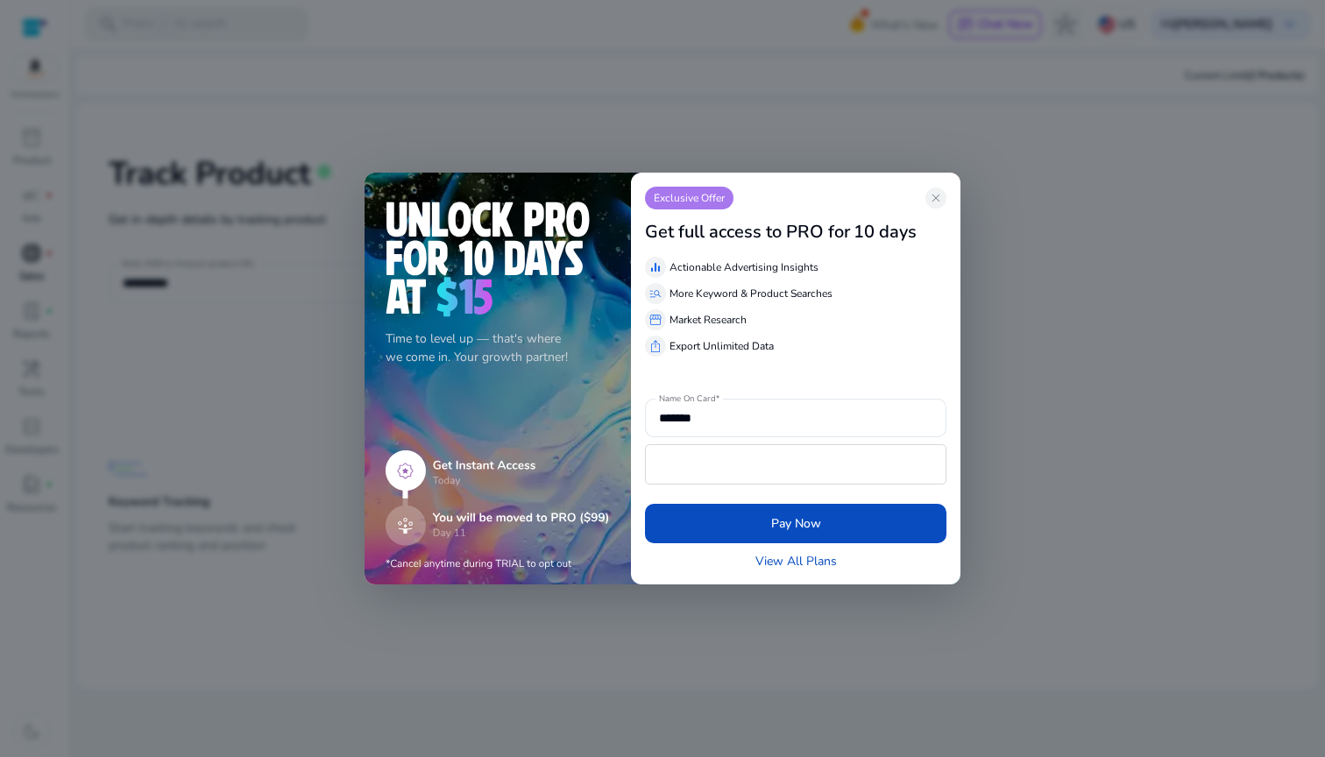
click at [952, 193] on div "Exclusive Offer close Get full access to PRO for 10 days equalizer Actionable A…" at bounding box center [795, 379] width 329 height 412
click at [937, 197] on span "close" at bounding box center [936, 198] width 14 height 14
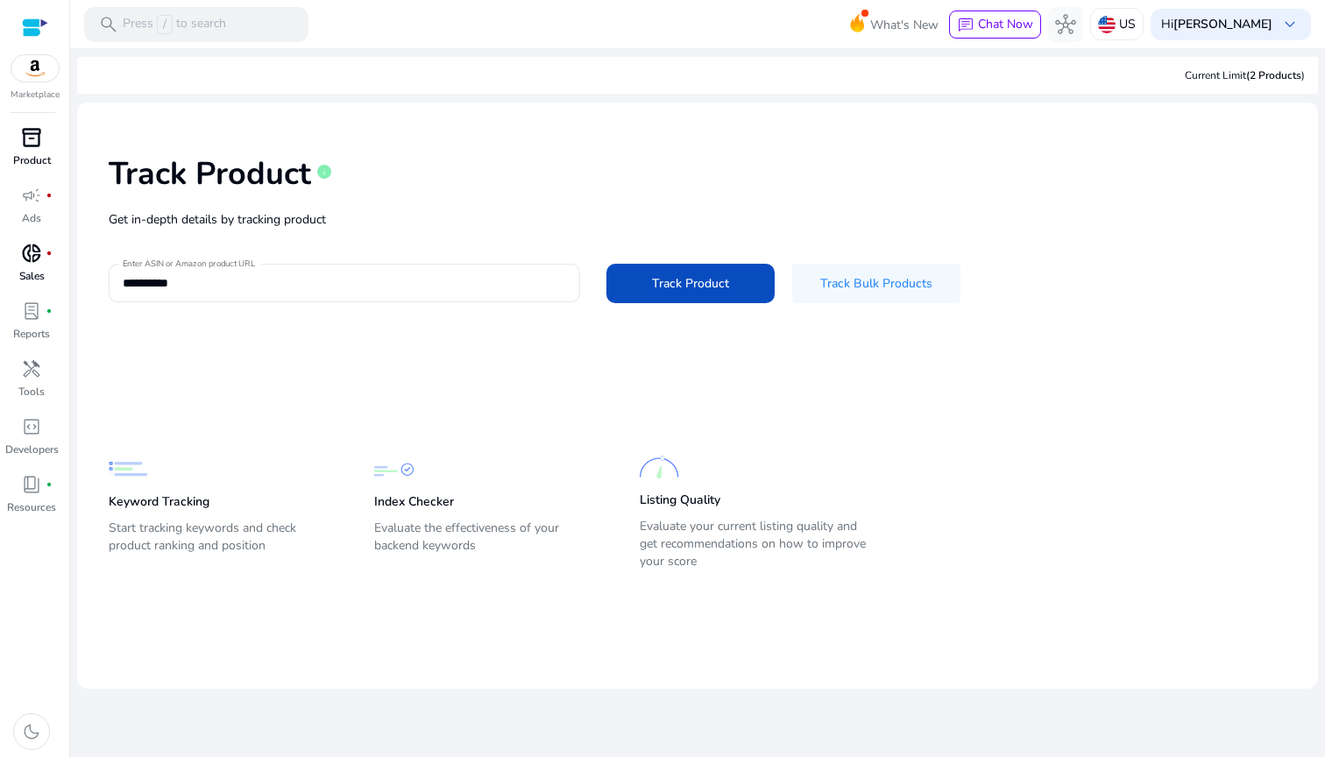
click at [25, 159] on p "Product" at bounding box center [32, 160] width 38 height 16
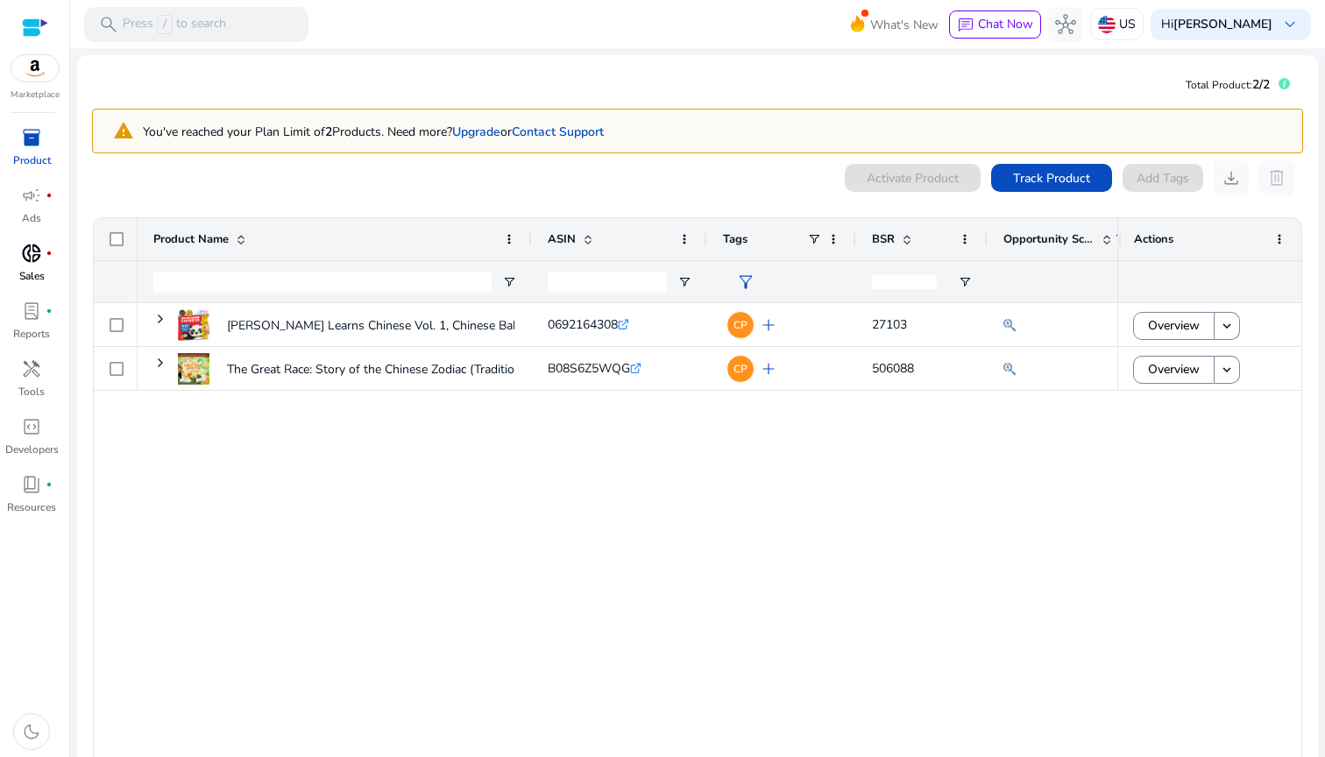
click at [760, 587] on div "[PERSON_NAME] Learns Chinese Vol. 1, Chinese Baby Book, Learn [DEMOGRAPHIC_DATA…" at bounding box center [628, 539] width 980 height 473
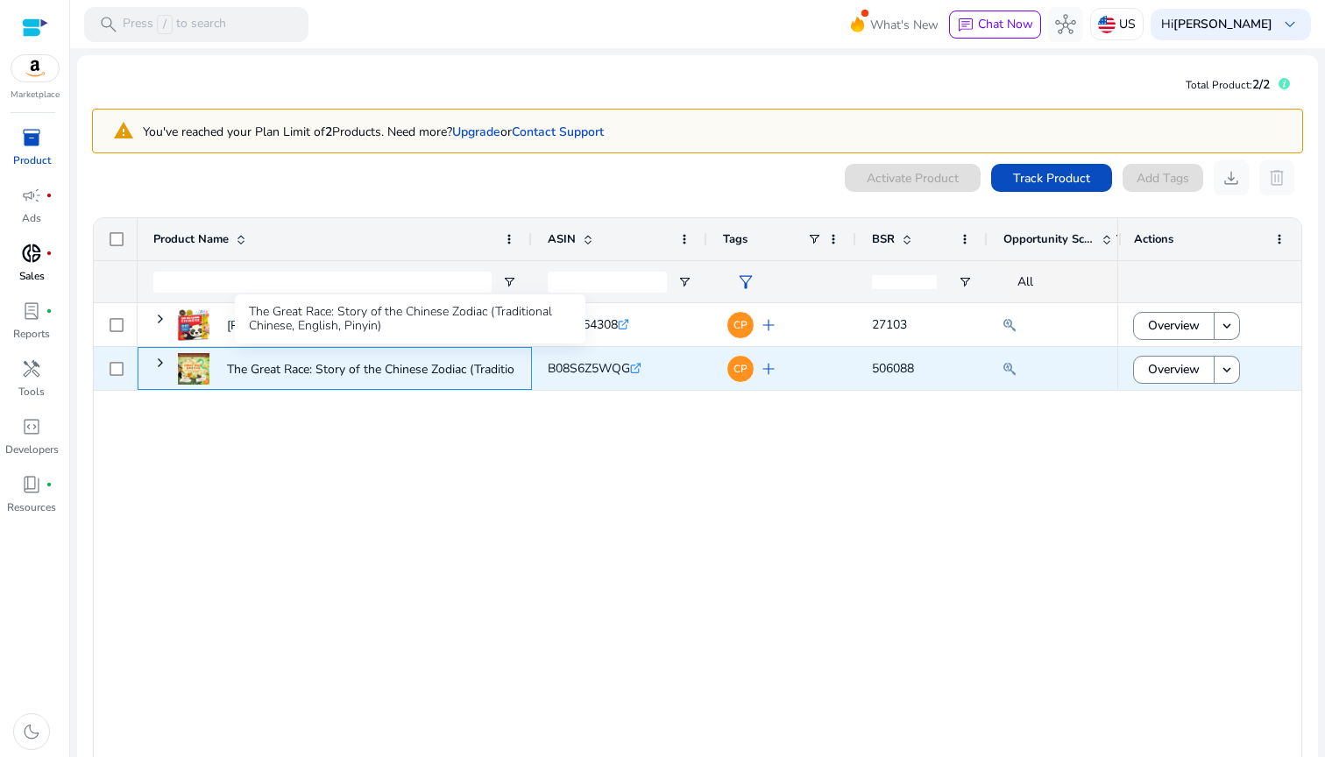
click at [323, 368] on p "The Great Race: Story of the Chinese Zodiac (Traditional Chinese,..." at bounding box center [407, 369] width 361 height 36
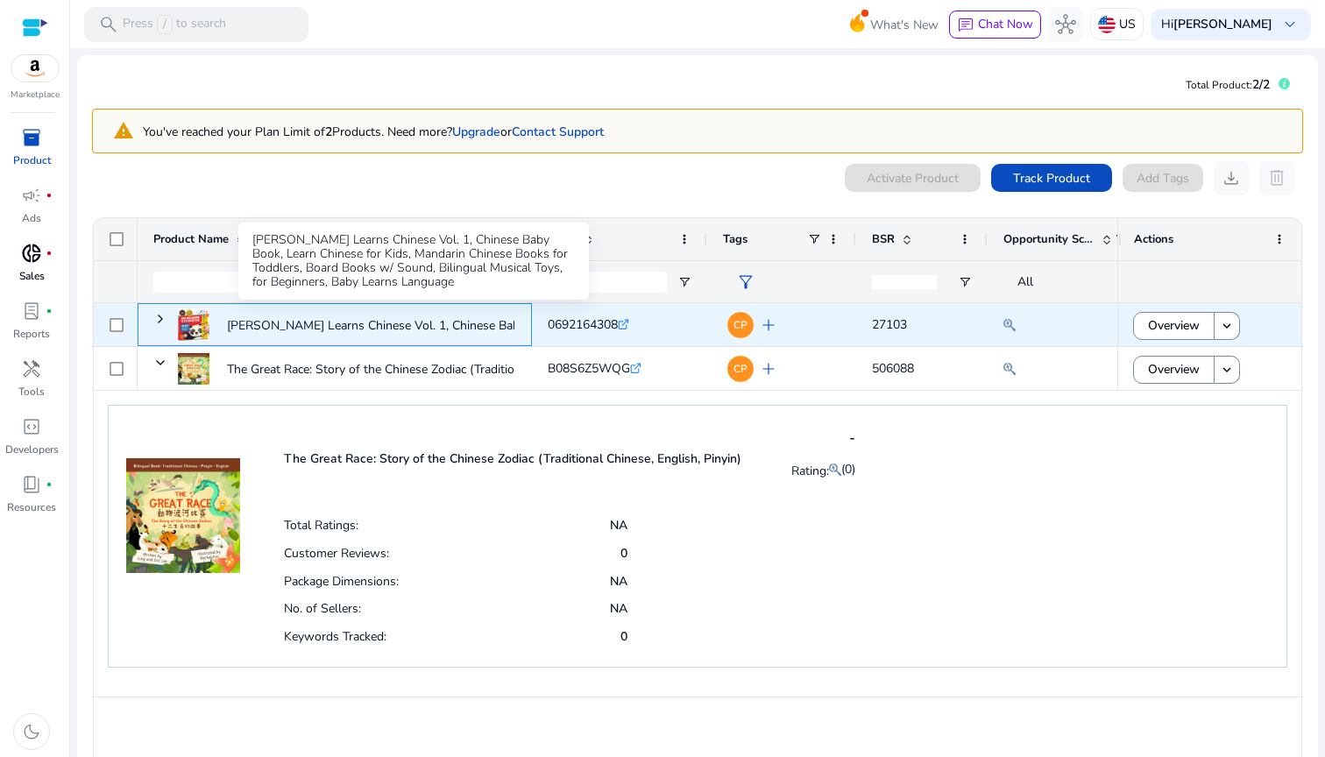
click at [248, 334] on p "[PERSON_NAME] Learns Chinese Vol. 1, Chinese Baby Book, Learn [DEMOGRAPHIC_DATA…" at bounding box center [483, 326] width 513 height 36
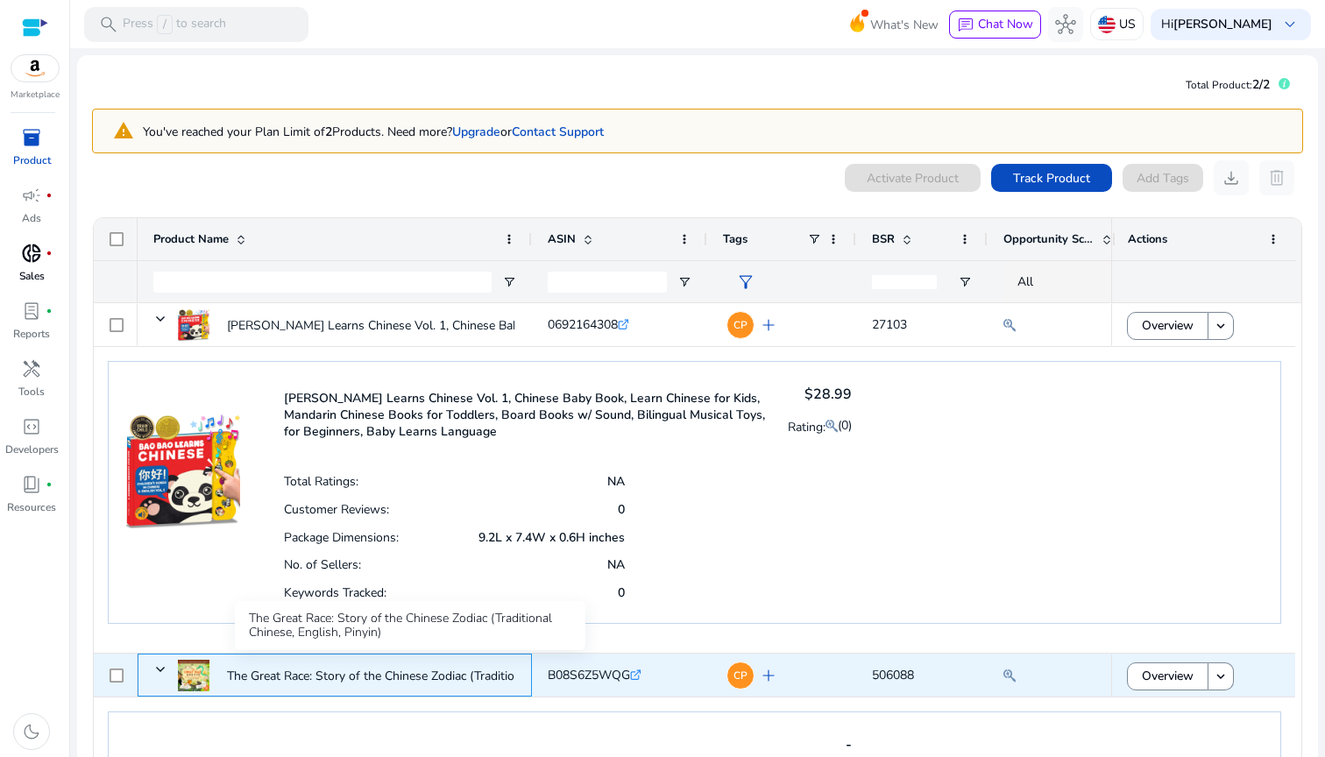
click at [372, 676] on p "The Great Race: Story of the Chinese Zodiac (Traditional Chinese,..." at bounding box center [407, 676] width 361 height 36
click at [372, 675] on p "The Great Race: Story of the Chinese Zodiac (Traditional Chinese,..." at bounding box center [407, 676] width 361 height 36
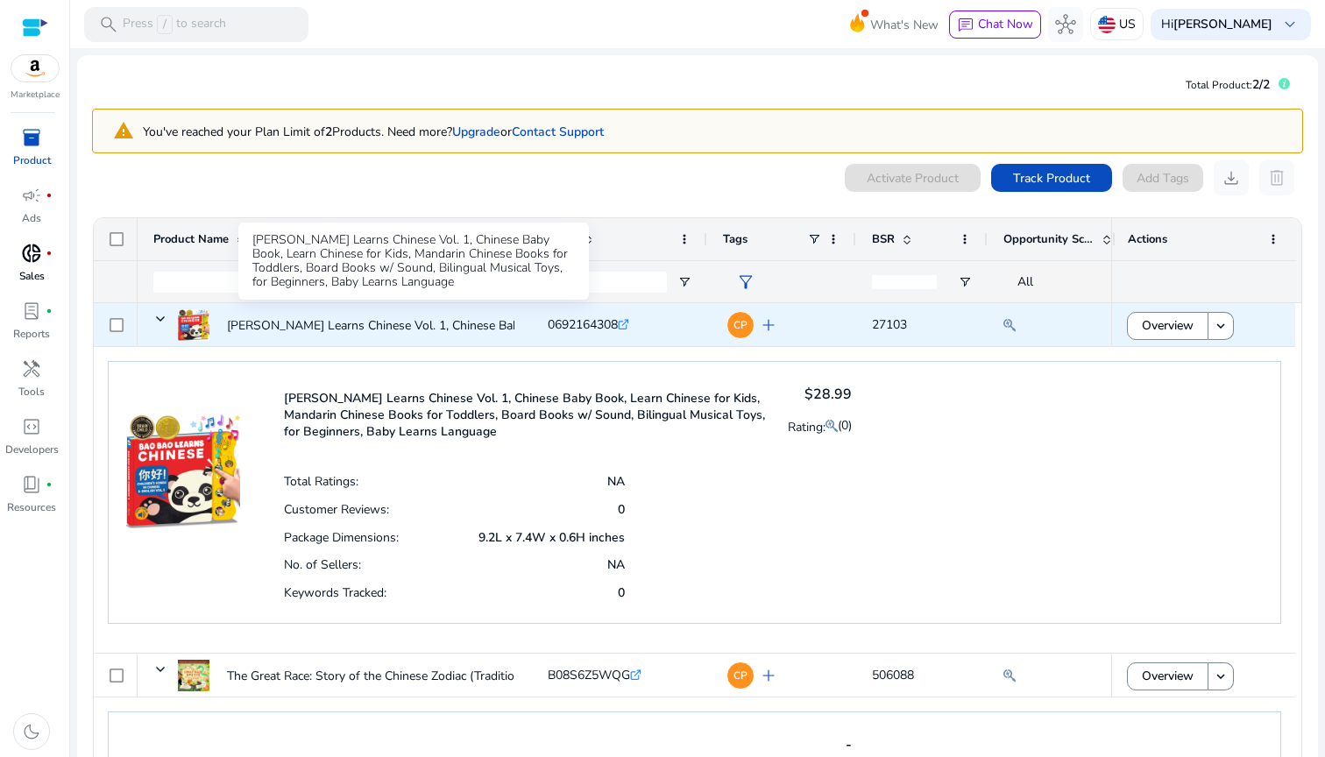
click at [344, 323] on p "[PERSON_NAME] Learns Chinese Vol. 1, Chinese Baby Book, Learn [DEMOGRAPHIC_DATA…" at bounding box center [483, 326] width 513 height 36
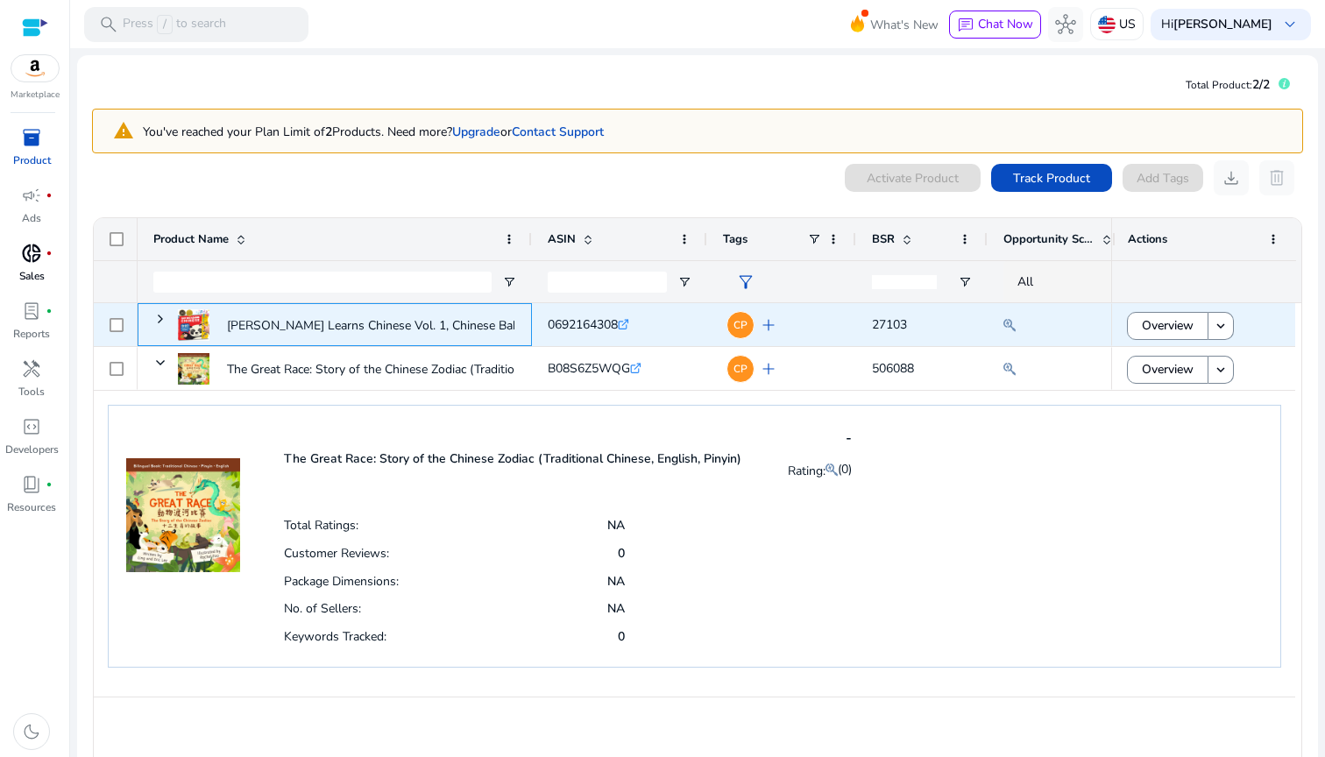
click at [344, 323] on p "[PERSON_NAME] Learns Chinese Vol. 1, Chinese Baby Book, Learn [DEMOGRAPHIC_DATA…" at bounding box center [483, 326] width 513 height 36
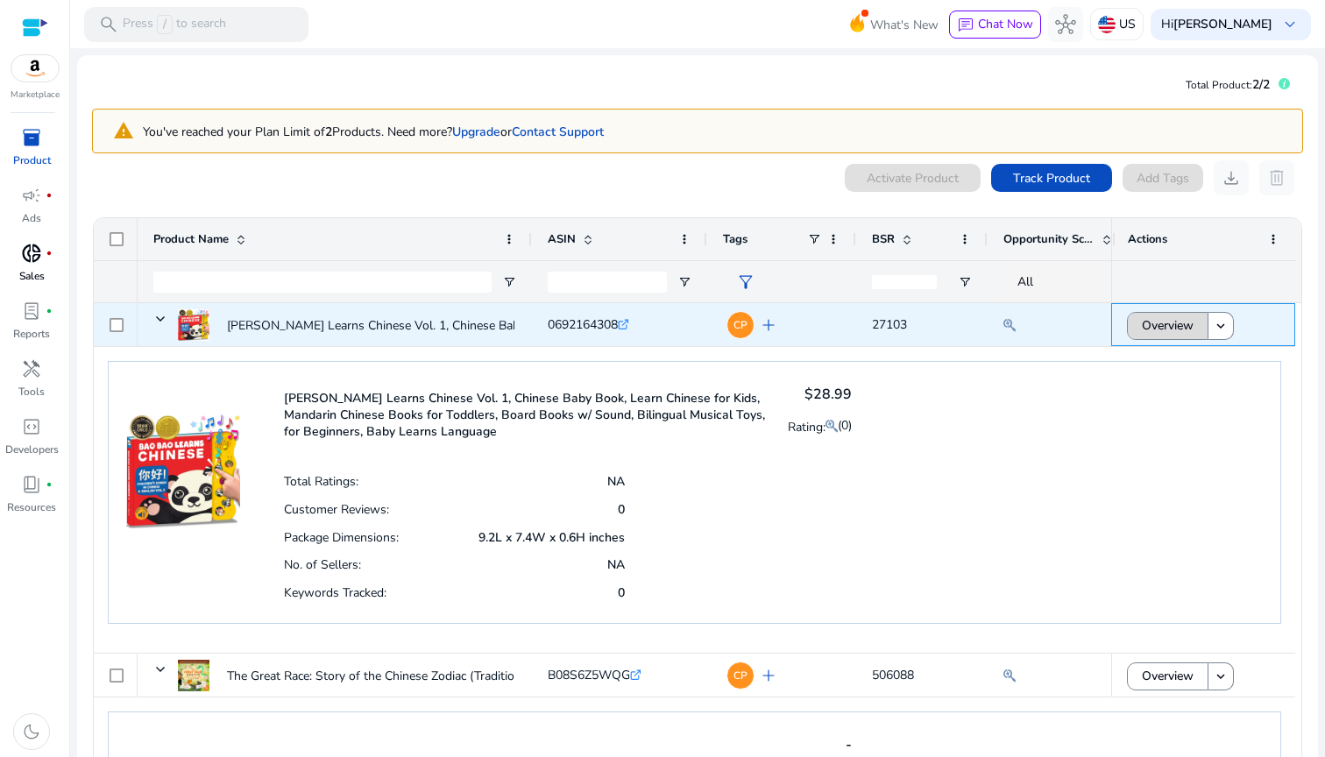
click at [1169, 313] on span "Overview" at bounding box center [1168, 326] width 52 height 36
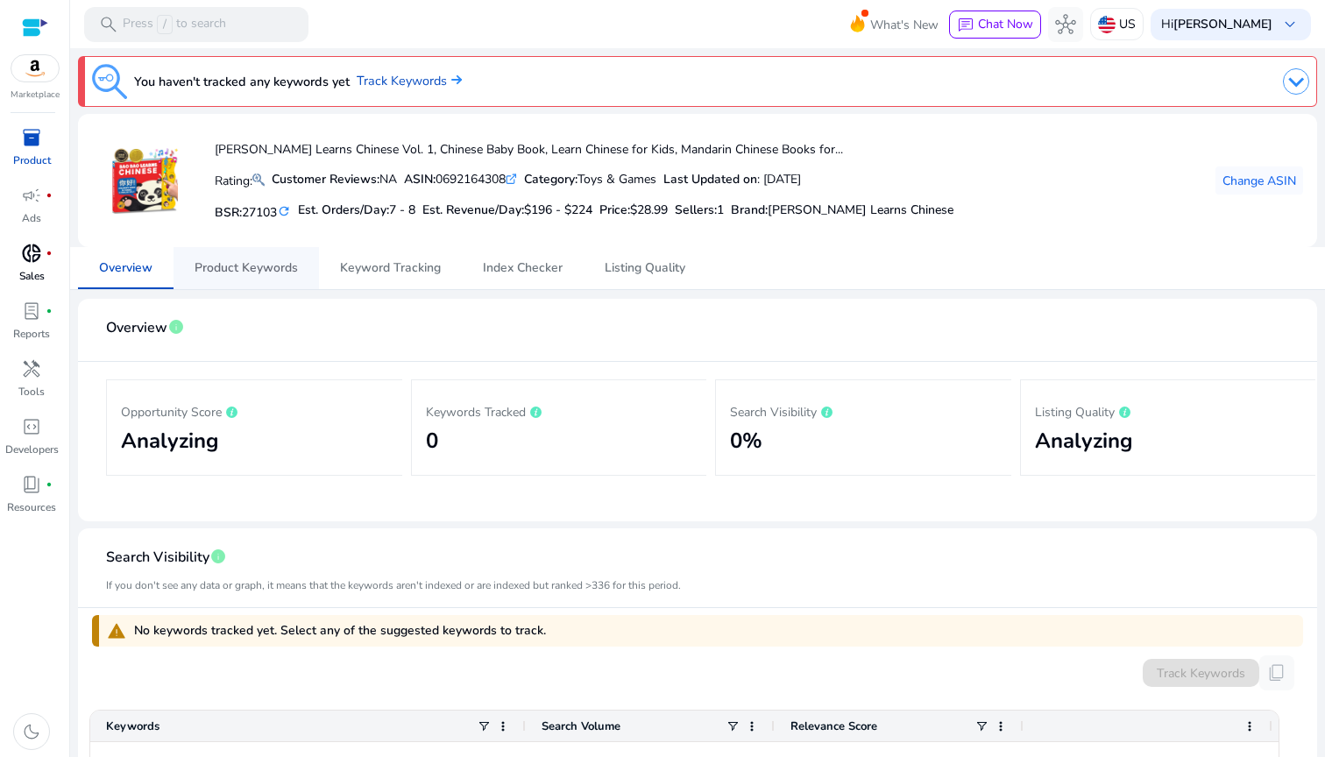
click at [288, 273] on span "Product Keywords" at bounding box center [246, 268] width 103 height 12
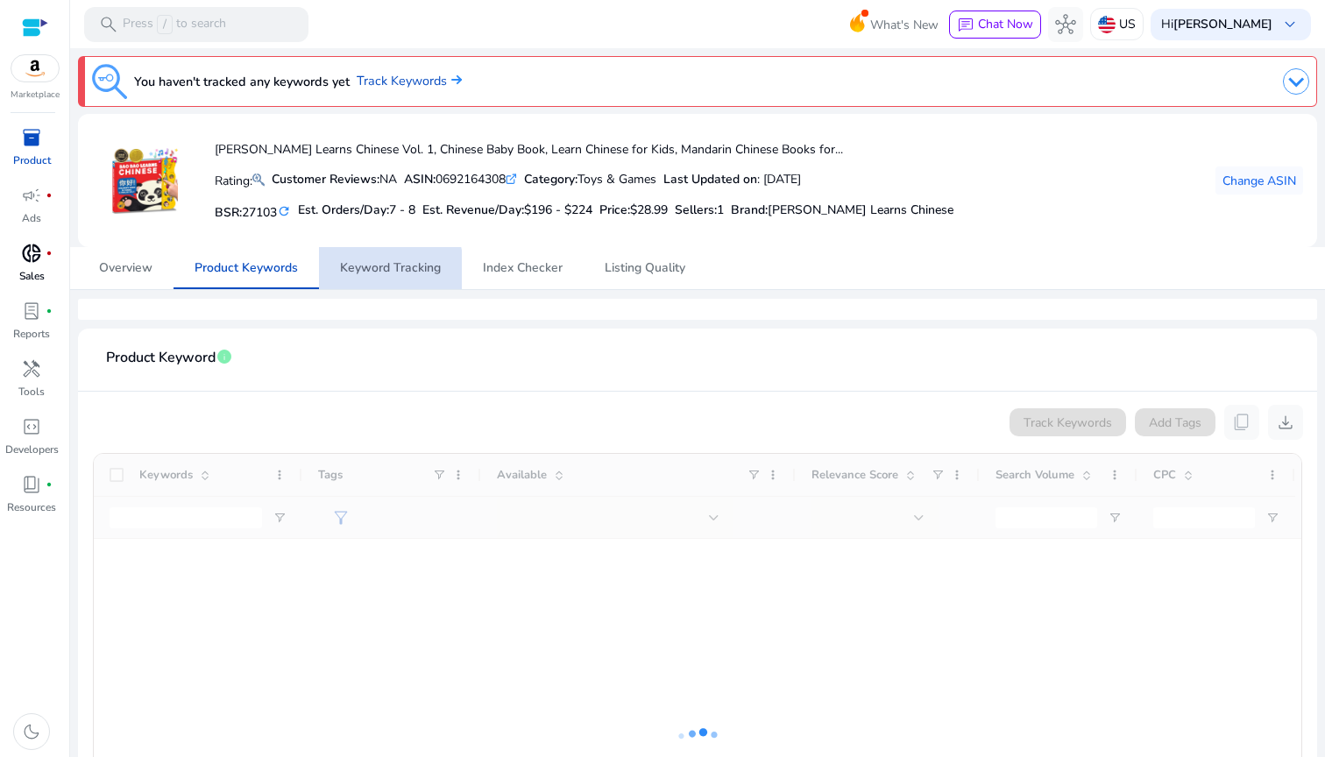
click at [385, 271] on span "Keyword Tracking" at bounding box center [390, 268] width 101 height 12
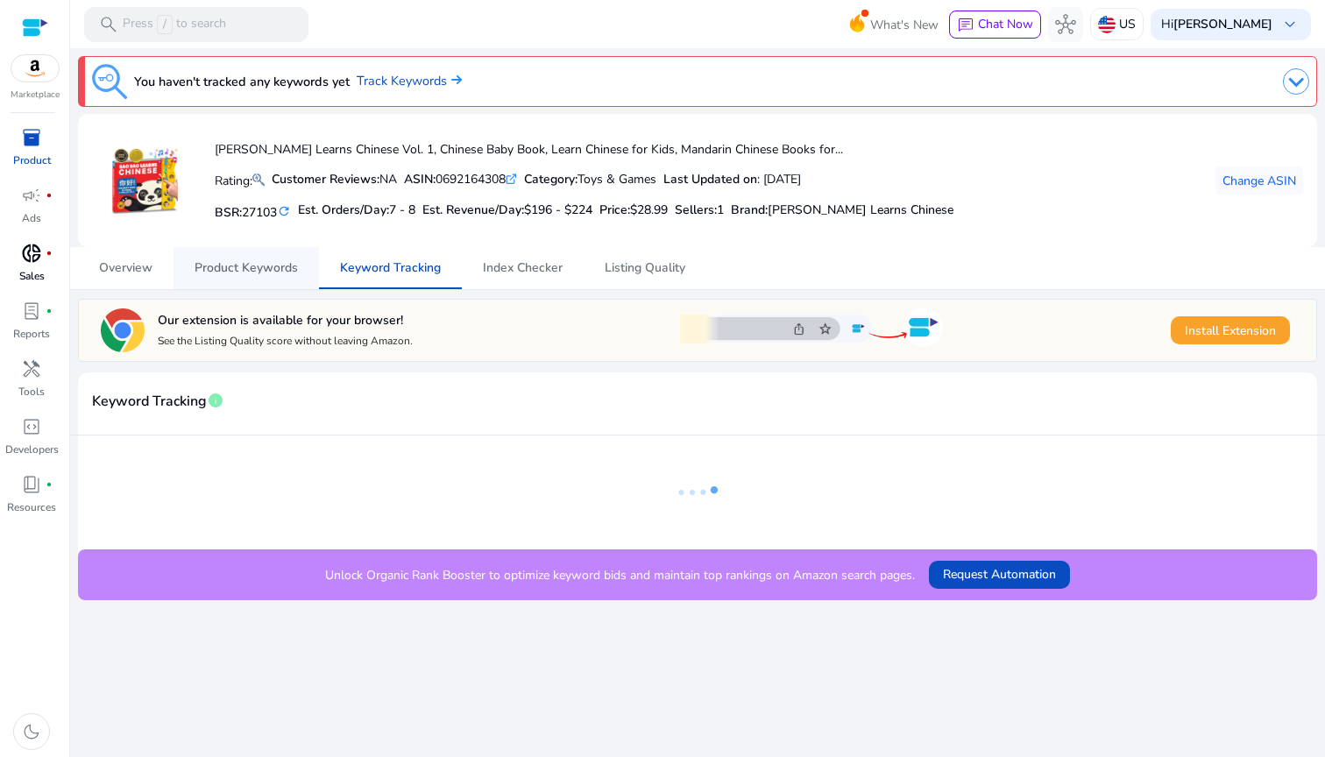
click at [207, 271] on span "Product Keywords" at bounding box center [246, 268] width 103 height 12
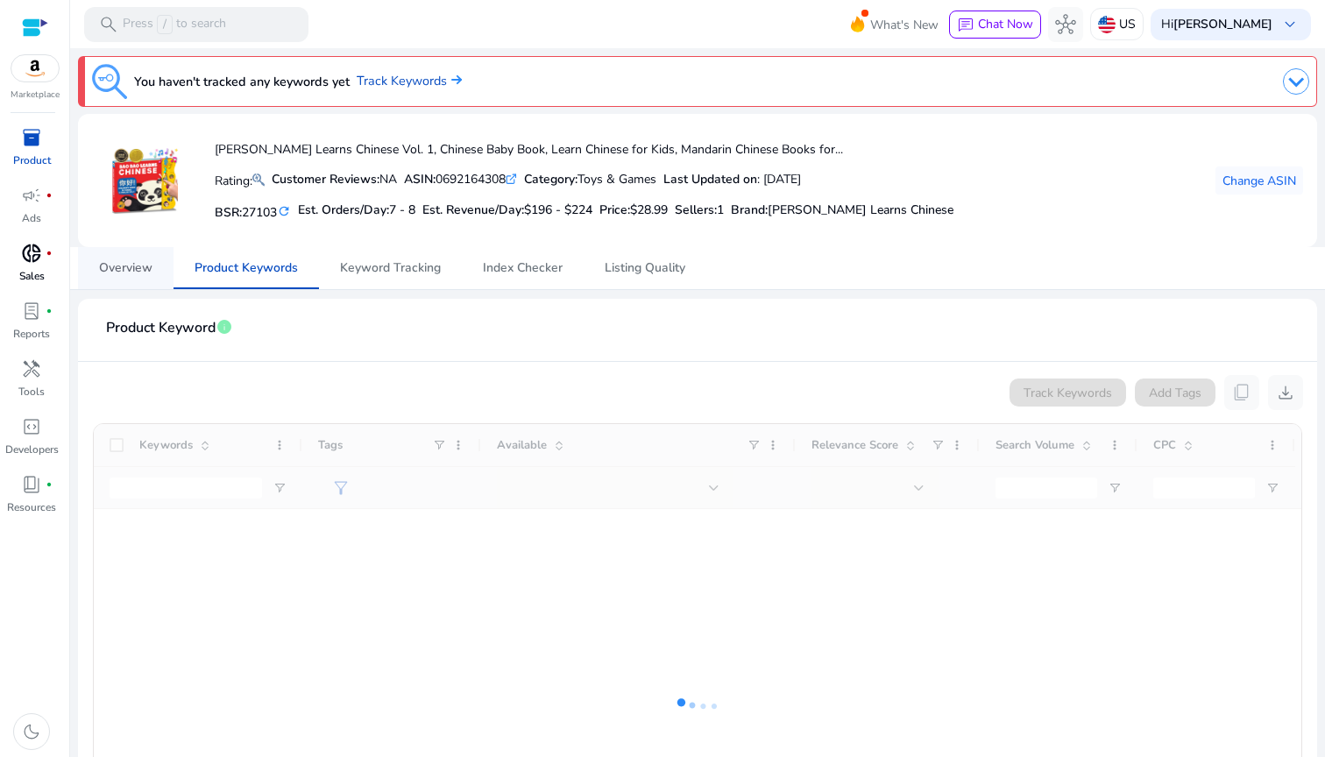
click at [126, 270] on span "Overview" at bounding box center [125, 268] width 53 height 12
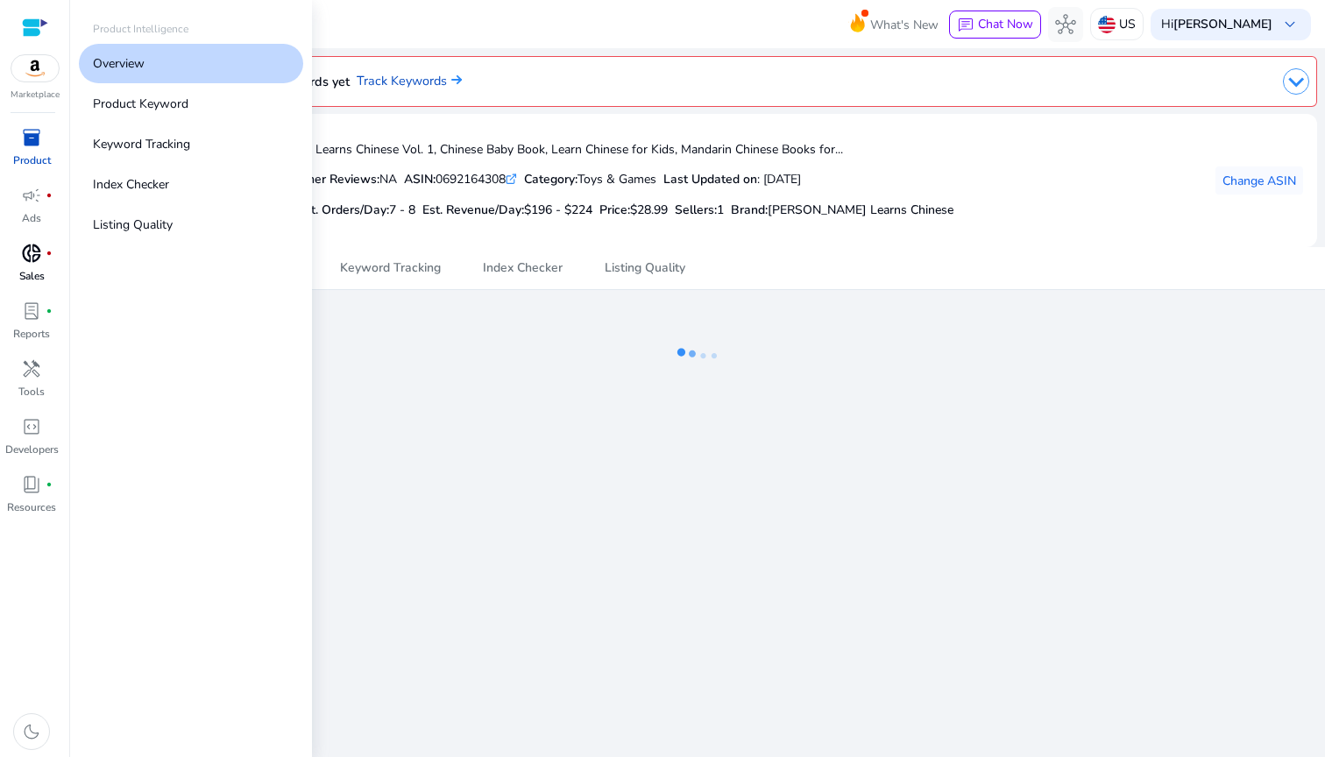
click at [23, 141] on span "inventory_2" at bounding box center [31, 137] width 21 height 21
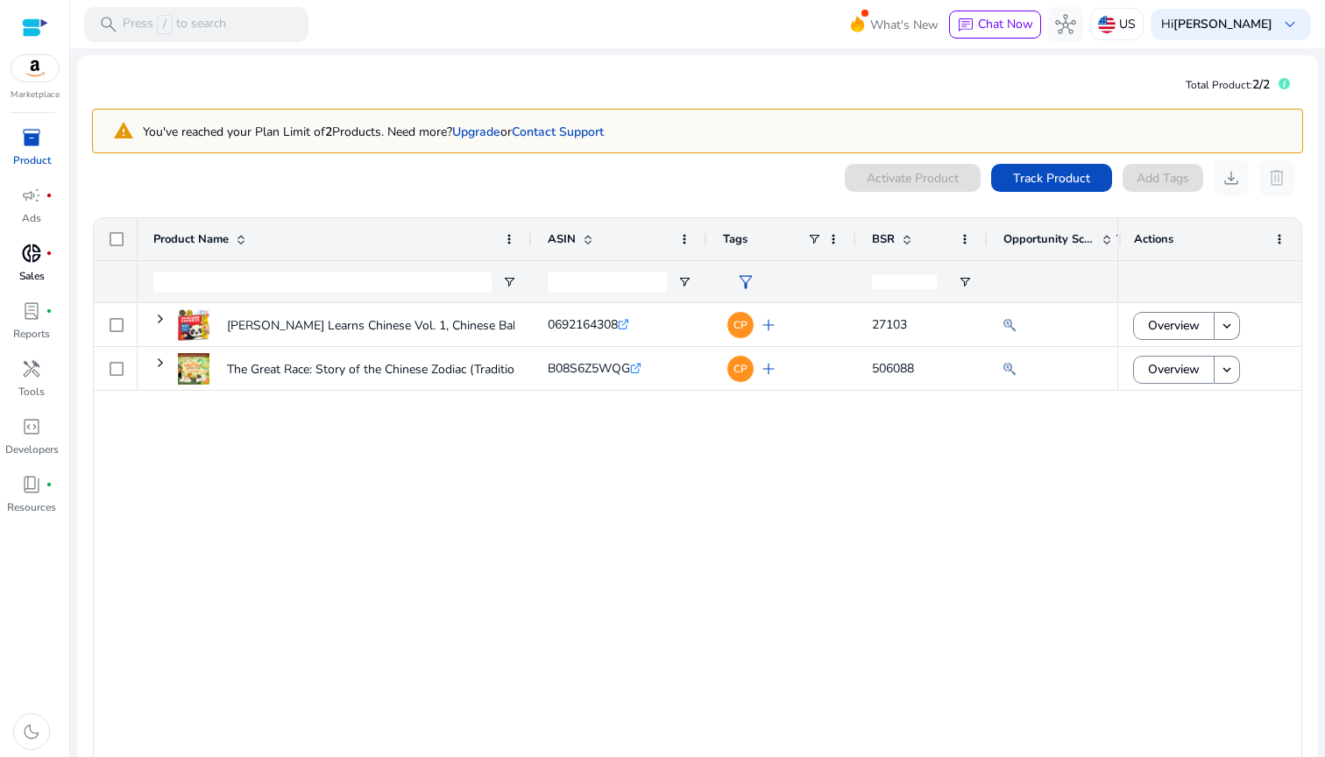
click at [564, 455] on div "[PERSON_NAME] Learns Chinese Vol. 1, Chinese Baby Book, Learn [DEMOGRAPHIC_DATA…" at bounding box center [628, 539] width 980 height 473
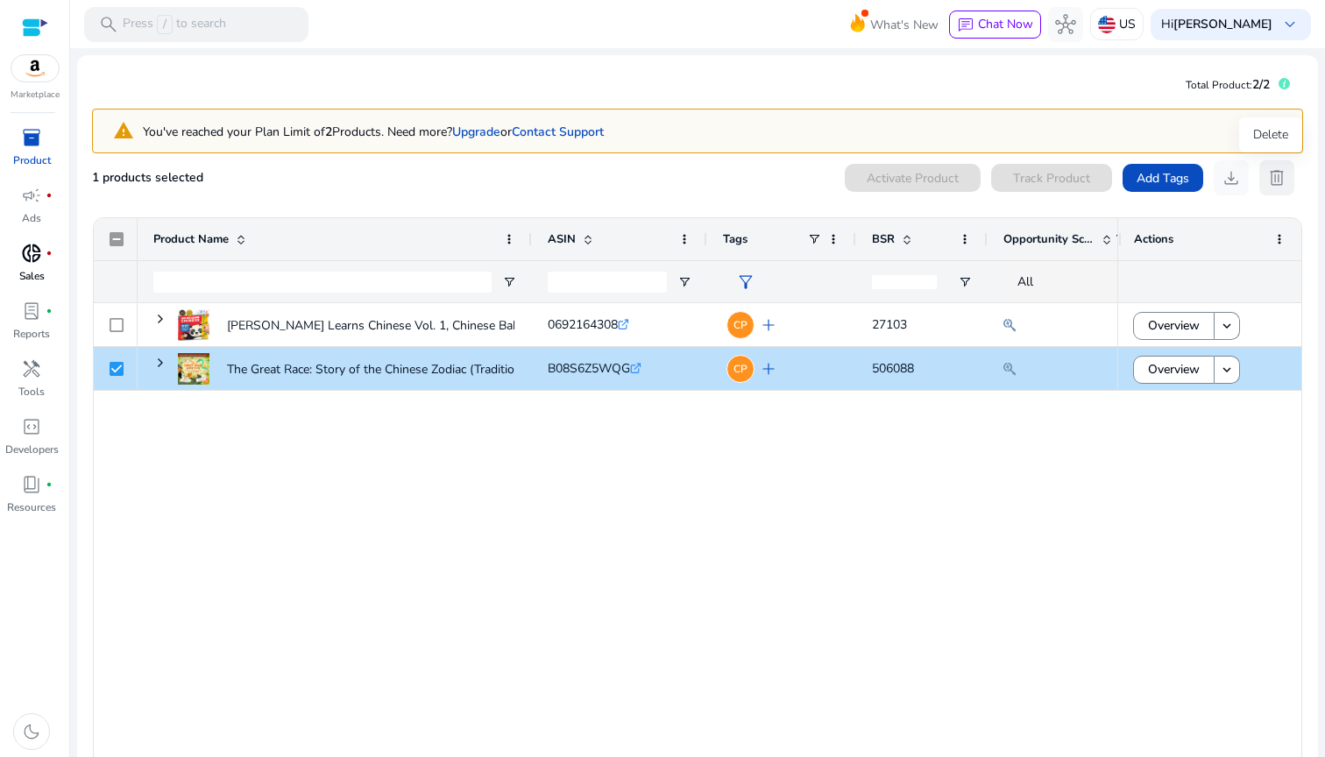
click at [1268, 177] on span "delete" at bounding box center [1276, 177] width 21 height 21
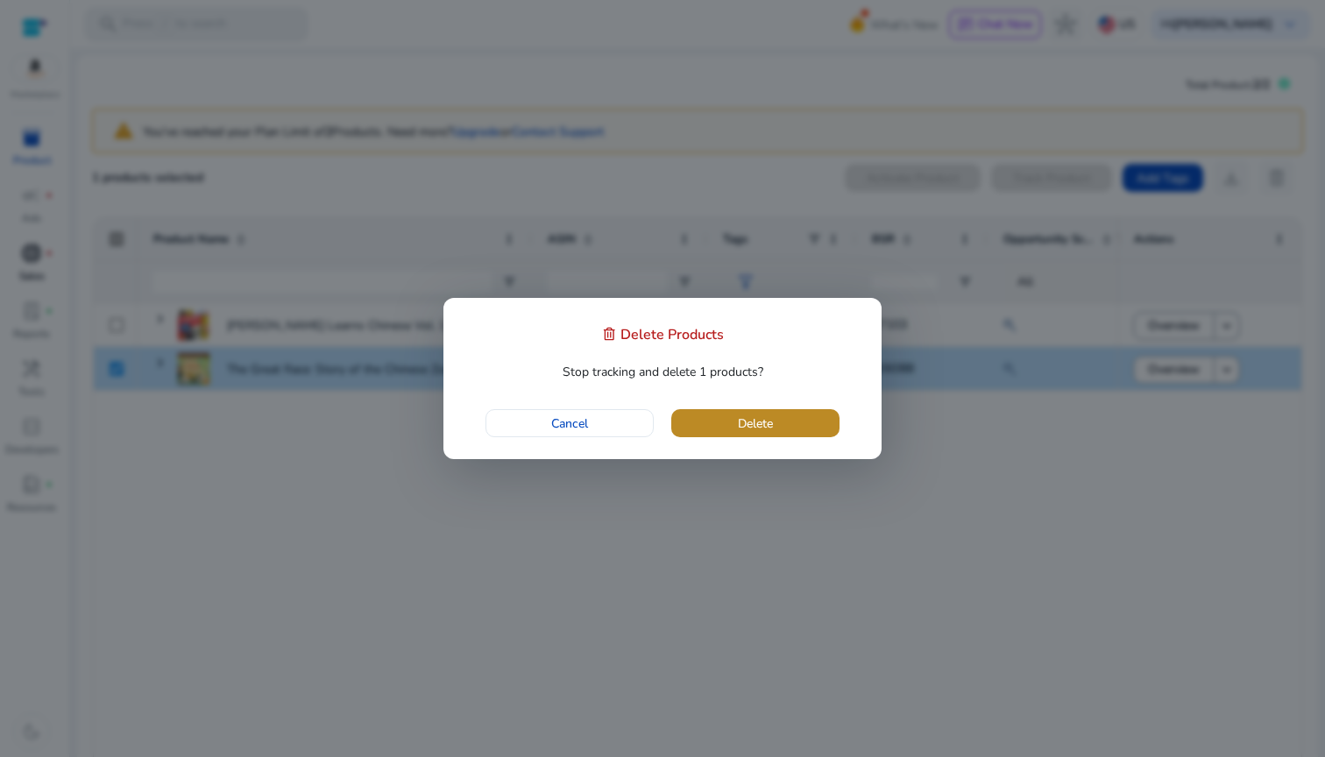
click at [791, 421] on span "button" at bounding box center [755, 423] width 168 height 42
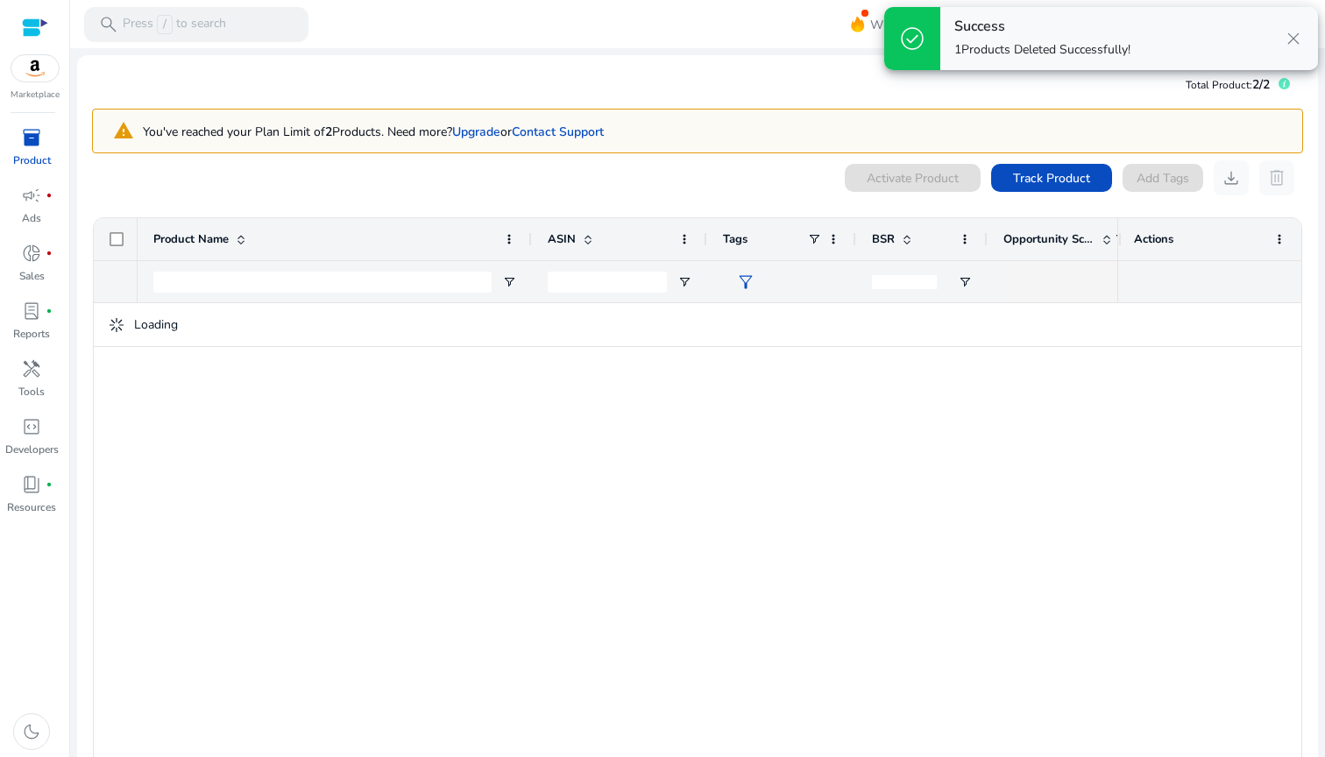
click at [1289, 38] on span "close" at bounding box center [1293, 38] width 21 height 21
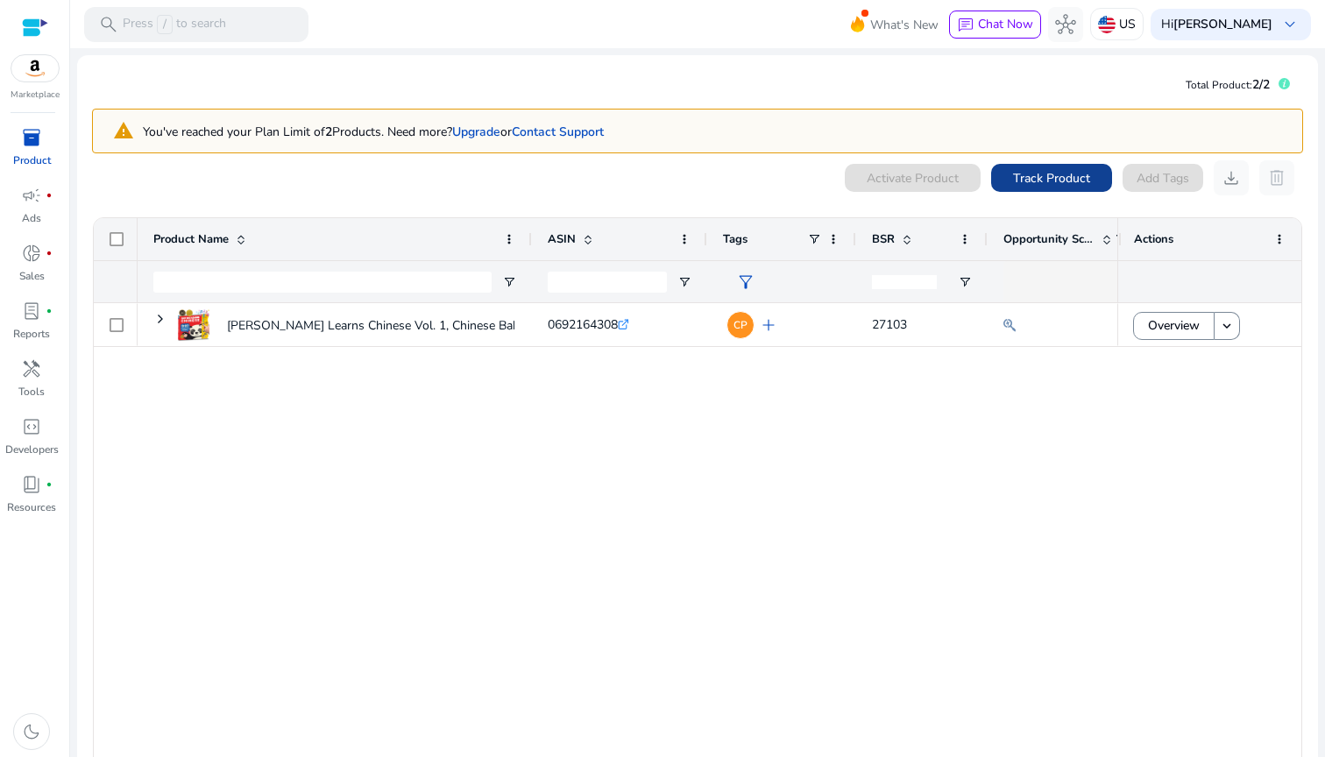
click at [1047, 178] on span "Track Product" at bounding box center [1051, 178] width 77 height 18
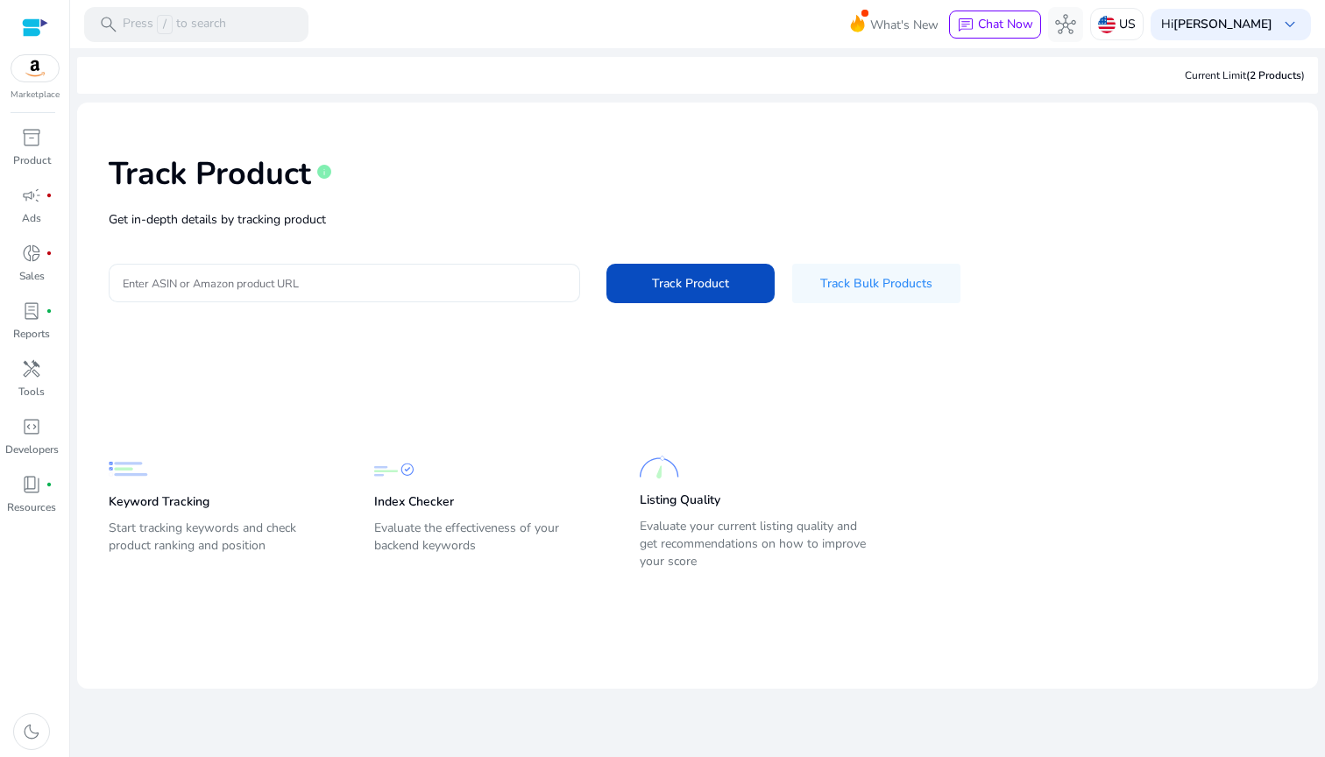
click at [397, 300] on div at bounding box center [344, 283] width 443 height 39
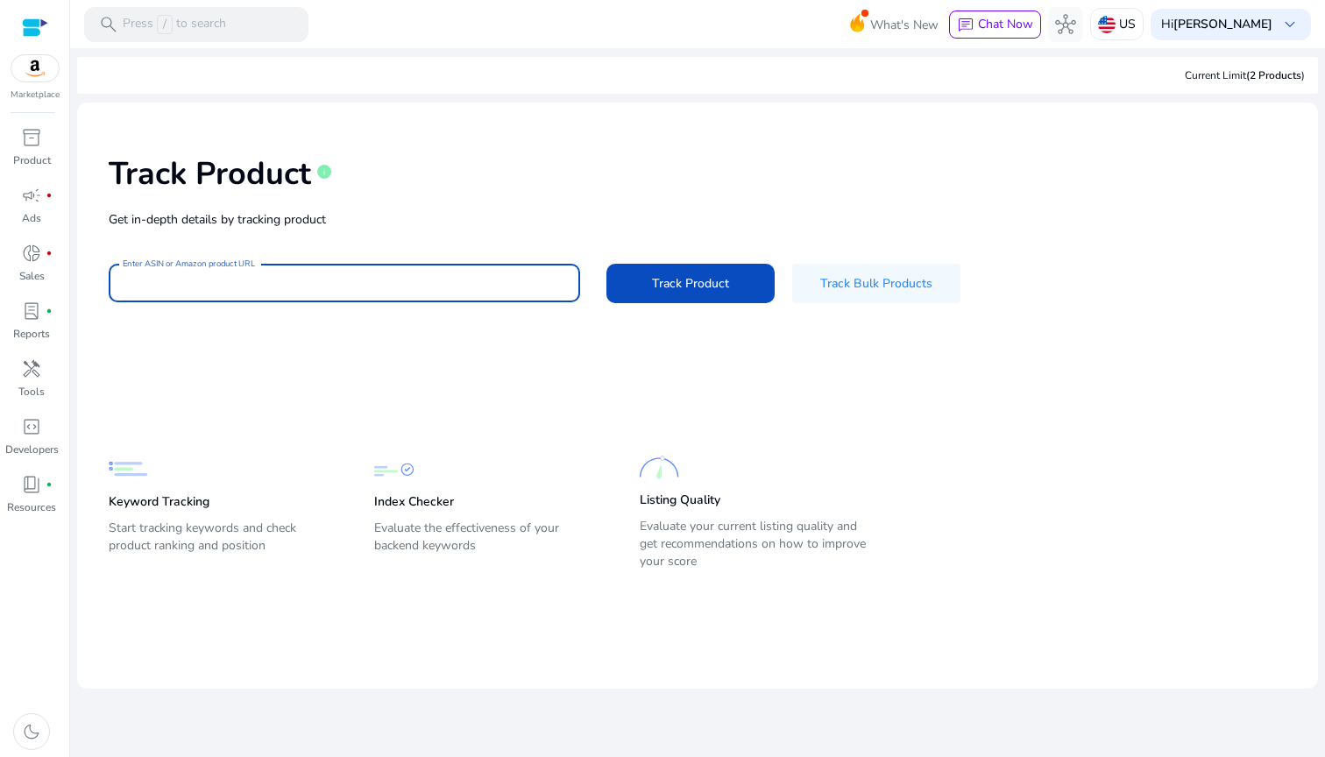
paste input "**********"
type input "**********"
click at [649, 287] on span at bounding box center [690, 283] width 168 height 42
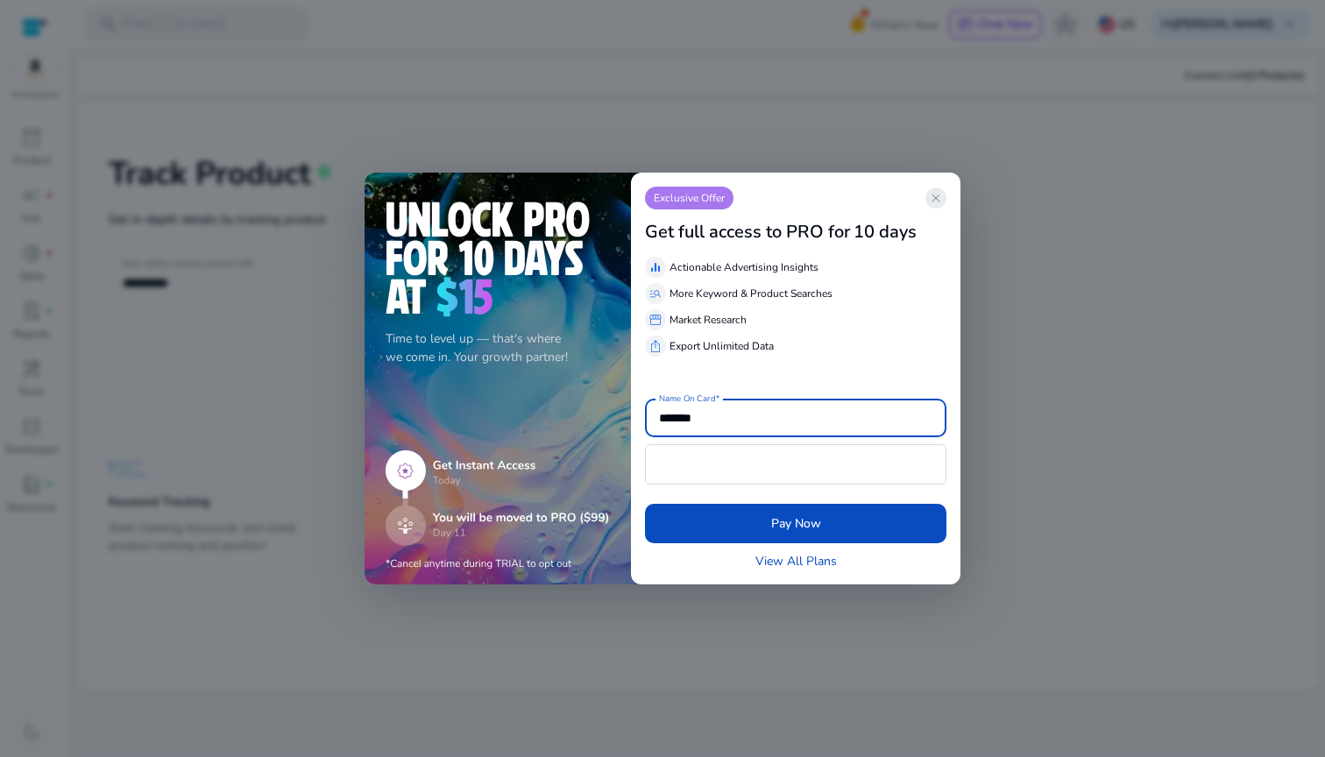
click at [939, 191] on span "close" at bounding box center [936, 198] width 14 height 14
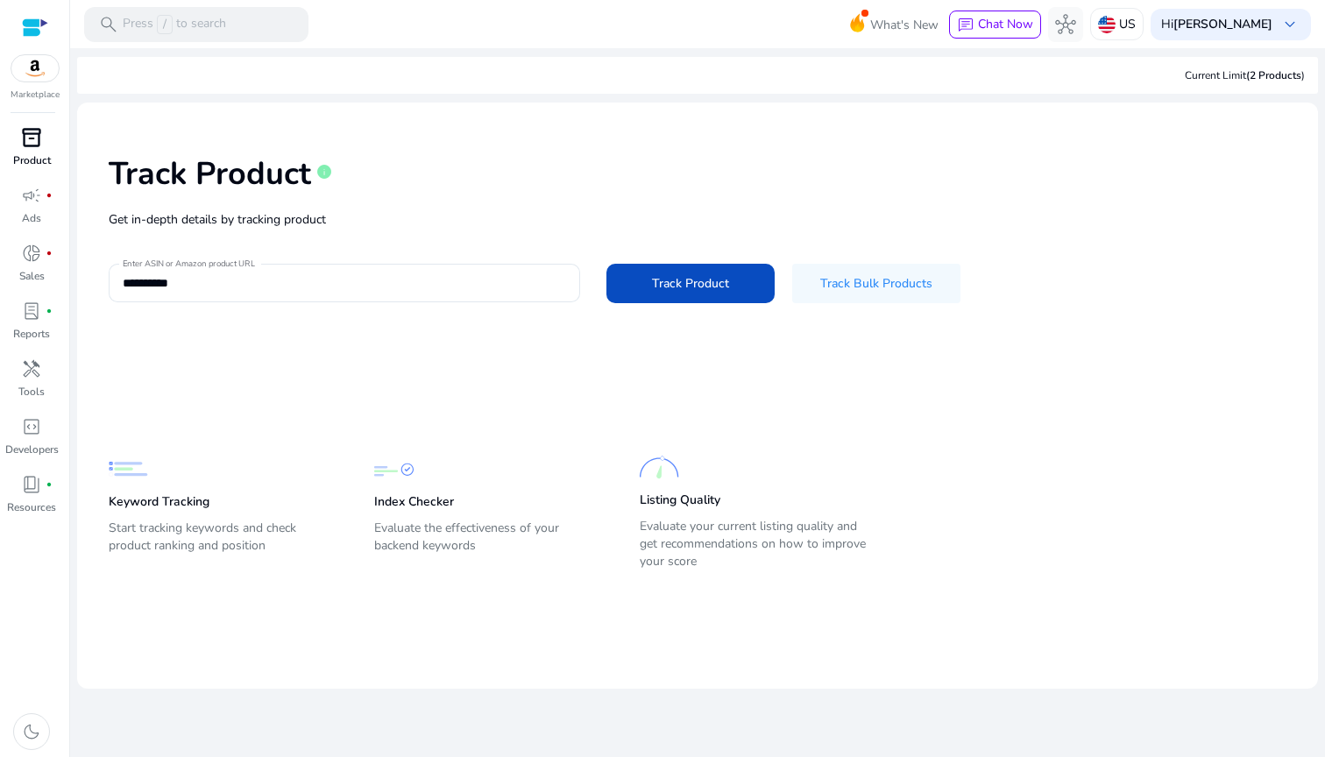
click at [20, 150] on div "inventory_2" at bounding box center [31, 138] width 49 height 28
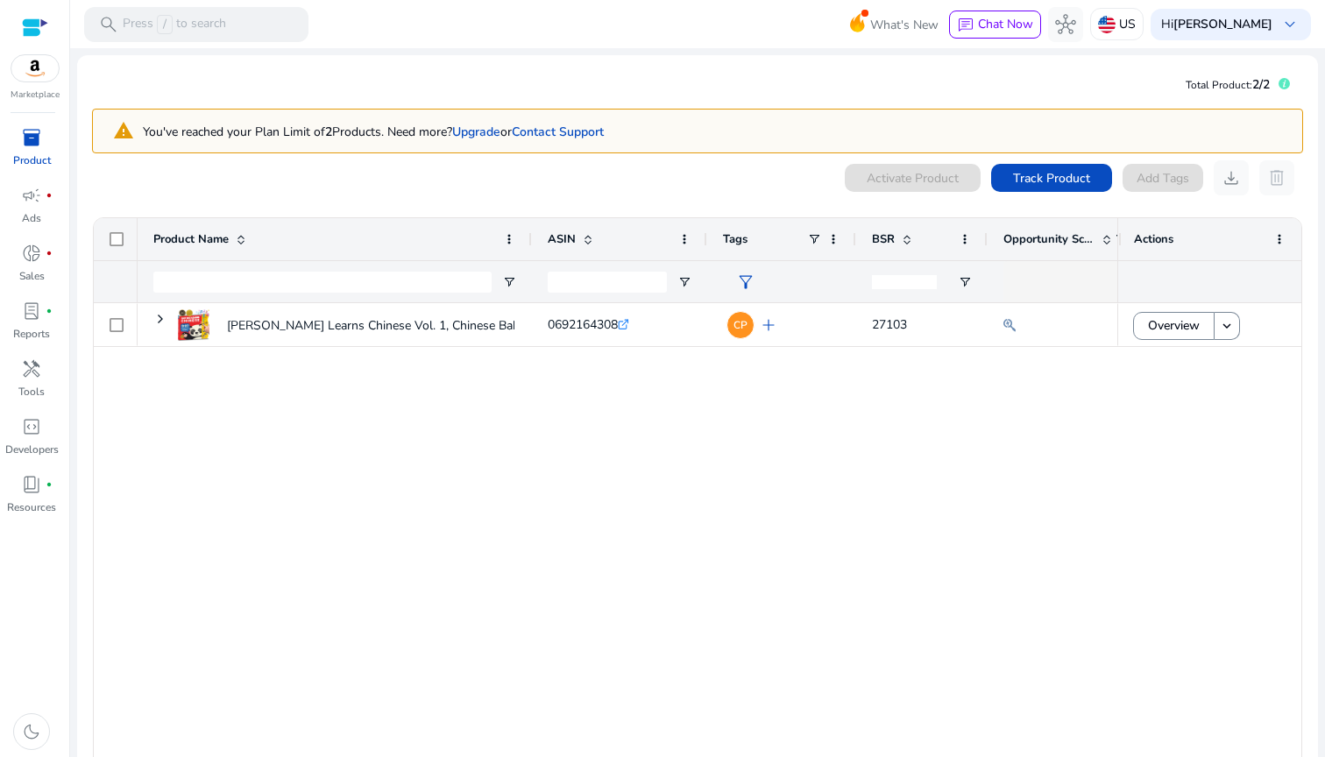
click at [634, 428] on div "[PERSON_NAME] Learns Chinese Vol. 1, Chinese Baby Book, Learn [DEMOGRAPHIC_DATA…" at bounding box center [628, 539] width 980 height 473
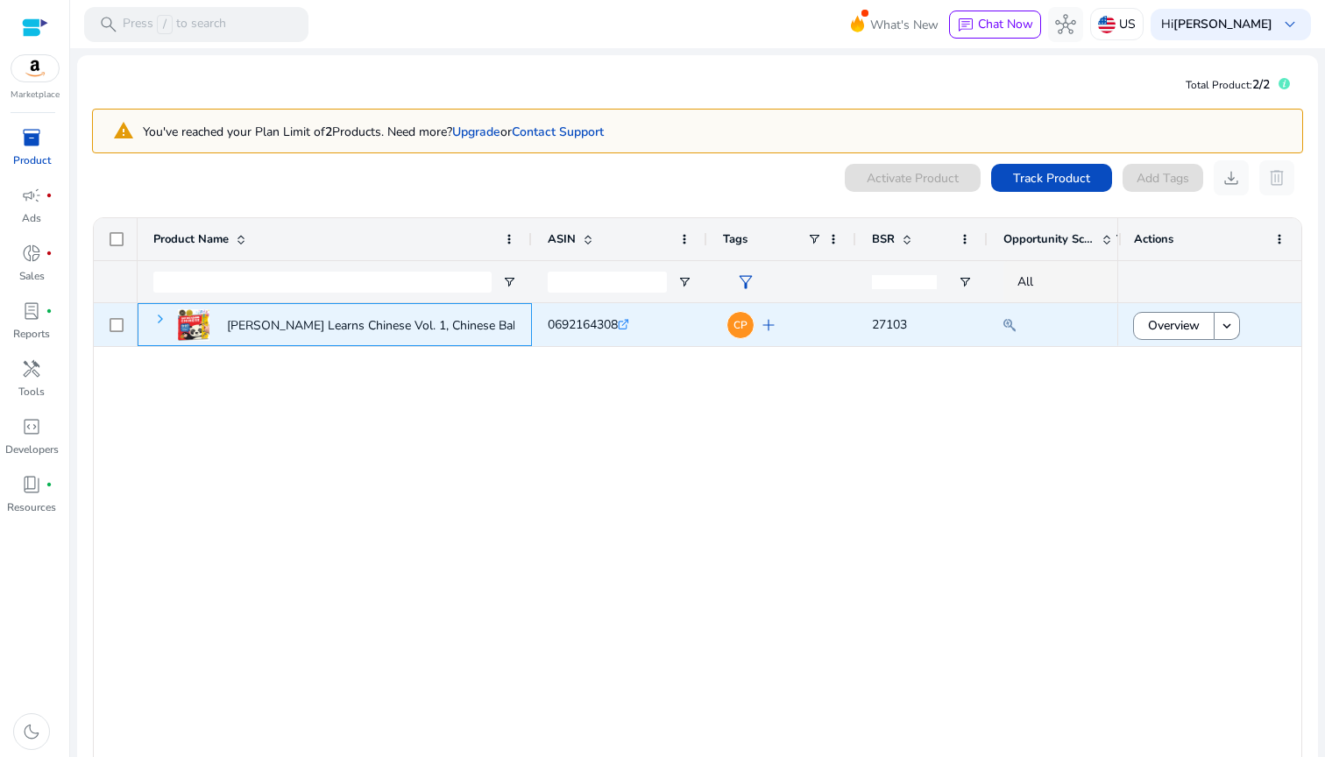
click at [163, 318] on span at bounding box center [160, 319] width 14 height 14
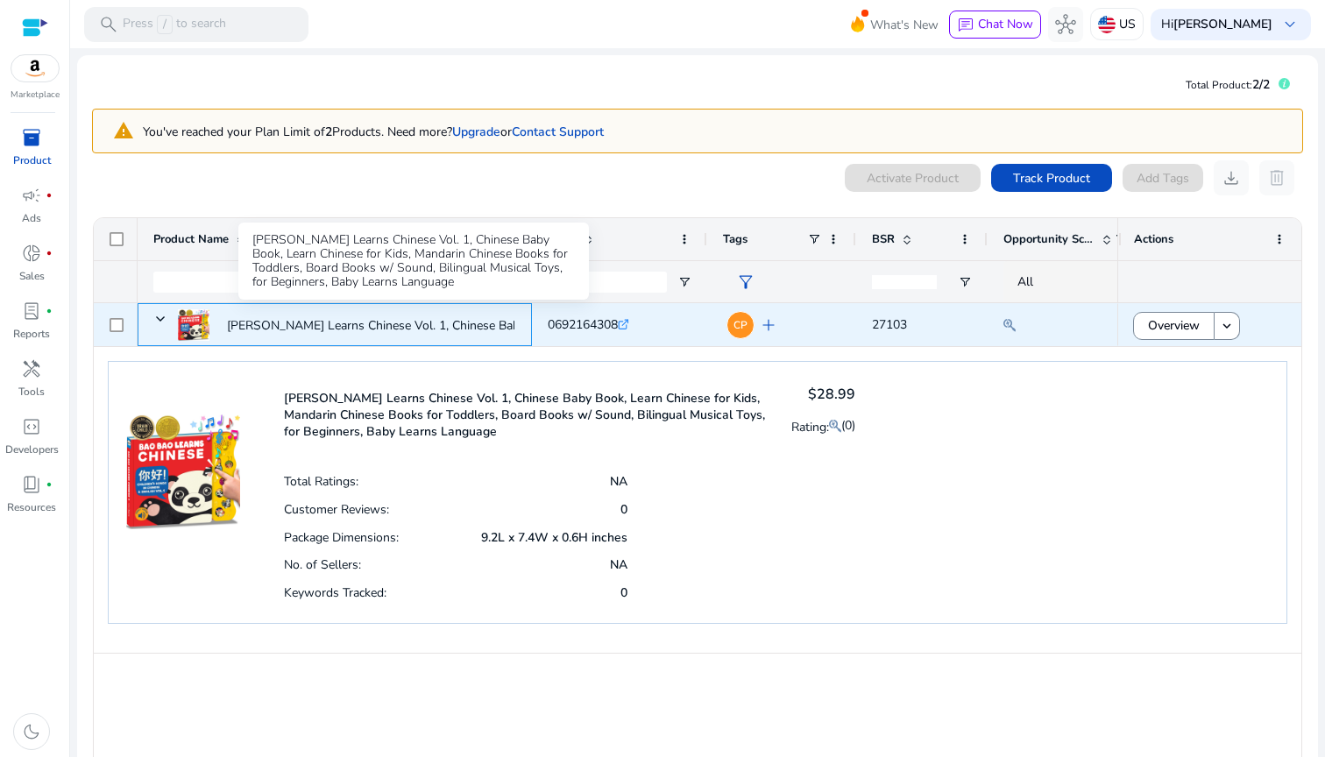
click at [385, 325] on p "[PERSON_NAME] Learns Chinese Vol. 1, Chinese Baby Book, Learn [DEMOGRAPHIC_DATA…" at bounding box center [483, 326] width 513 height 36
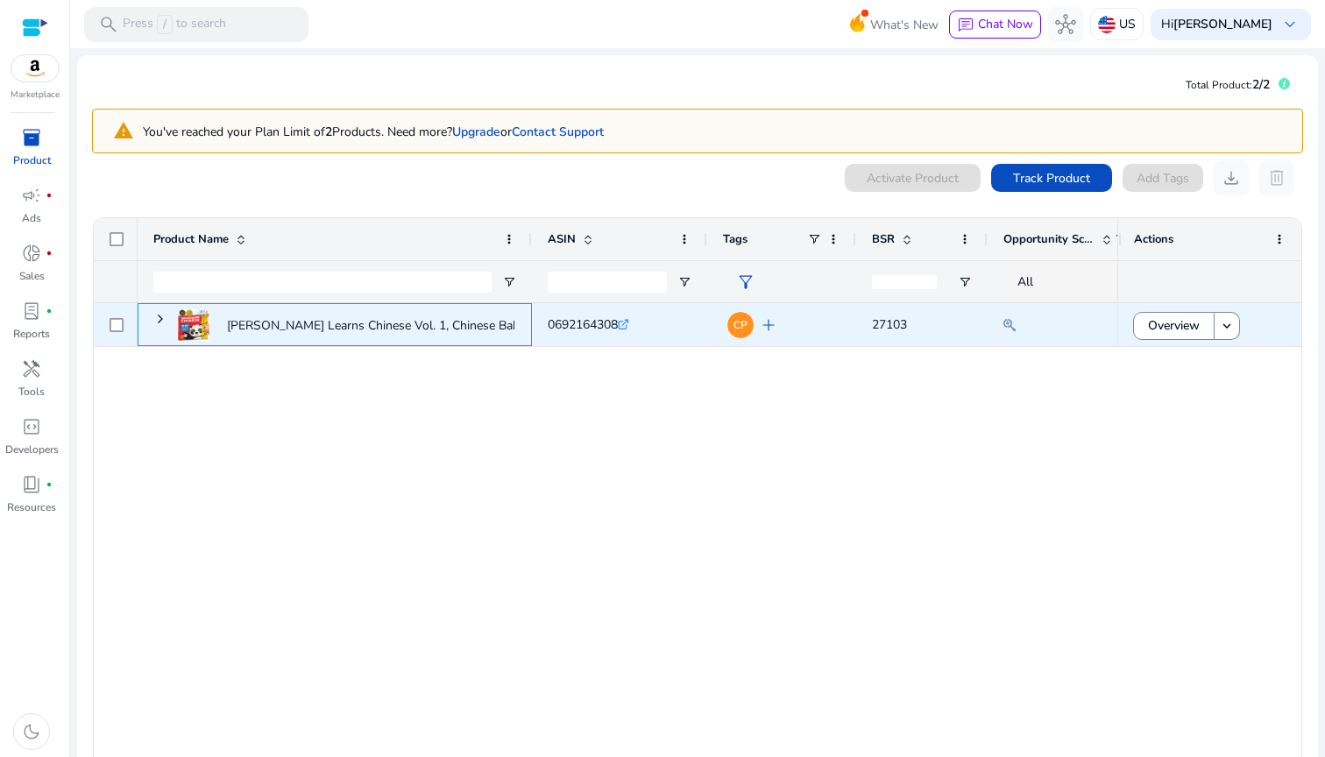
click at [385, 325] on p "[PERSON_NAME] Learns Chinese Vol. 1, Chinese Baby Book, Learn [DEMOGRAPHIC_DATA…" at bounding box center [483, 326] width 513 height 36
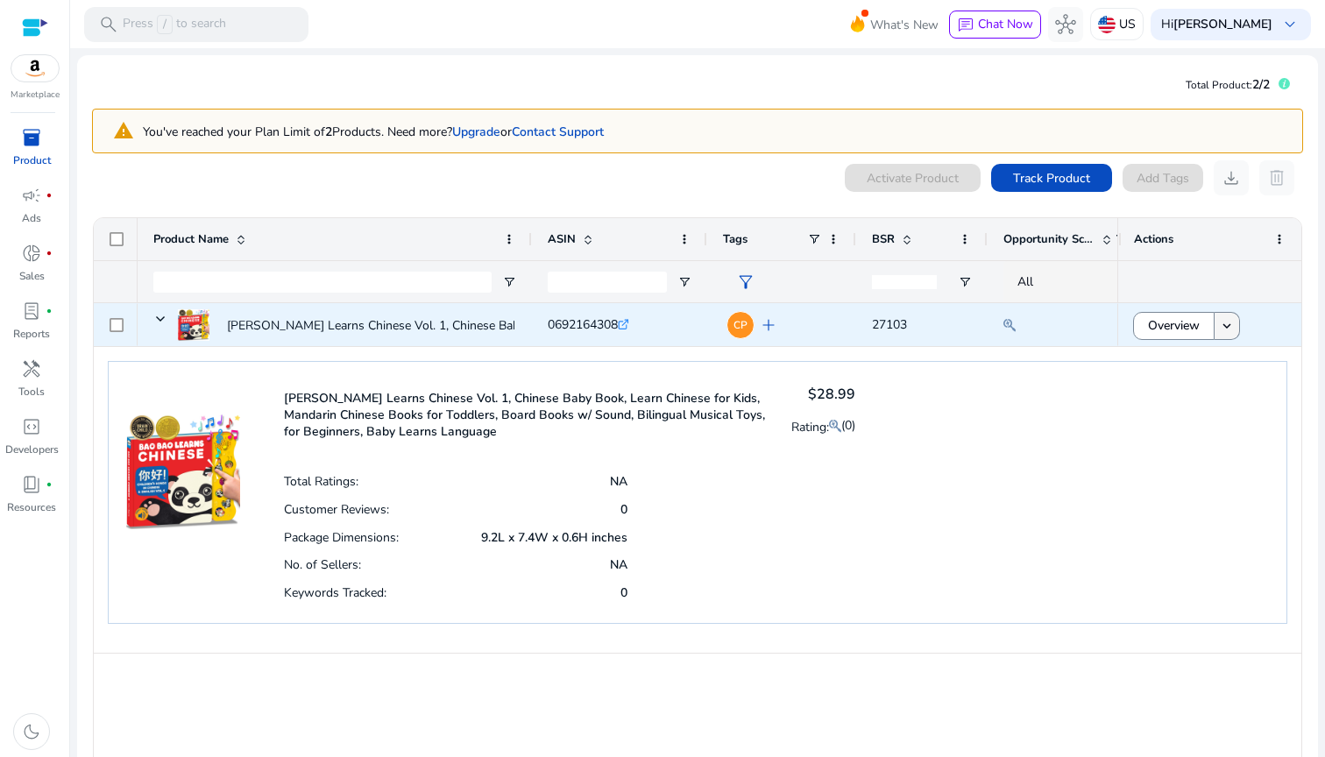
click at [1222, 330] on mat-icon "keyboard_arrow_down" at bounding box center [1227, 326] width 16 height 16
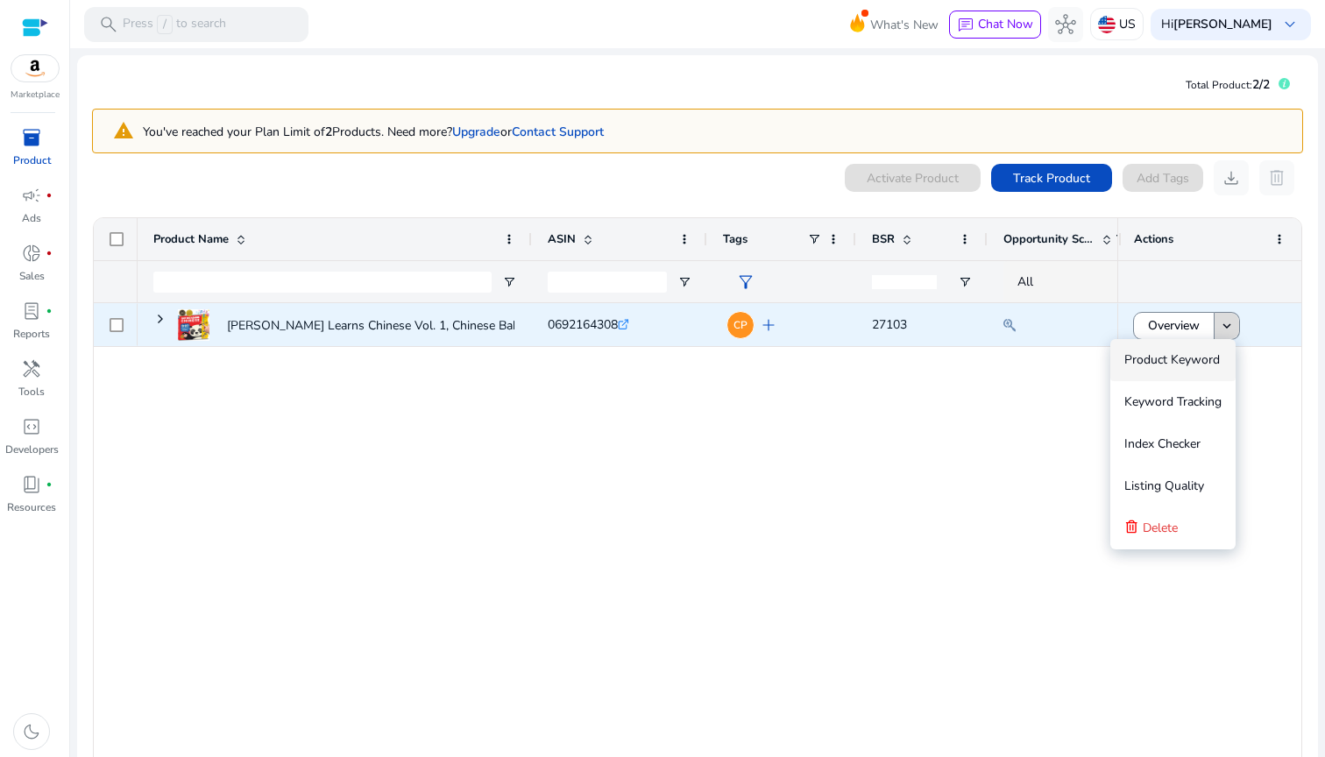
click at [1227, 319] on mat-icon "keyboard_arrow_down" at bounding box center [1227, 326] width 16 height 16
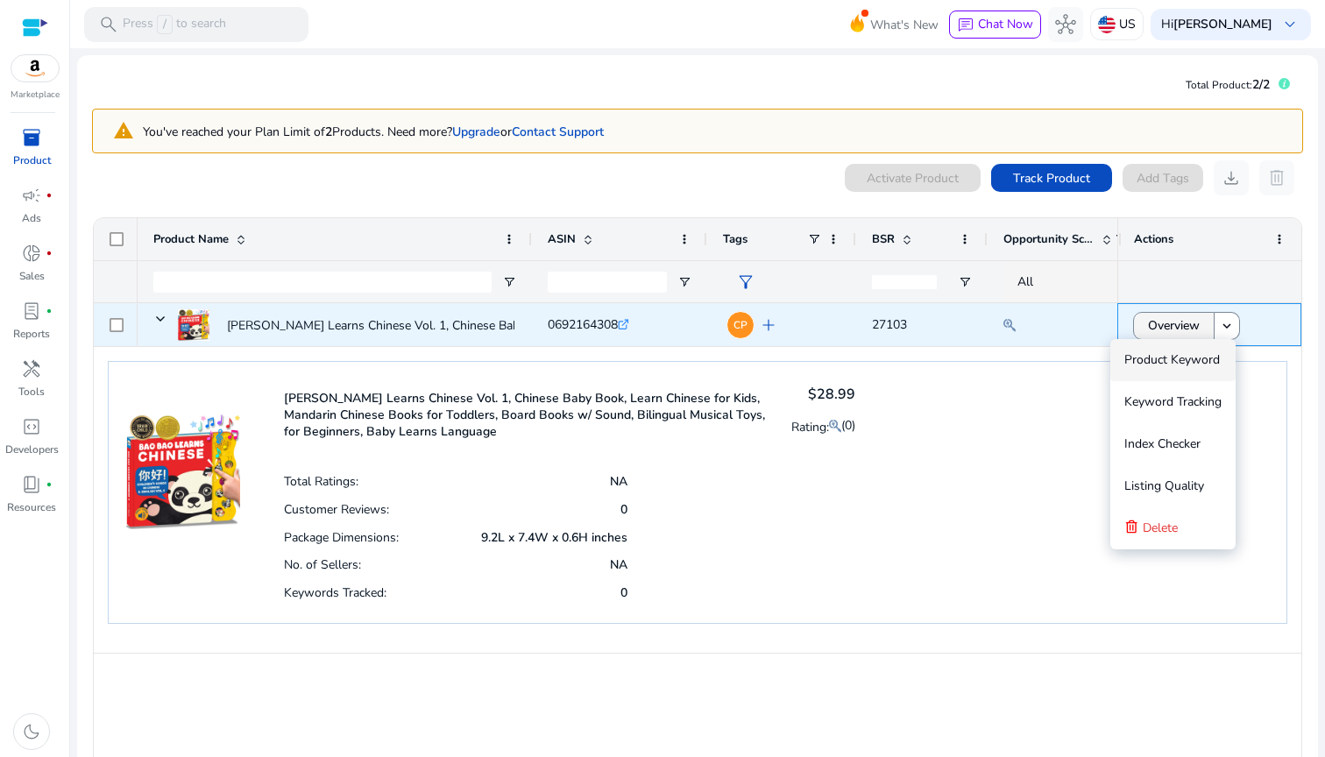
click at [1176, 321] on span "Overview" at bounding box center [1174, 326] width 52 height 36
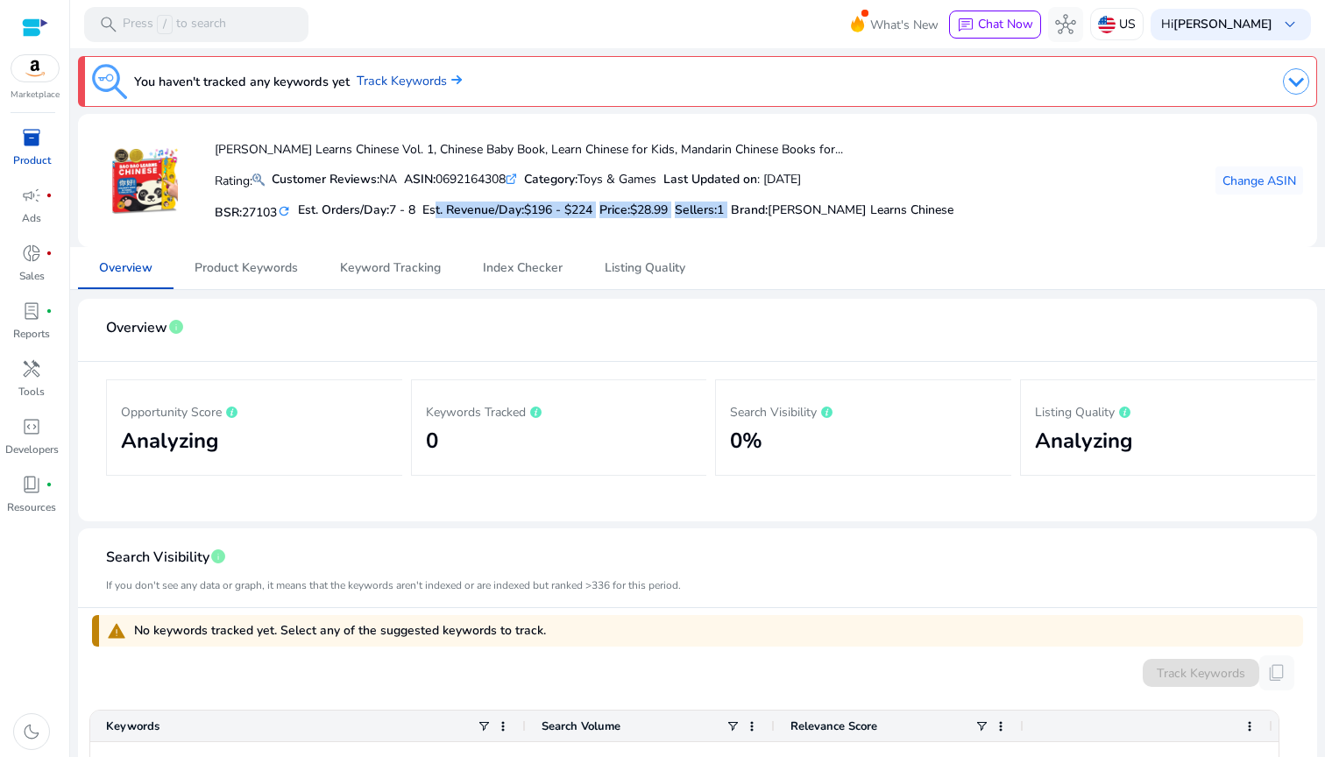
drag, startPoint x: 436, startPoint y: 210, endPoint x: 753, endPoint y: 209, distance: 316.3
click at [753, 209] on div "BSR: 27103 refresh Est. Orders/Day: 7 - 8 Est. Revenue/Day: $196 - $224 Price: …" at bounding box center [584, 210] width 739 height 30
click at [787, 210] on h5 "Brand : Bao Bao Learns Chinese" at bounding box center [842, 210] width 223 height 15
